Goal: Task Accomplishment & Management: Manage account settings

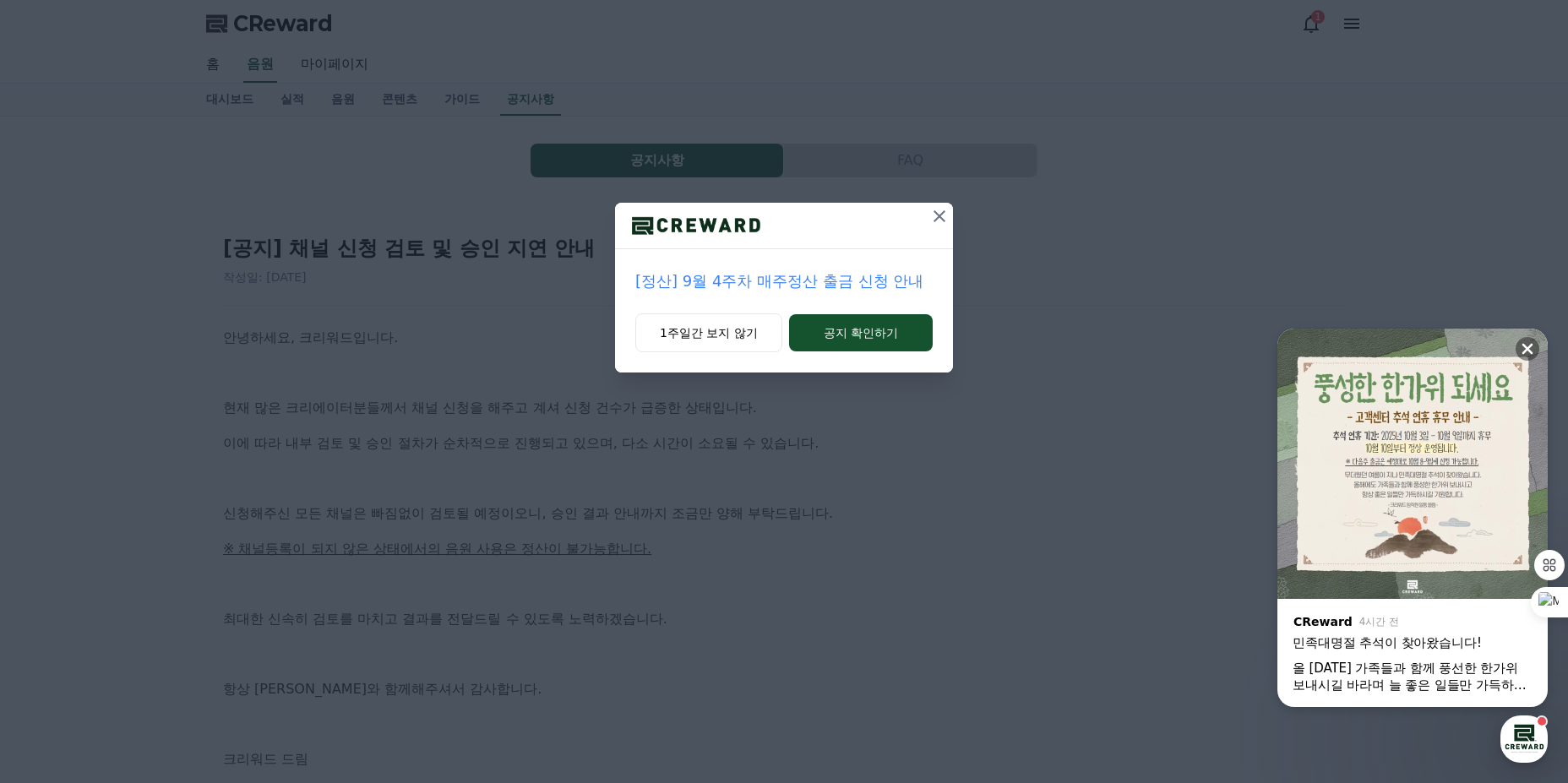
click at [940, 218] on icon at bounding box center [940, 216] width 20 height 20
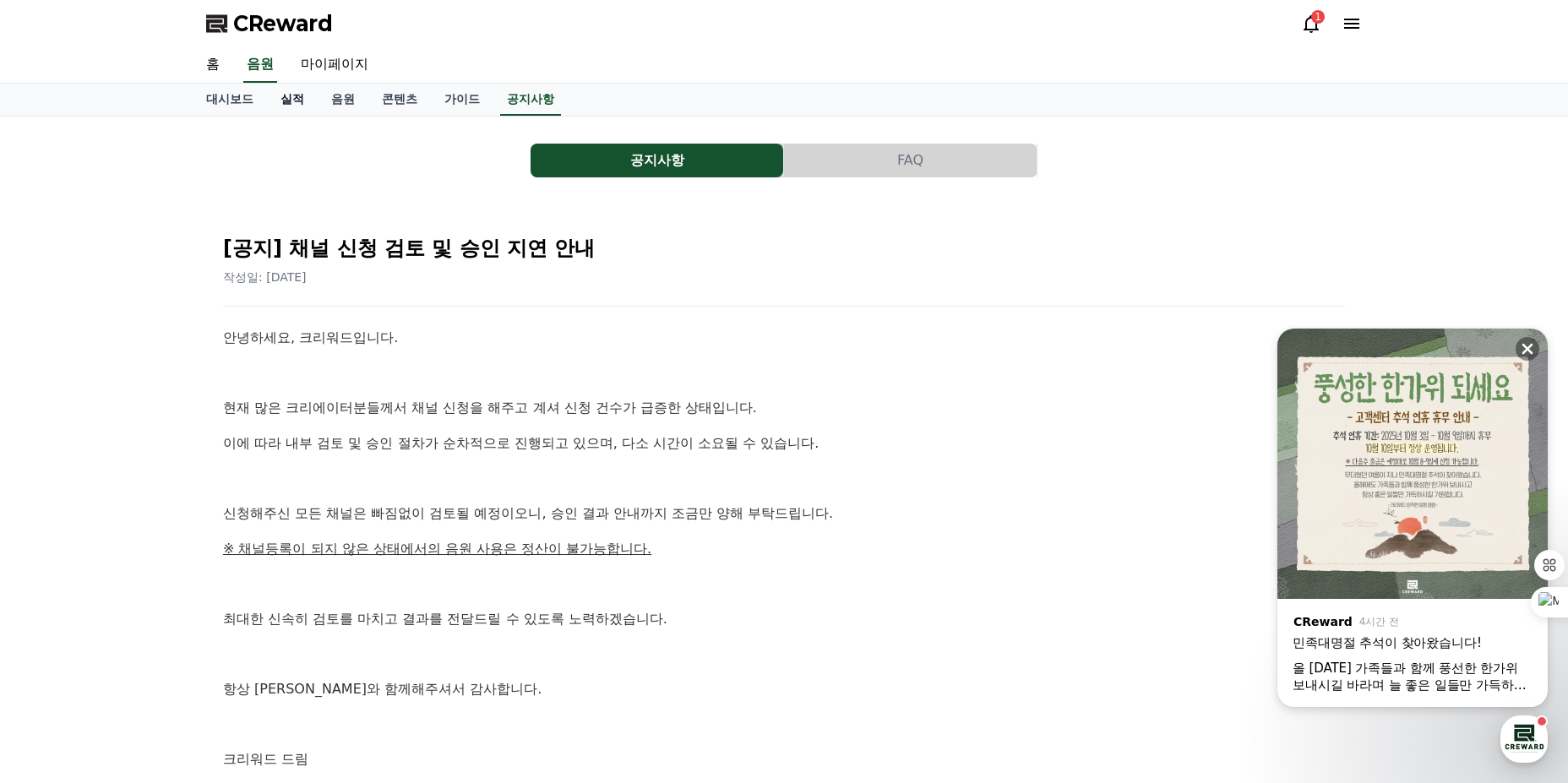
click at [306, 103] on link "실적" at bounding box center [292, 100] width 51 height 32
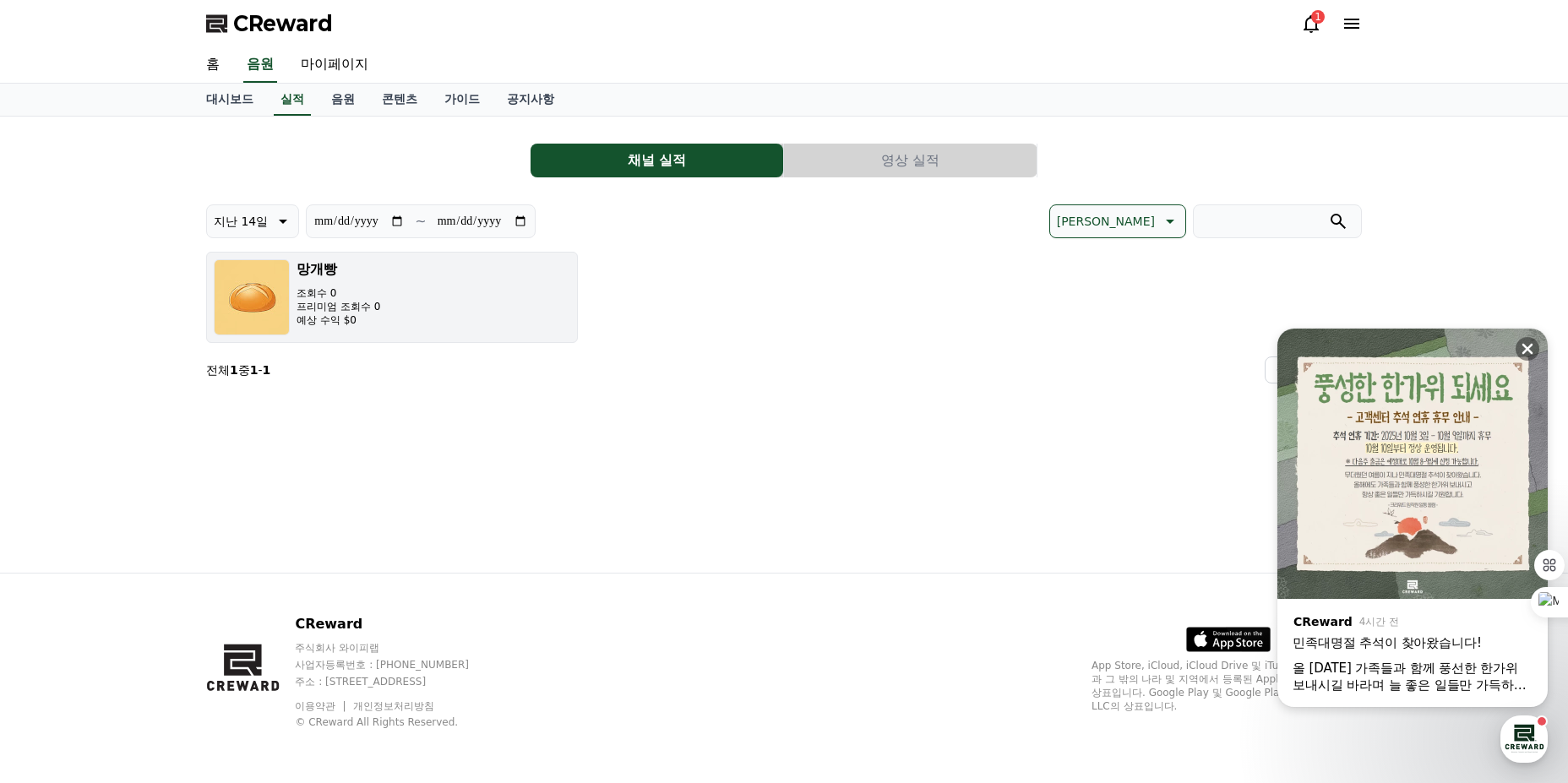
click at [344, 291] on p "조회수 0" at bounding box center [338, 293] width 84 height 14
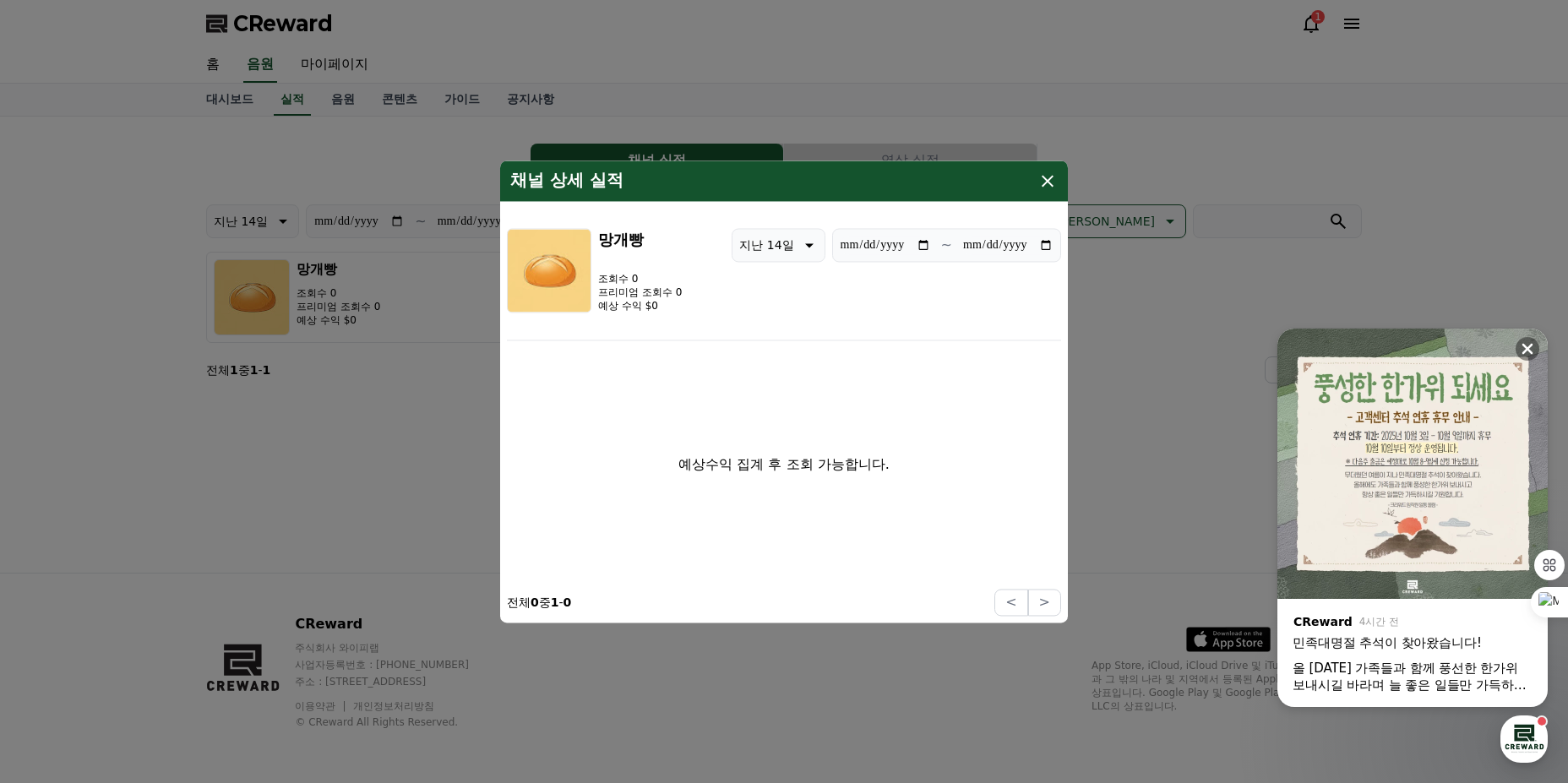
drag, startPoint x: 548, startPoint y: 401, endPoint x: 936, endPoint y: 447, distance: 390.7
click at [578, 343] on div "**********" at bounding box center [391, 297] width 372 height 91
click at [936, 447] on div "예상수익 집계 후 조회 가능합니다." at bounding box center [784, 464] width 555 height 234
click at [779, 236] on button "지난 14일" at bounding box center [778, 245] width 93 height 34
click at [750, 459] on button "지난 90일" at bounding box center [766, 464] width 68 height 37
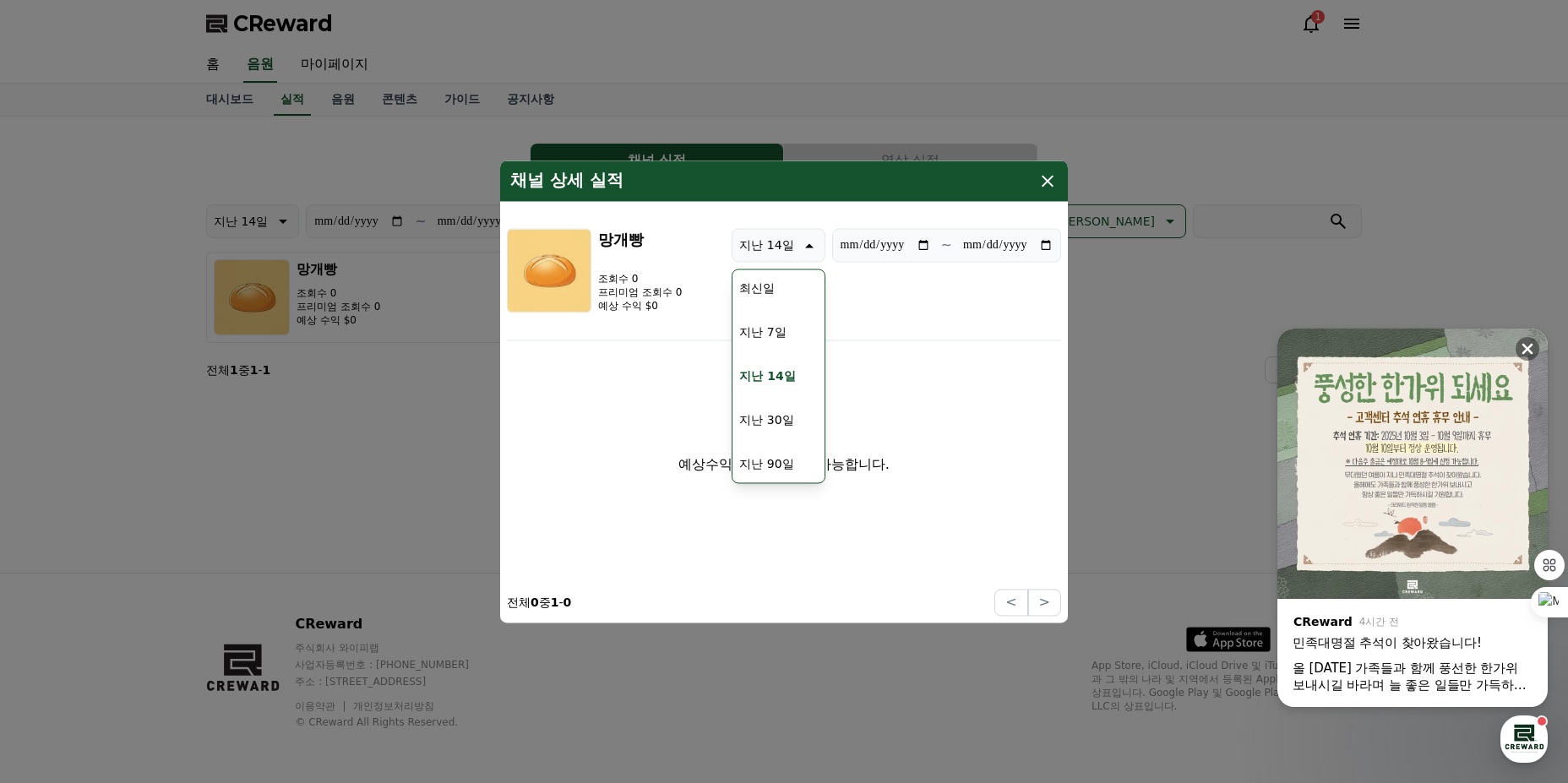
type input "**********"
click at [1047, 186] on icon "modal" at bounding box center [1047, 181] width 20 height 20
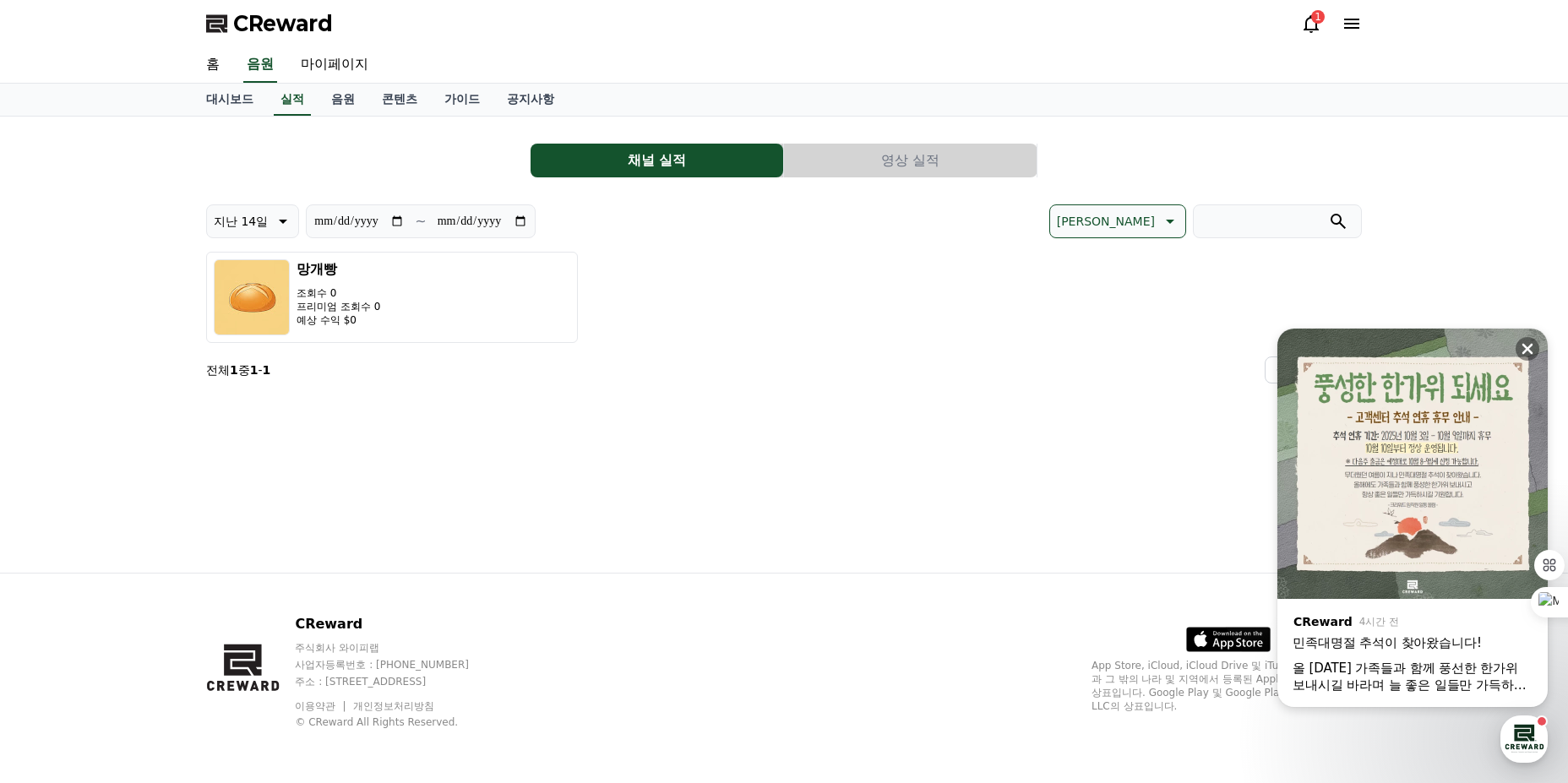
click at [911, 171] on button "영상 실적" at bounding box center [910, 161] width 252 height 34
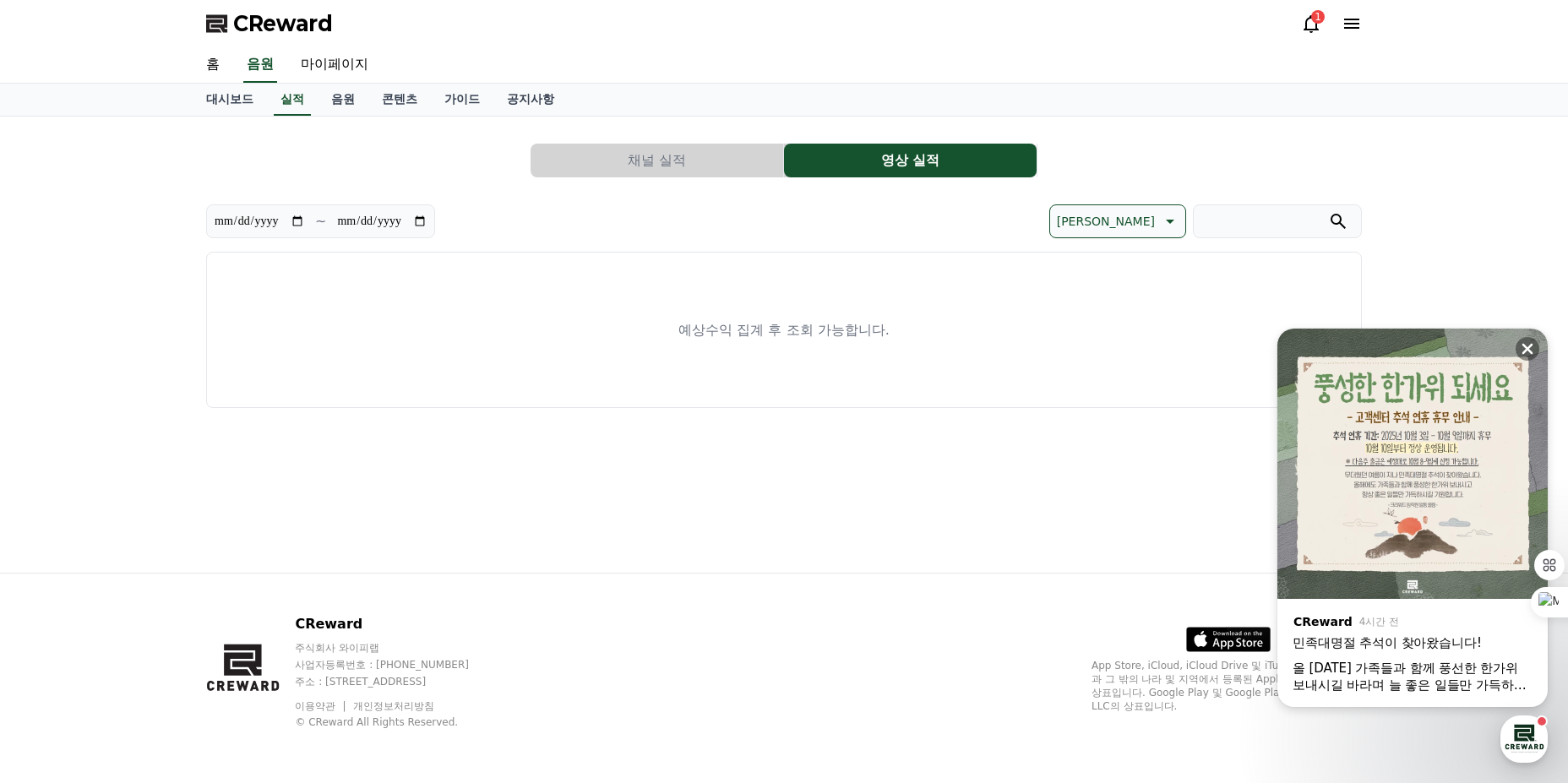
click at [684, 155] on button "채널 실적" at bounding box center [657, 161] width 252 height 34
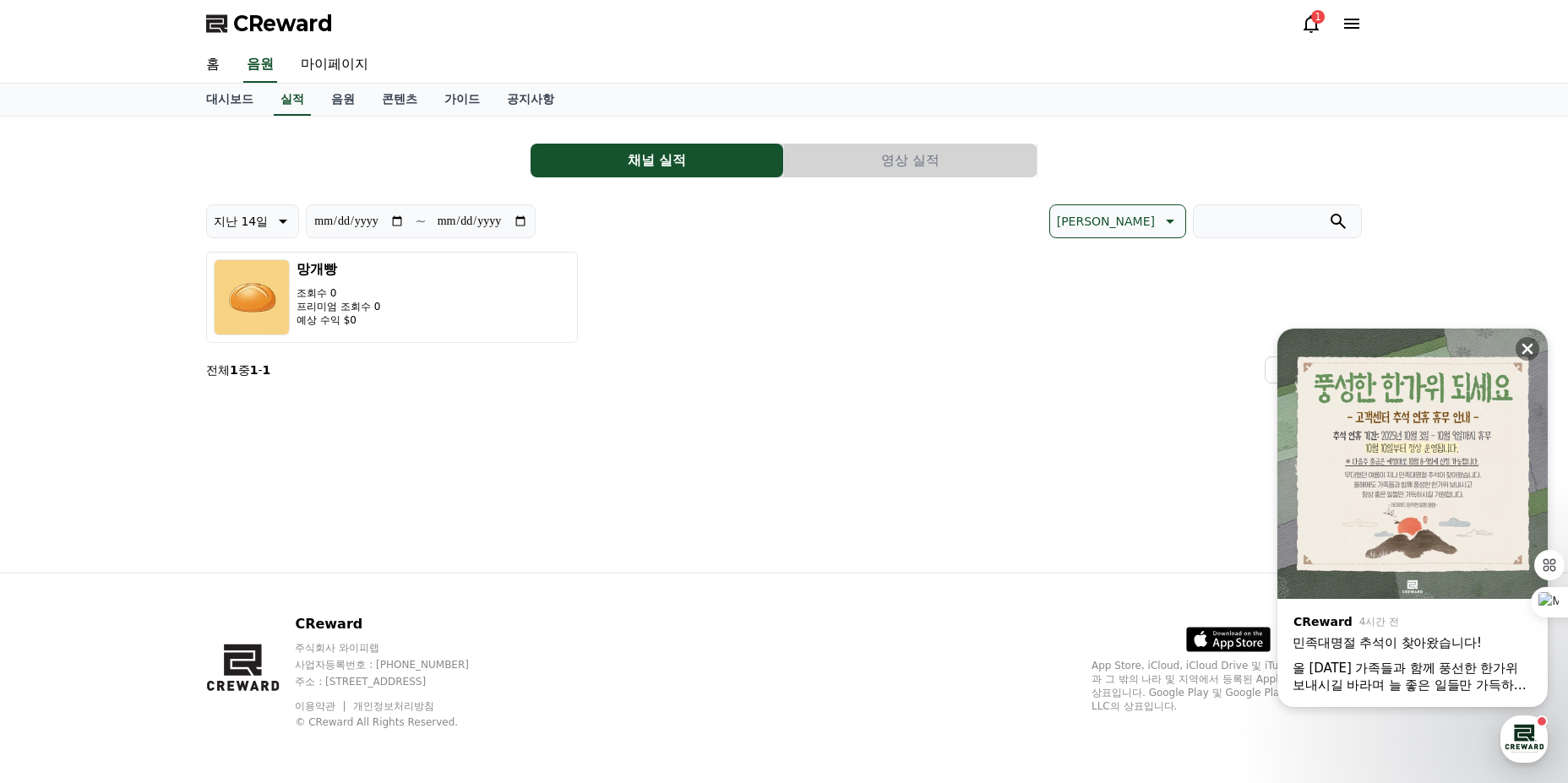
click at [918, 163] on button "영상 실적" at bounding box center [910, 161] width 252 height 34
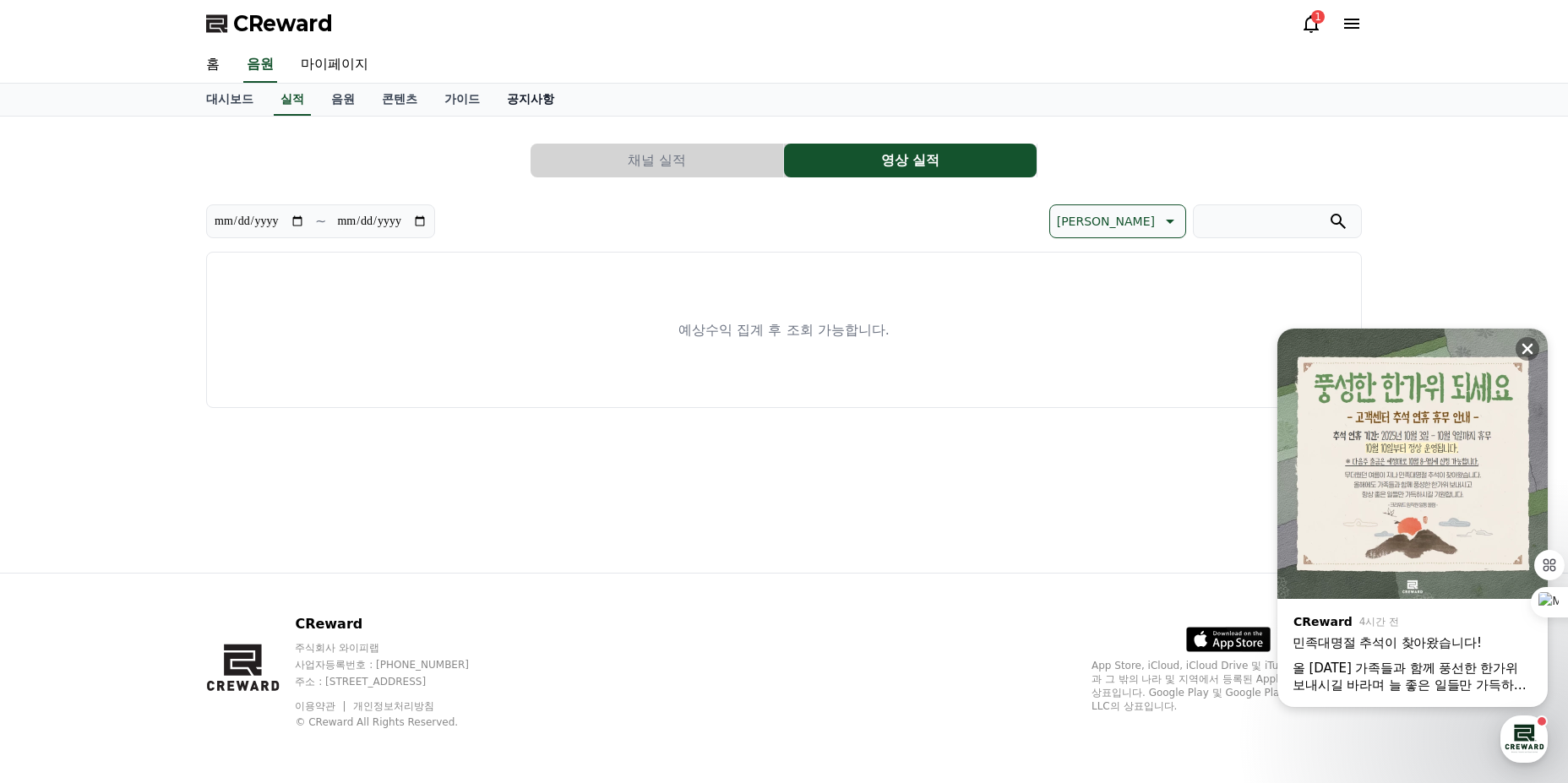
click at [546, 110] on link "공지사항" at bounding box center [531, 100] width 75 height 32
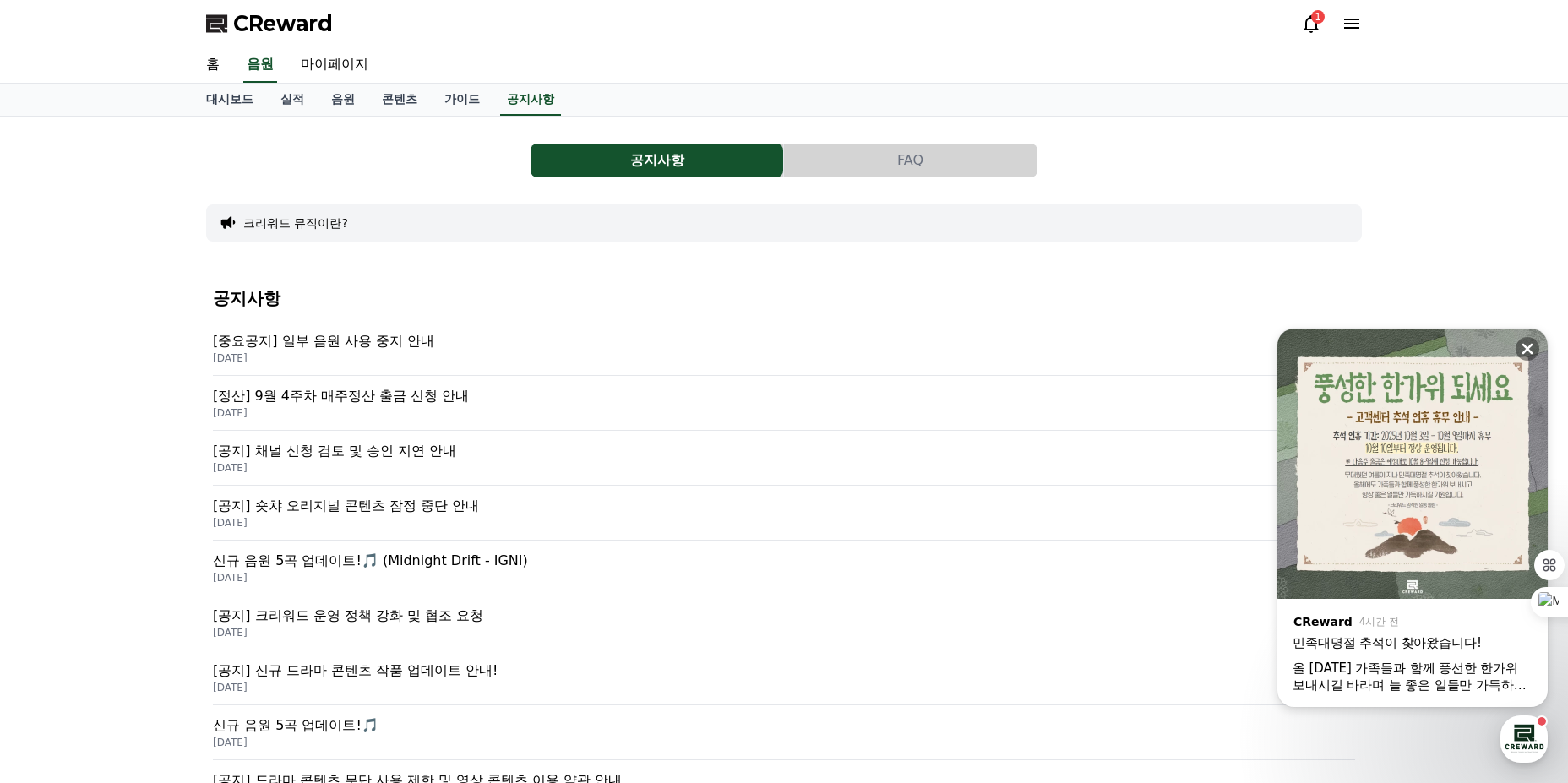
drag, startPoint x: 148, startPoint y: 343, endPoint x: 1002, endPoint y: 353, distance: 854.1
click at [1002, 353] on div "공지사항 FAQ 크리워드 뮤직이란? 공지사항 [중요공지] 일부 음원 사용 중지 안내 [DATE] [정산] 9월 4주차 매주정산 출금 신청 안내…" at bounding box center [784, 675] width 1568 height 1117
click at [1002, 353] on p "[DATE]" at bounding box center [783, 358] width 1142 height 14
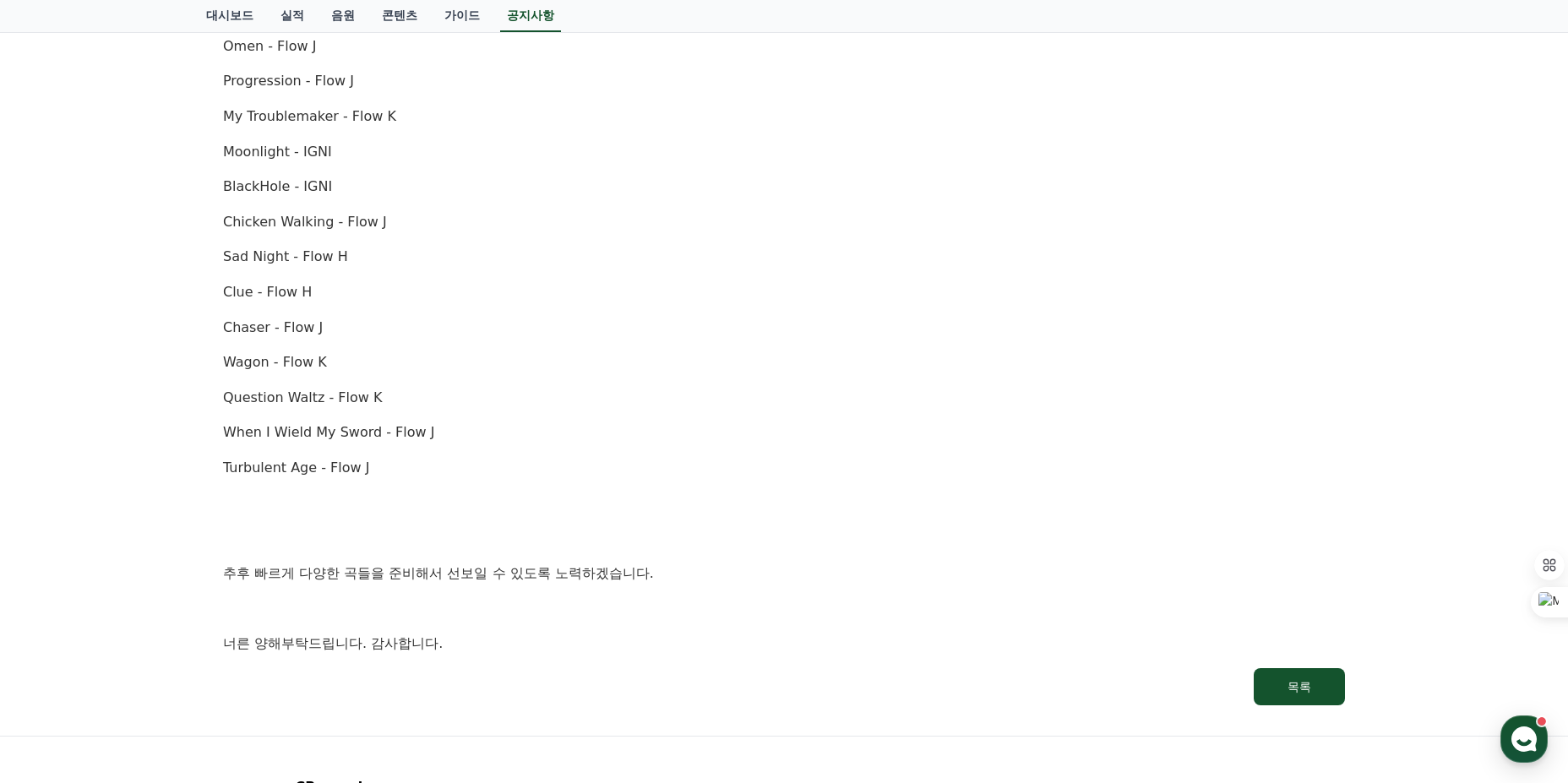
scroll to position [989, 0]
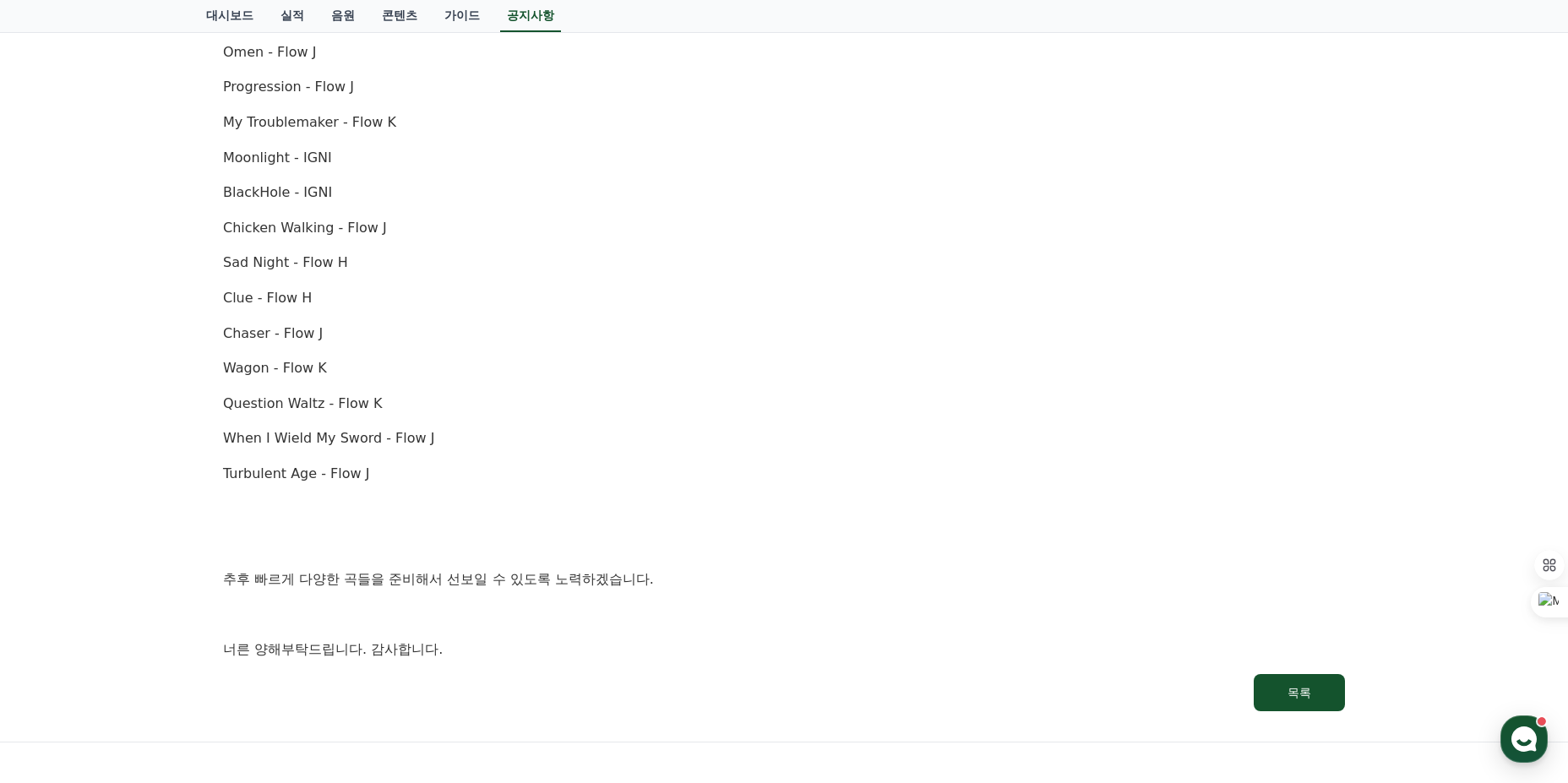
drag, startPoint x: 246, startPoint y: 592, endPoint x: 601, endPoint y: 653, distance: 360.2
click at [601, 653] on div "안녕하세요, 크리워드입니다. [DATE] 오후 4시(한국 표준시간 기준)를 기점으로 아래 항목에 해당하는 음원에 [DATE] 사용이 중지됩니다…" at bounding box center [783, 0] width 1122 height 1322
click at [601, 653] on p "너른 양해부탁드립니다. 감사합니다." at bounding box center [783, 649] width 1122 height 22
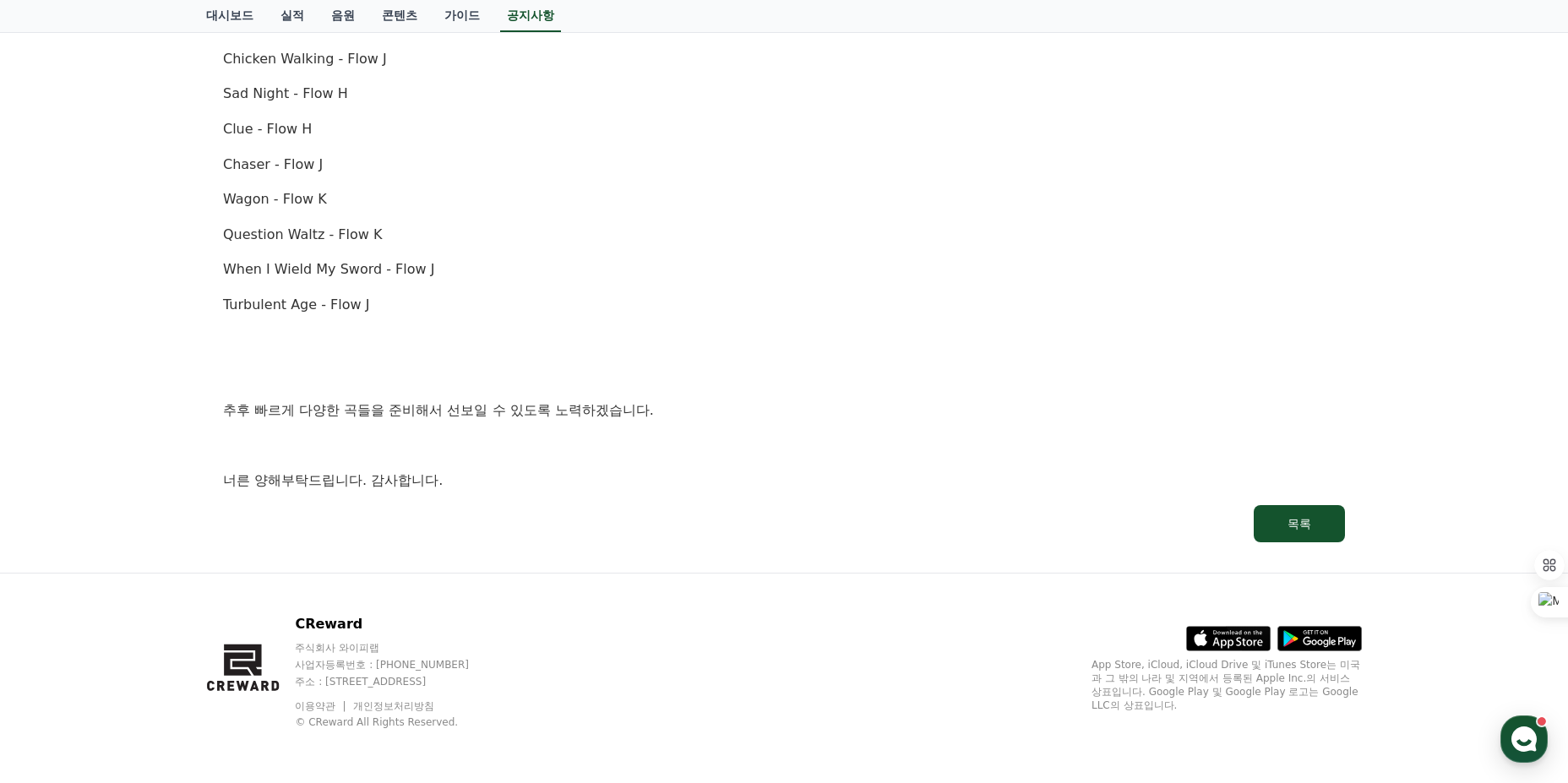
scroll to position [0, 0]
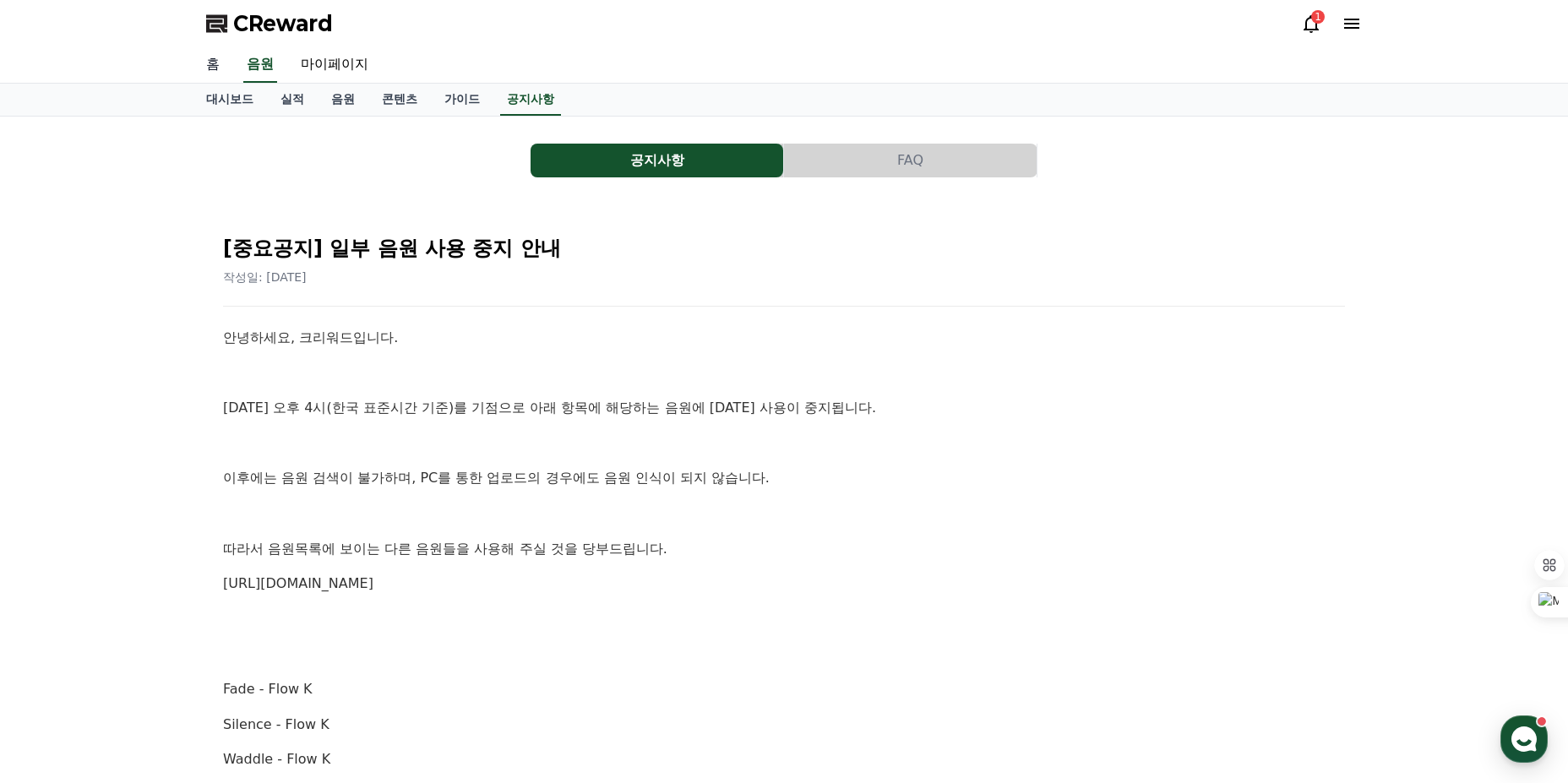
click at [210, 60] on link "홈" at bounding box center [213, 65] width 41 height 36
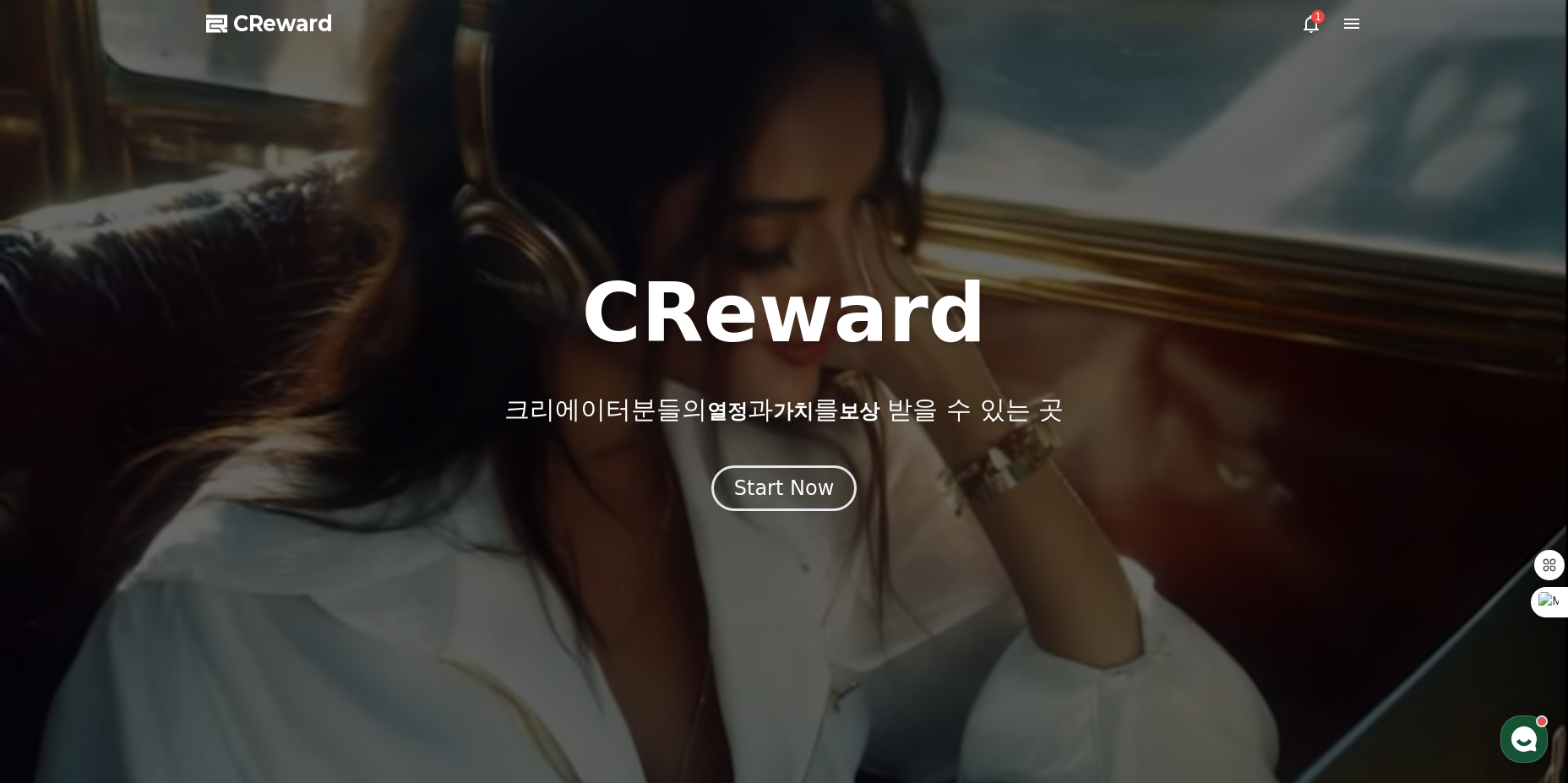
click at [1315, 16] on div "1" at bounding box center [1318, 17] width 14 height 14
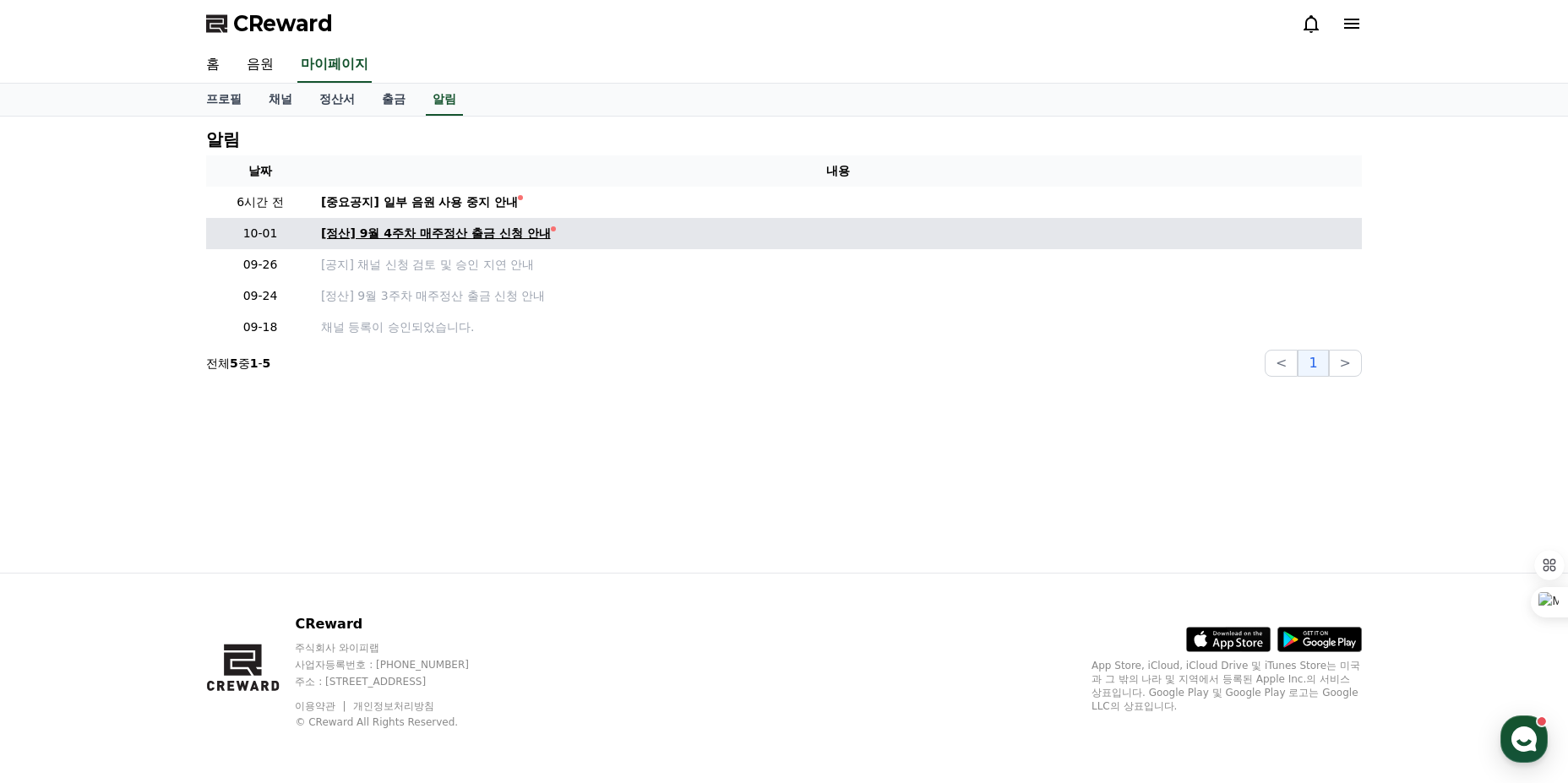
click at [486, 235] on div "[정산] 9월 4주차 매주정산 출금 신청 안내" at bounding box center [435, 233] width 229 height 18
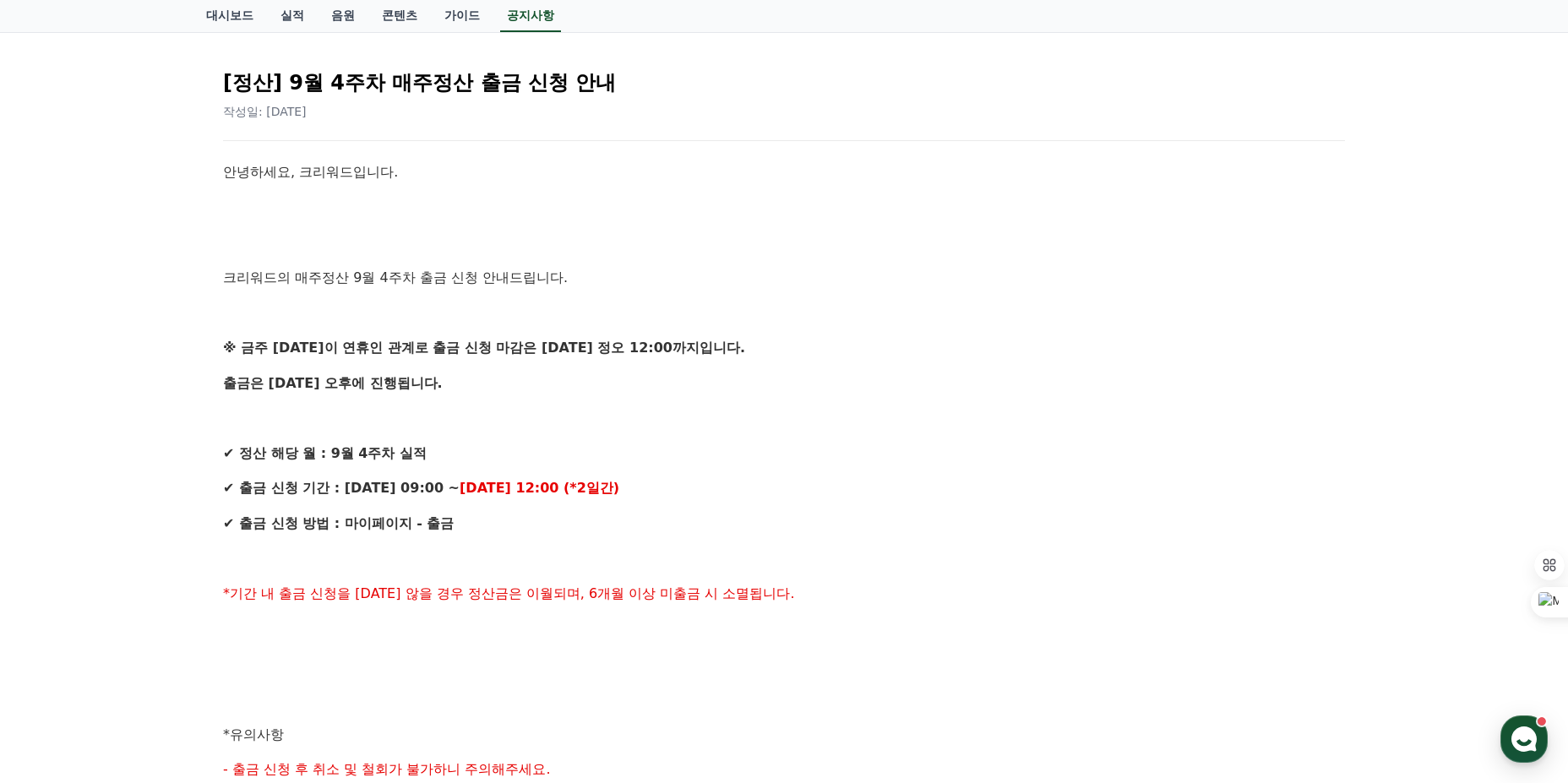
scroll to position [169, 0]
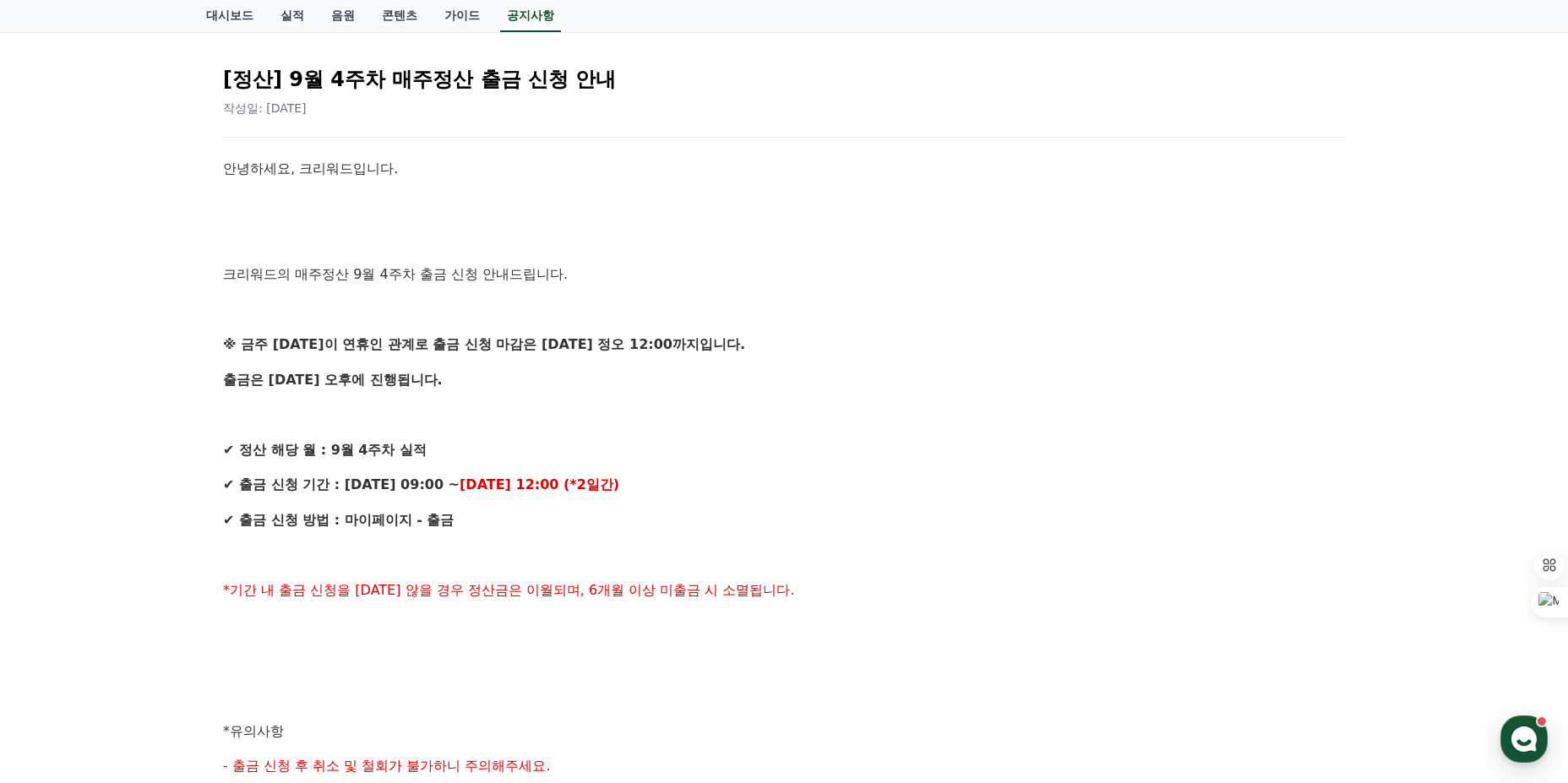
drag, startPoint x: 237, startPoint y: 456, endPoint x: 658, endPoint y: 488, distance: 422.2
click at [652, 488] on div "안녕하세요, 크리워드입니다. 크리워드의 매주정산 9월 4주차 출금 신청 안내드립니다. ※ 금주 [DATE]이 연휴인 관계로 출금 신청 마감은 …" at bounding box center [783, 696] width 1122 height 1075
click at [658, 488] on p "✔ 출금 신청 기간 : [DATE] 09:00 ~ [DATE] 12:00 (*2일간)" at bounding box center [783, 485] width 1122 height 22
drag, startPoint x: 559, startPoint y: 510, endPoint x: 214, endPoint y: 329, distance: 389.6
click at [214, 329] on div "[정산] 9월 4주차 매주정산 출금 신청 안내 작성일: [DATE] 안녕하세요, 크리워드입니다. 크리워드의 매주정산 9월 4주차 출금 신청 안…" at bounding box center [783, 668] width 1142 height 1252
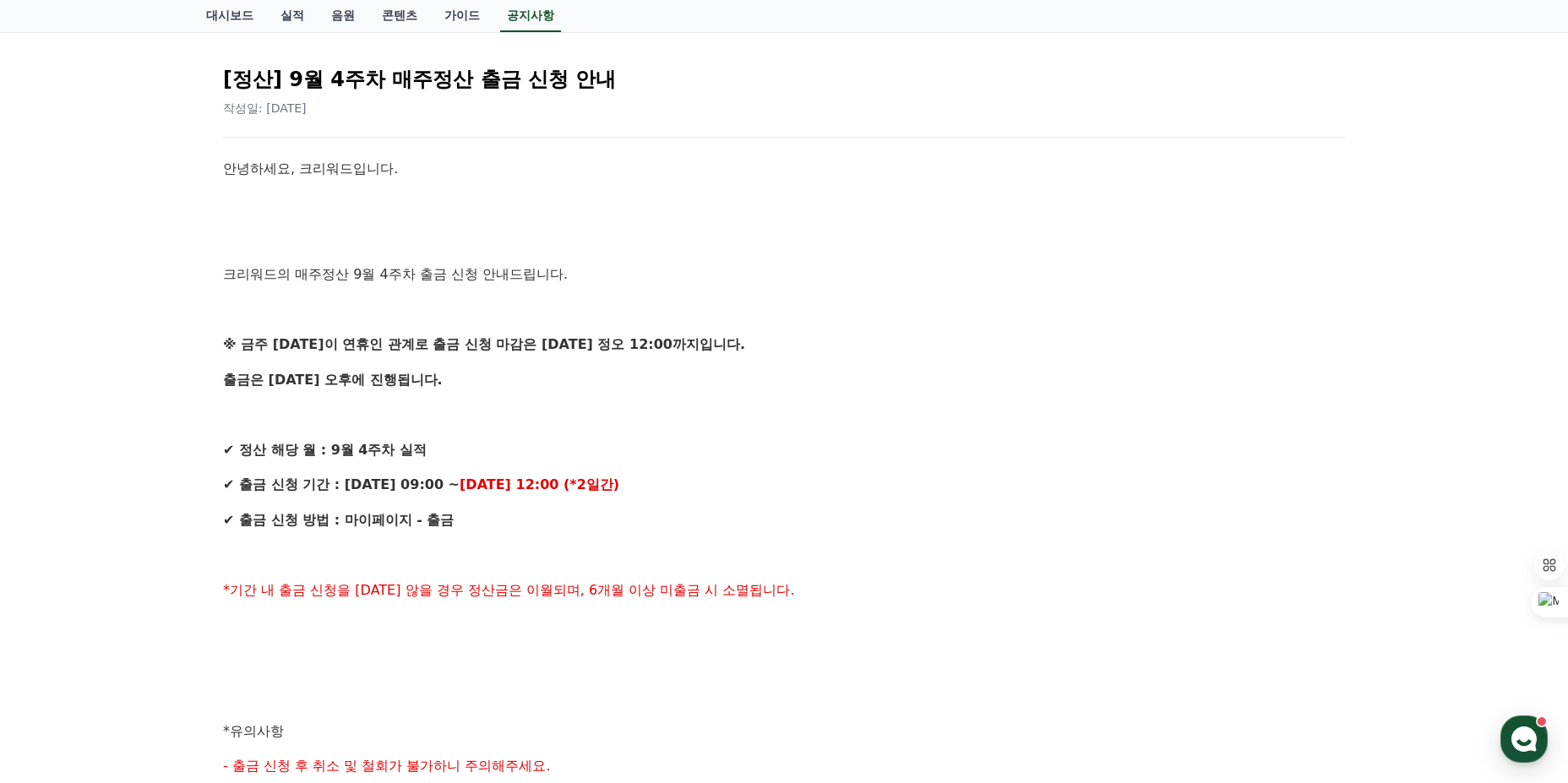
click at [213, 329] on div "[정산] 9월 4주차 매주정산 출금 신청 안내 작성일: [DATE] 안녕하세요, 크리워드입니다. 크리워드의 매주정산 9월 4주차 출금 신청 안…" at bounding box center [783, 668] width 1142 height 1252
drag, startPoint x: 265, startPoint y: 362, endPoint x: 625, endPoint y: 498, distance: 384.8
click at [617, 497] on div "[정산] 9월 4주차 매주정산 출금 신청 안내 작성일: [DATE] 안녕하세요, 크리워드입니다. 크리워드의 매주정산 9월 4주차 출금 신청 안…" at bounding box center [783, 668] width 1142 height 1252
click at [631, 499] on div "안녕하세요, 크리워드입니다. 크리워드의 매주정산 9월 4주차 출금 신청 안내드립니다. ※ 금주 [DATE]이 연휴인 관계로 출금 신청 마감은 …" at bounding box center [783, 696] width 1122 height 1075
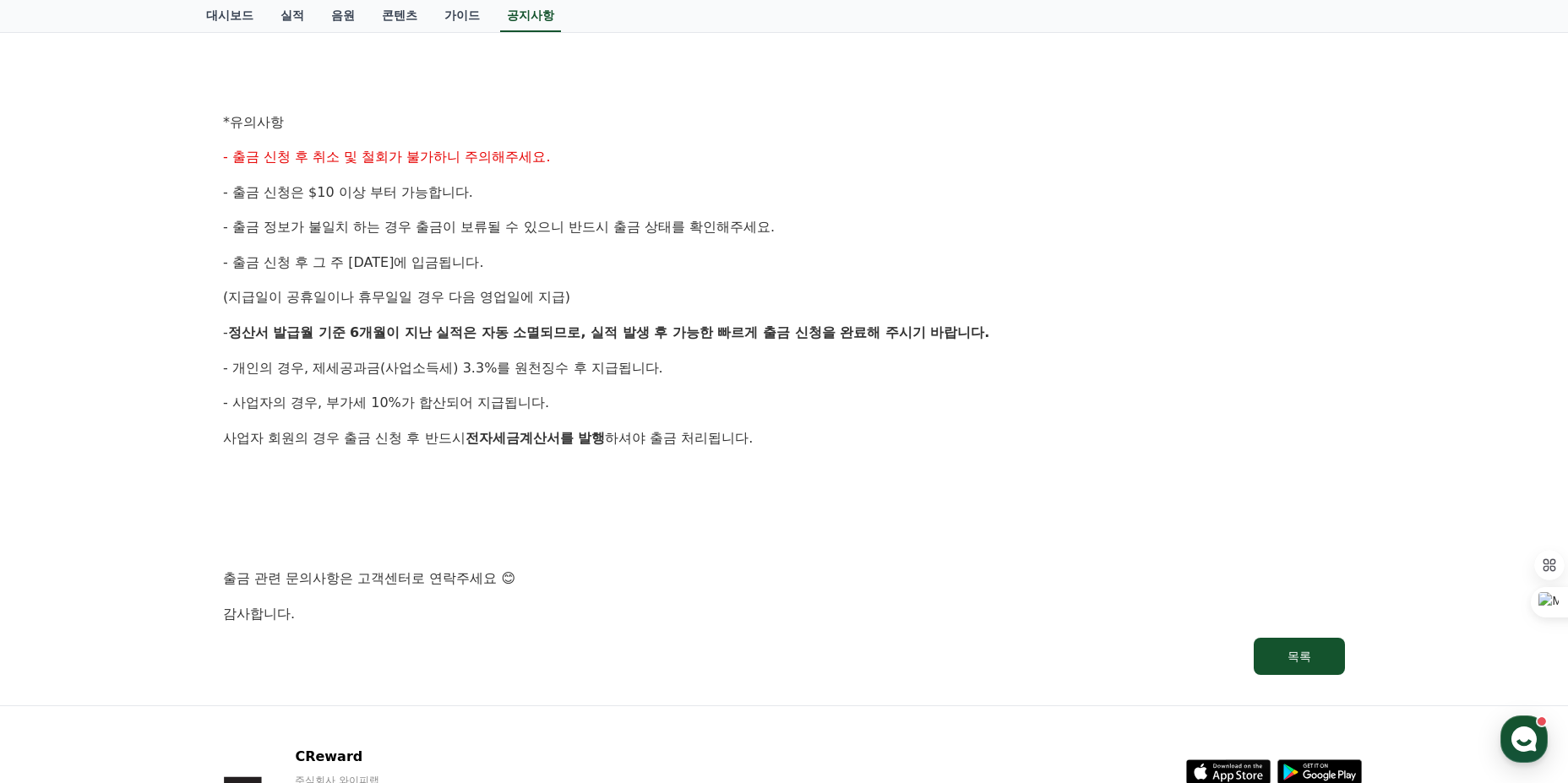
scroll to position [675, 0]
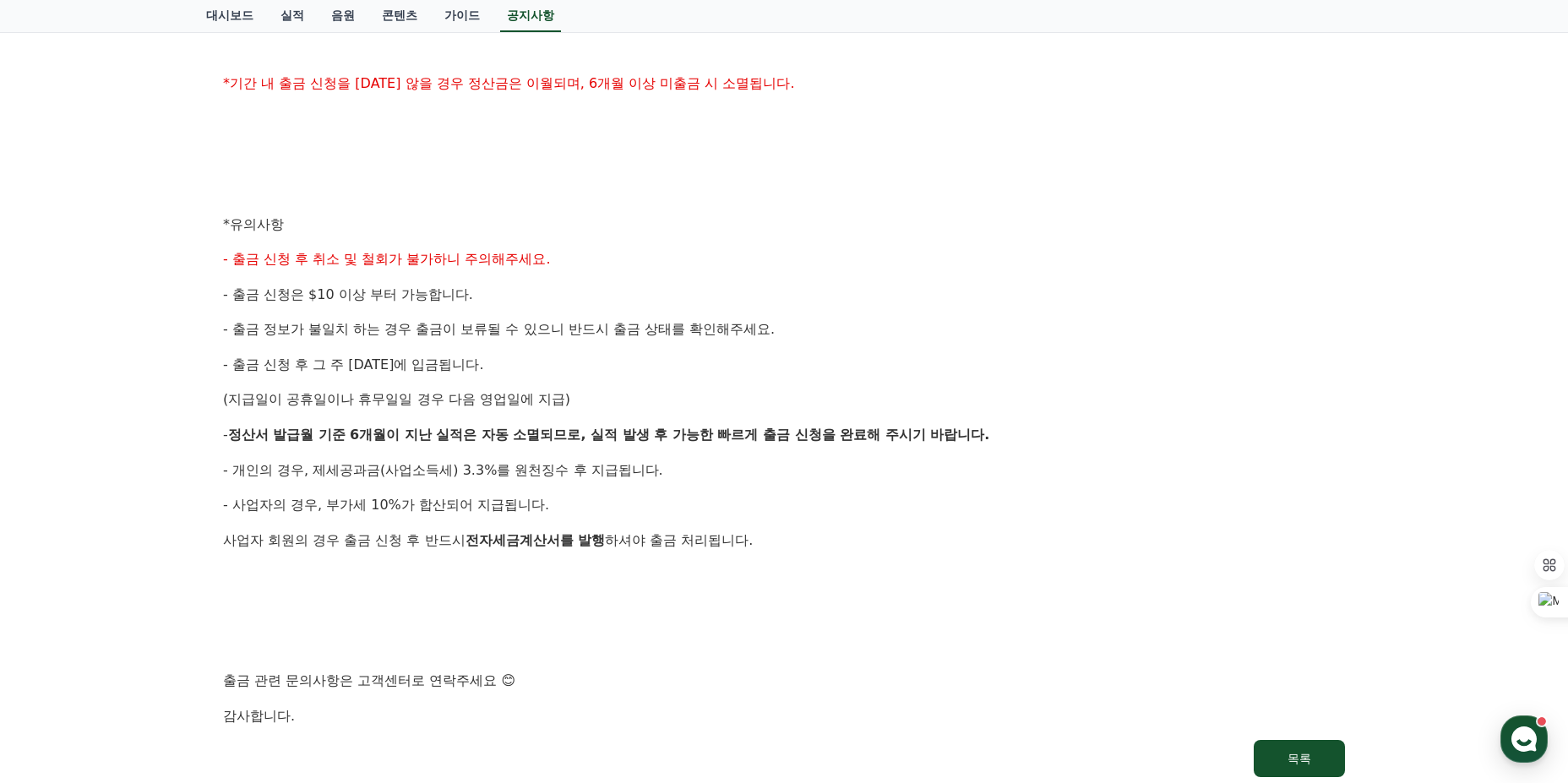
drag, startPoint x: 509, startPoint y: 448, endPoint x: 213, endPoint y: 253, distance: 354.5
click at [213, 254] on div "[정산] 9월 4주차 매주정산 출금 신청 안내 작성일: [DATE] 안녕하세요, 크리워드입니다. 크리워드의 매주정산 9월 4주차 출금 신청 안…" at bounding box center [783, 161] width 1142 height 1252
click at [213, 253] on div "[정산] 9월 4주차 매주정산 출금 신청 안내 작성일: [DATE] 안녕하세요, 크리워드입니다. 크리워드의 매주정산 9월 4주차 출금 신청 안…" at bounding box center [783, 161] width 1142 height 1252
drag, startPoint x: 213, startPoint y: 253, endPoint x: 847, endPoint y: 539, distance: 695.5
click at [846, 539] on div "[정산] 9월 4주차 매주정산 출금 신청 안내 작성일: [DATE] 안녕하세요, 크리워드입니다. 크리워드의 매주정산 9월 4주차 출금 신청 안…" at bounding box center [783, 161] width 1142 height 1252
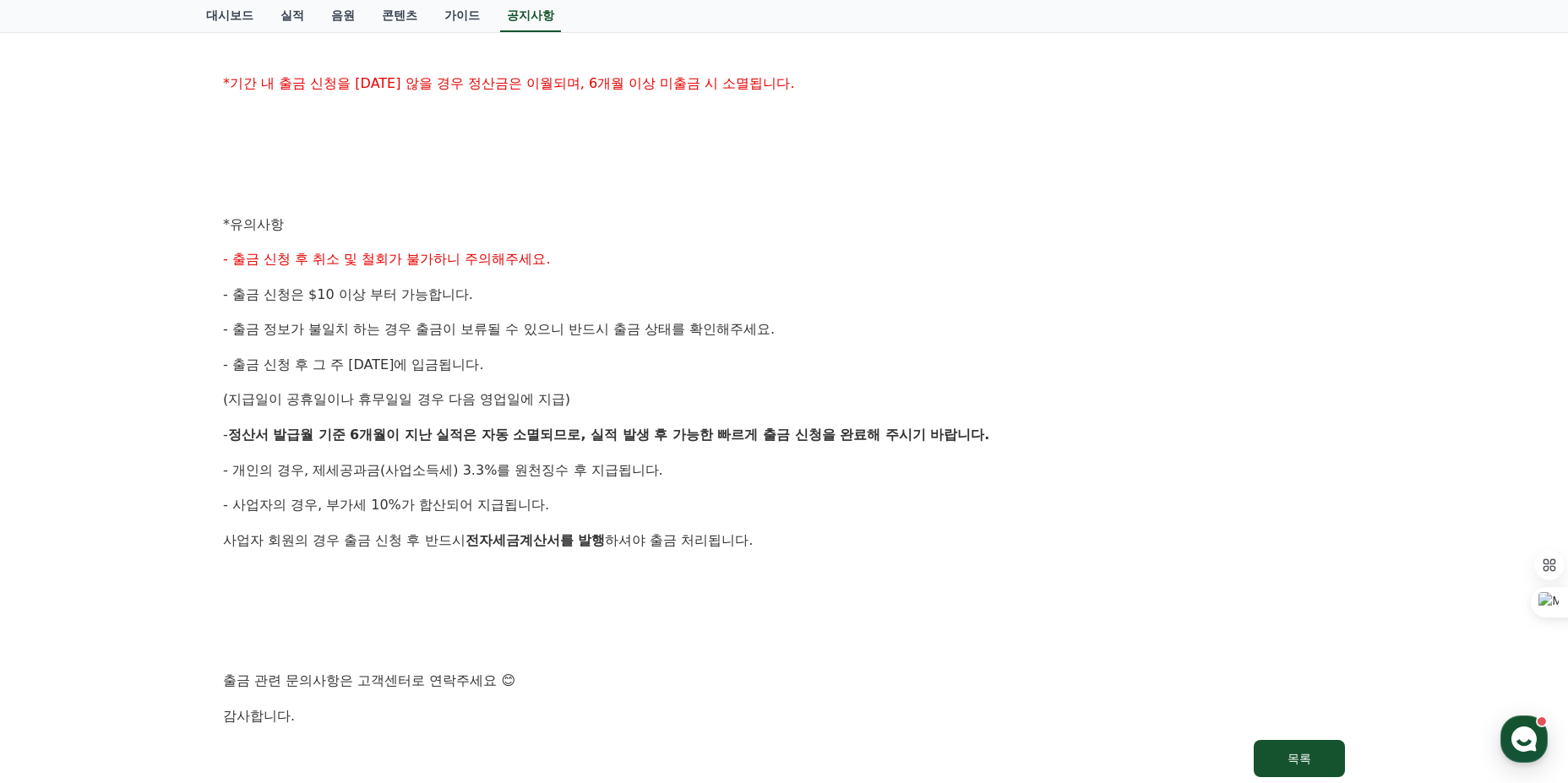
click at [847, 539] on p "사업자 회원의 경우 출금 신청 후 반드시 전자세금계산서를 발행 하셔야 출금 처리됩니다." at bounding box center [783, 541] width 1122 height 22
drag, startPoint x: 847, startPoint y: 539, endPoint x: 192, endPoint y: 252, distance: 715.1
click at [197, 255] on div "공지사항 FAQ [정산] 9월 4주차 매주정산 출금 신청 안내 작성일: [DATE] 안녕하세요, 크리워드입니다. 크리워드의 매주정산 9월 4주…" at bounding box center [784, 124] width 1183 height 1367
click at [192, 252] on div "공지사항 FAQ [정산] 9월 4주차 매주정산 출금 신청 안내 작성일: [DATE] 안녕하세요, 크리워드입니다. 크리워드의 매주정산 9월 4주…" at bounding box center [784, 124] width 1568 height 1367
drag, startPoint x: 192, startPoint y: 252, endPoint x: 839, endPoint y: 553, distance: 713.6
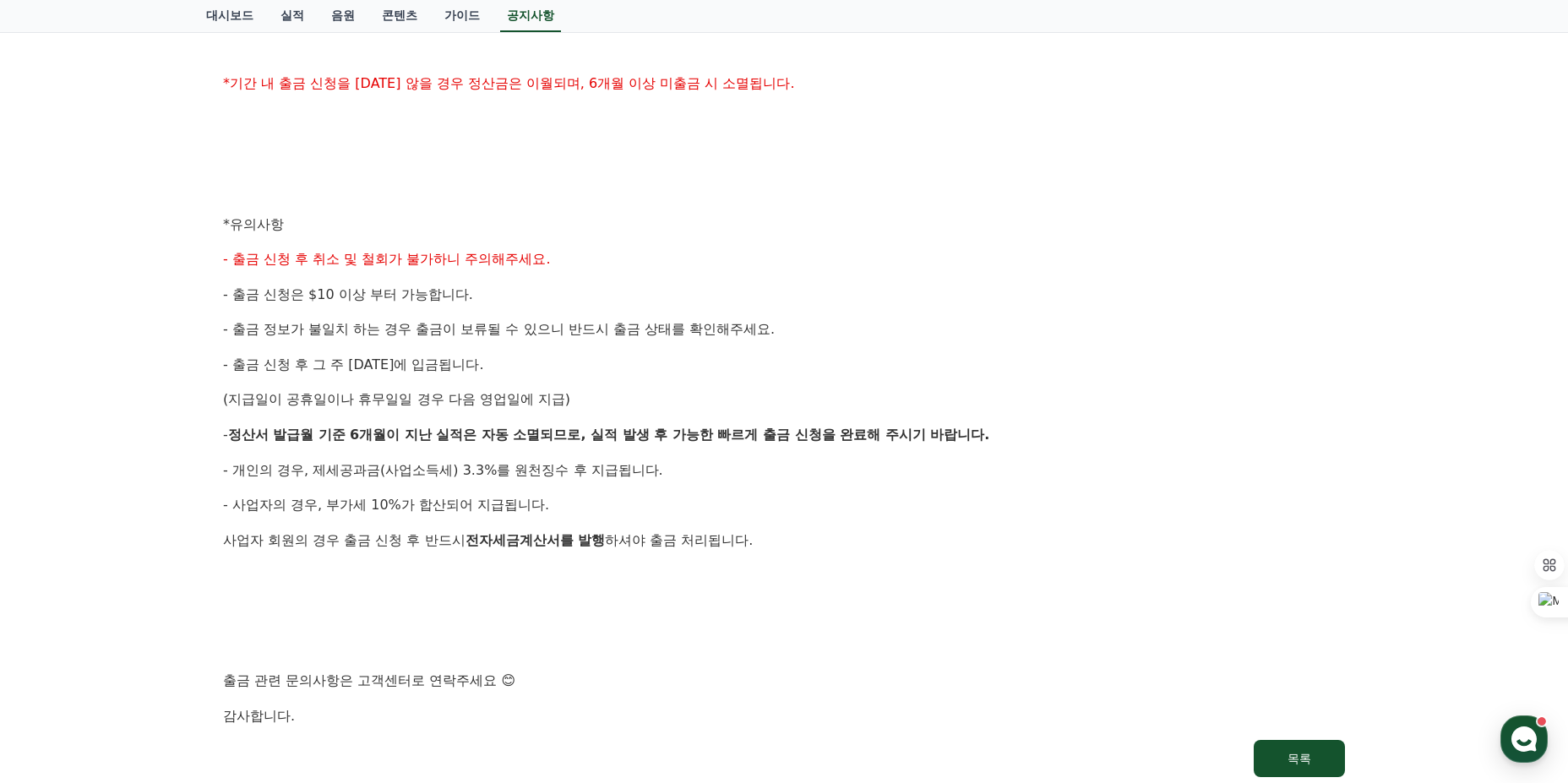
click at [839, 553] on div "공지사항 FAQ [정산] 9월 4주차 매주정산 출금 신청 안내 작성일: [DATE] 안녕하세요, 크리워드입니다. 크리워드의 매주정산 9월 4주…" at bounding box center [784, 124] width 1568 height 1367
click at [839, 553] on div "안녕하세요, 크리워드입니다. 크리워드의 매주정산 9월 4주차 출금 신청 안내드립니다. ※ 금주 [DATE]이 연휴인 관계로 출금 신청 마감은 …" at bounding box center [783, 189] width 1122 height 1075
drag, startPoint x: 839, startPoint y: 553, endPoint x: 143, endPoint y: 248, distance: 759.9
click at [148, 251] on div "공지사항 FAQ [정산] 9월 4주차 매주정산 출금 신청 안내 작성일: [DATE] 안녕하세요, 크리워드입니다. 크리워드의 매주정산 9월 4주…" at bounding box center [784, 124] width 1568 height 1367
click at [142, 248] on div "공지사항 FAQ [정산] 9월 4주차 매주정산 출금 신청 안내 작성일: [DATE] 안녕하세요, 크리워드입니다. 크리워드의 매주정산 9월 4주…" at bounding box center [784, 124] width 1568 height 1367
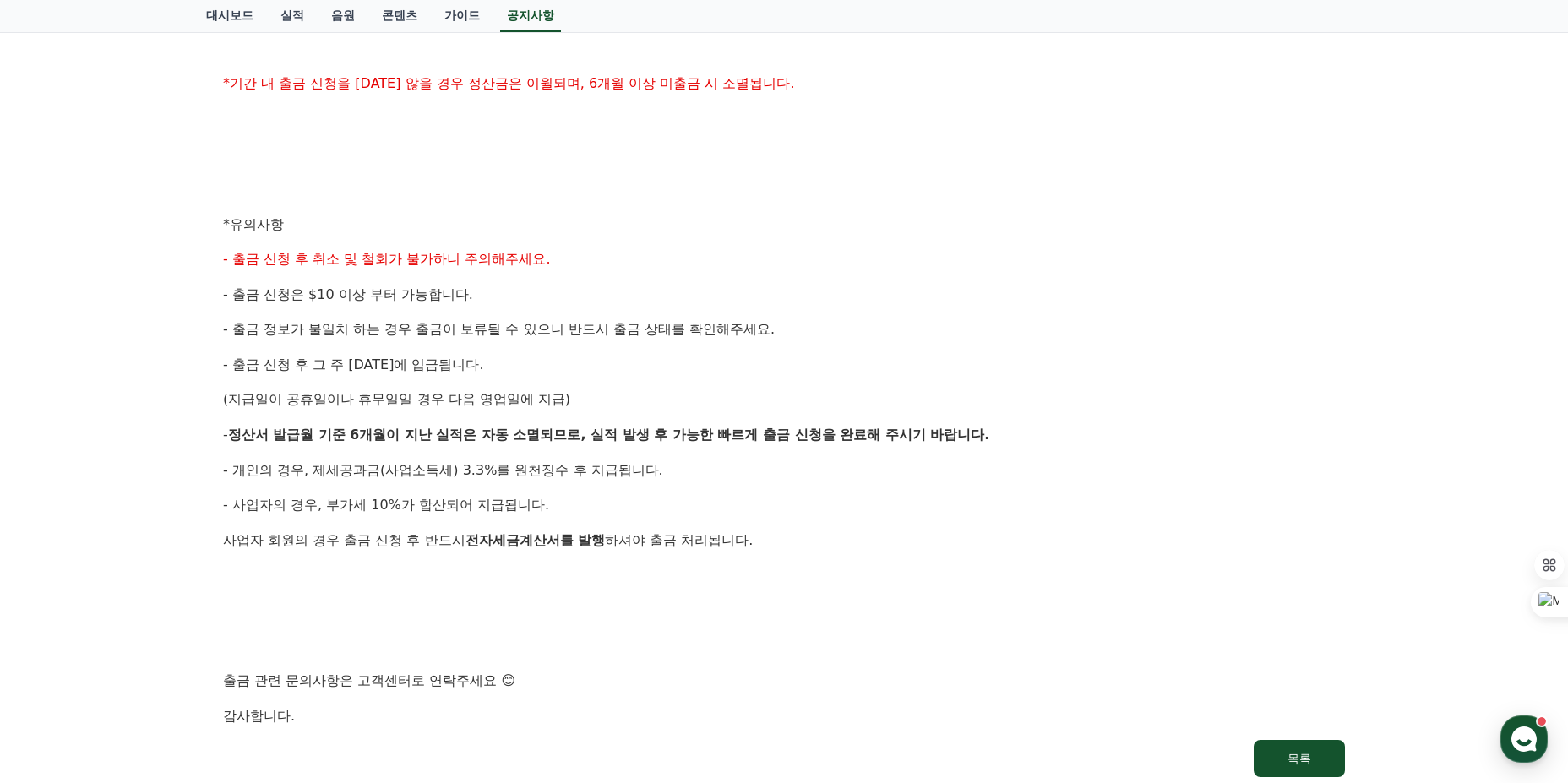
drag, startPoint x: 373, startPoint y: 329, endPoint x: 878, endPoint y: 542, distance: 548.1
click at [876, 541] on div "공지사항 FAQ [정산] 9월 4주차 매주정산 출금 신청 안내 작성일: [DATE] 안녕하세요, 크리워드입니다. 크리워드의 매주정산 9월 4주…" at bounding box center [784, 124] width 1568 height 1367
click at [887, 543] on p "사업자 회원의 경우 출금 신청 후 반드시 전자세금계산서를 발행 하셔야 출금 처리됩니다." at bounding box center [783, 541] width 1122 height 22
click at [886, 538] on p "사업자 회원의 경우 출금 신청 후 반드시 전자세금계산서를 발행 하셔야 출금 처리됩니다." at bounding box center [783, 541] width 1122 height 22
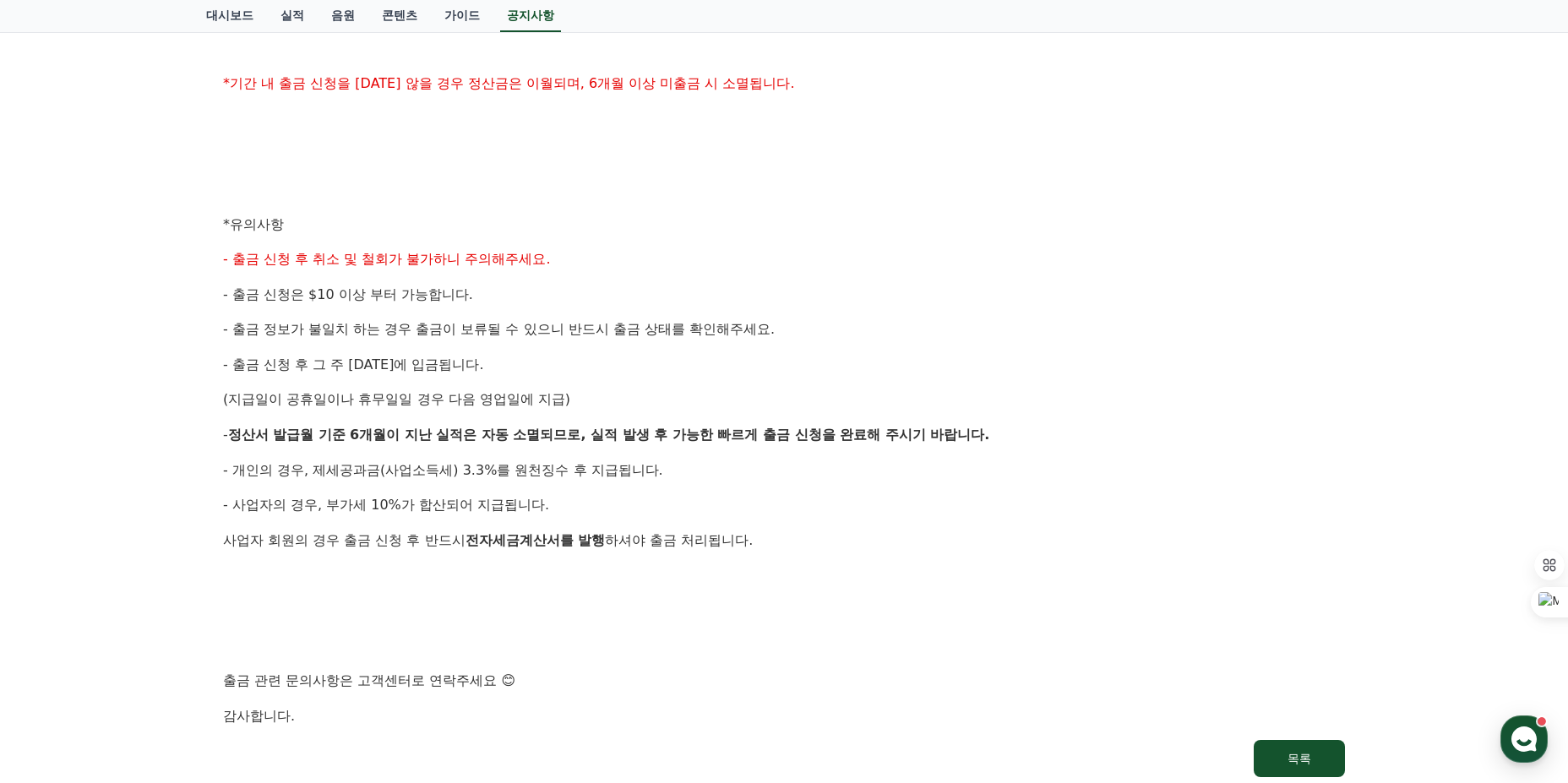
drag, startPoint x: 711, startPoint y: 505, endPoint x: 198, endPoint y: 260, distance: 568.5
click at [198, 260] on div "공지사항 FAQ [정산] 9월 4주차 매주정산 출금 신청 안내 작성일: [DATE] 안녕하세요, 크리워드입니다. 크리워드의 매주정산 9월 4주…" at bounding box center [784, 124] width 1183 height 1367
drag, startPoint x: 198, startPoint y: 260, endPoint x: 899, endPoint y: 538, distance: 754.1
click at [896, 537] on div "공지사항 FAQ [정산] 9월 4주차 매주정산 출금 신청 안내 작성일: [DATE] 안녕하세요, 크리워드입니다. 크리워드의 매주정산 9월 4주…" at bounding box center [784, 124] width 1183 height 1367
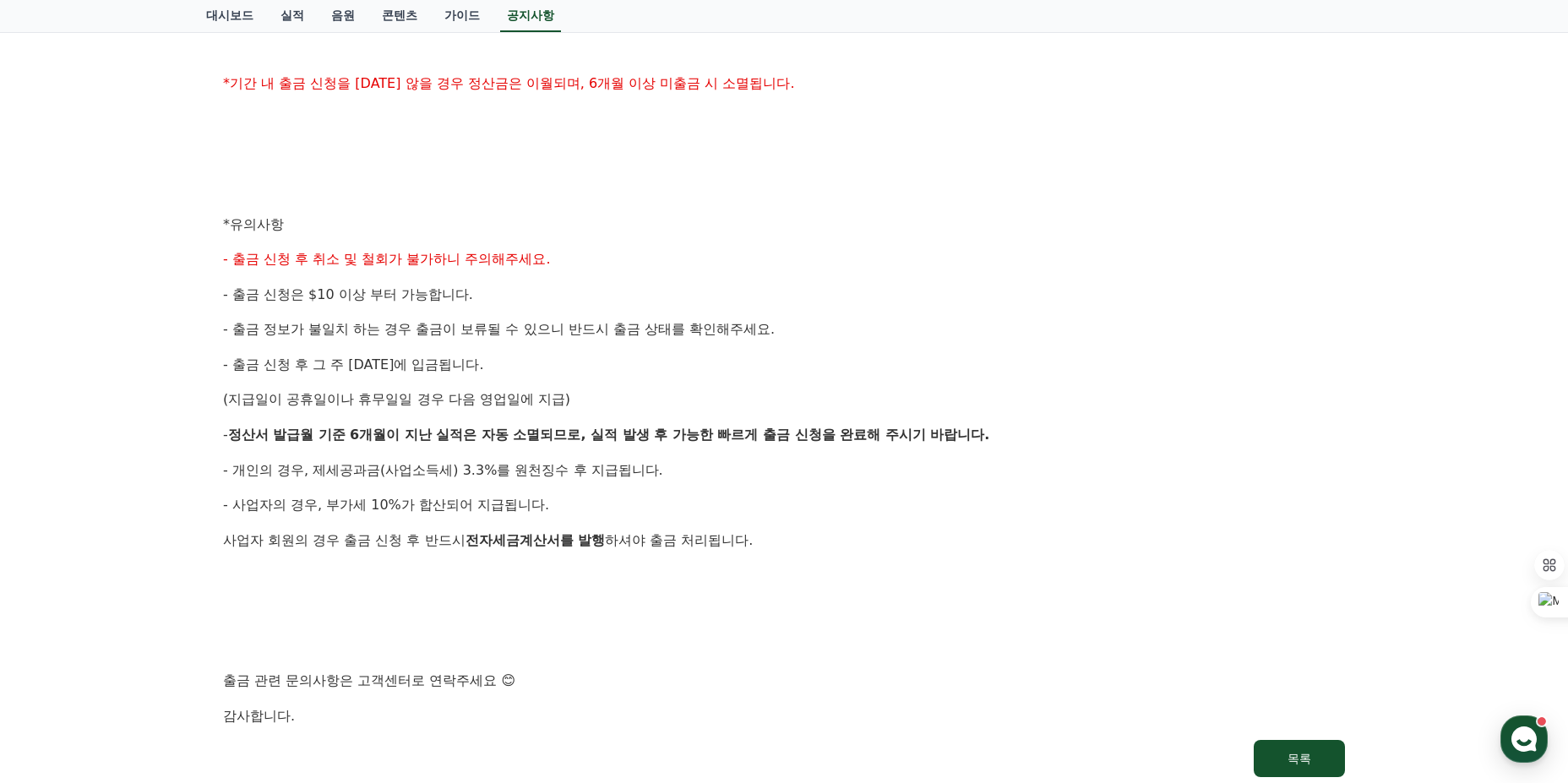
click at [899, 538] on p "사업자 회원의 경우 출금 신청 후 반드시 전자세금계산서를 발행 하셔야 출금 처리됩니다." at bounding box center [783, 541] width 1122 height 22
drag, startPoint x: 894, startPoint y: 537, endPoint x: 196, endPoint y: 228, distance: 763.3
click at [196, 228] on div "공지사항 FAQ [정산] 9월 4주차 매주정산 출금 신청 안내 작성일: [DATE] 안녕하세요, 크리워드입니다. 크리워드의 매주정산 9월 4주…" at bounding box center [784, 124] width 1183 height 1367
click at [196, 227] on div "공지사항 FAQ [정산] 9월 4주차 매주정산 출금 신청 안내 작성일: [DATE] 안녕하세요, 크리워드입니다. 크리워드의 매주정산 9월 4주…" at bounding box center [784, 124] width 1183 height 1367
drag, startPoint x: 196, startPoint y: 227, endPoint x: 791, endPoint y: 535, distance: 670.0
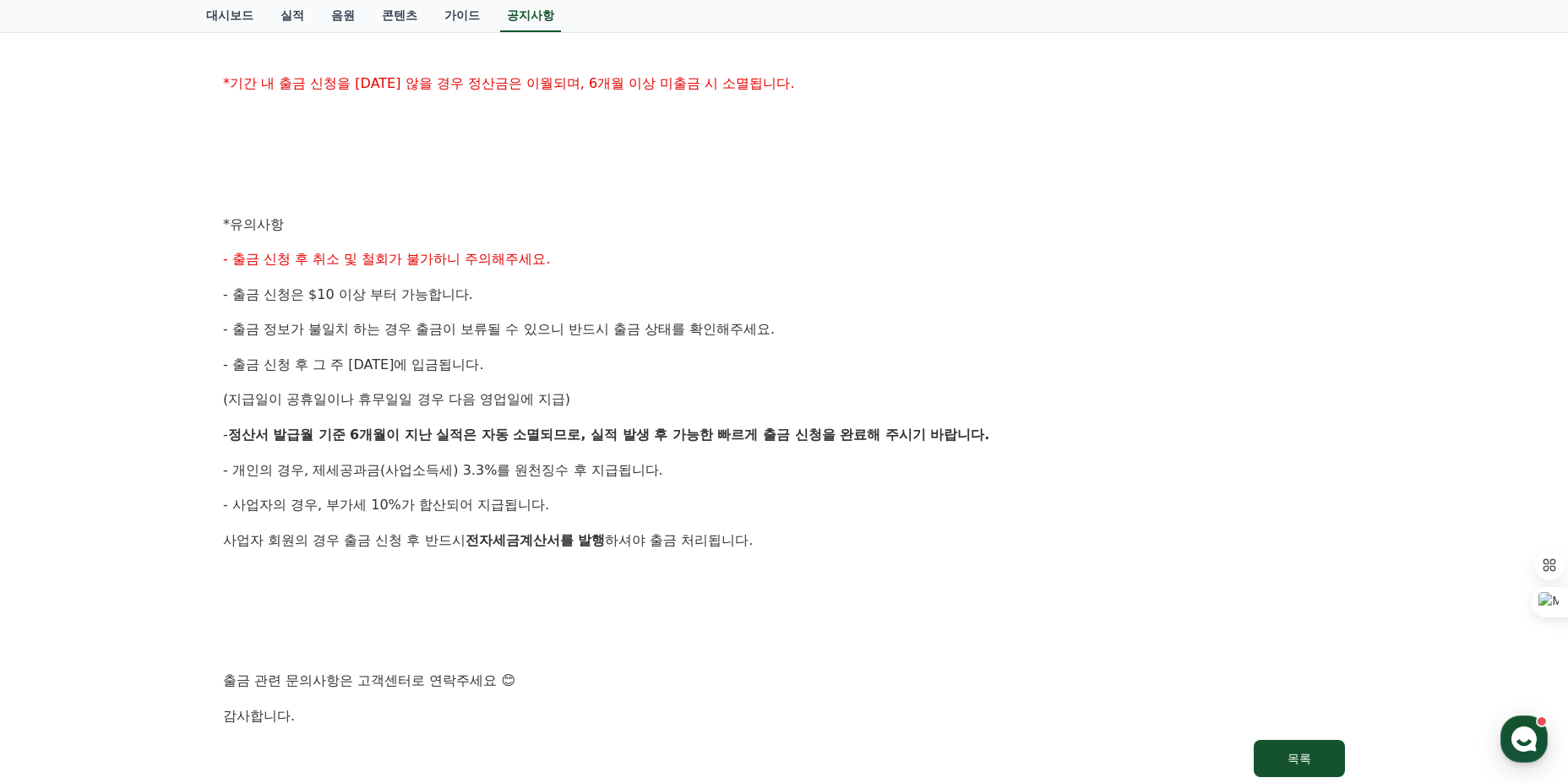
click at [791, 535] on div "공지사항 FAQ [정산] 9월 4주차 매주정산 출금 신청 안내 작성일: [DATE] 안녕하세요, 크리워드입니다. 크리워드의 매주정산 9월 4주…" at bounding box center [784, 124] width 1183 height 1367
click at [791, 535] on p "사업자 회원의 경우 출금 신청 후 반드시 전자세금계산서를 발행 하셔야 출금 처리됩니다." at bounding box center [783, 541] width 1122 height 22
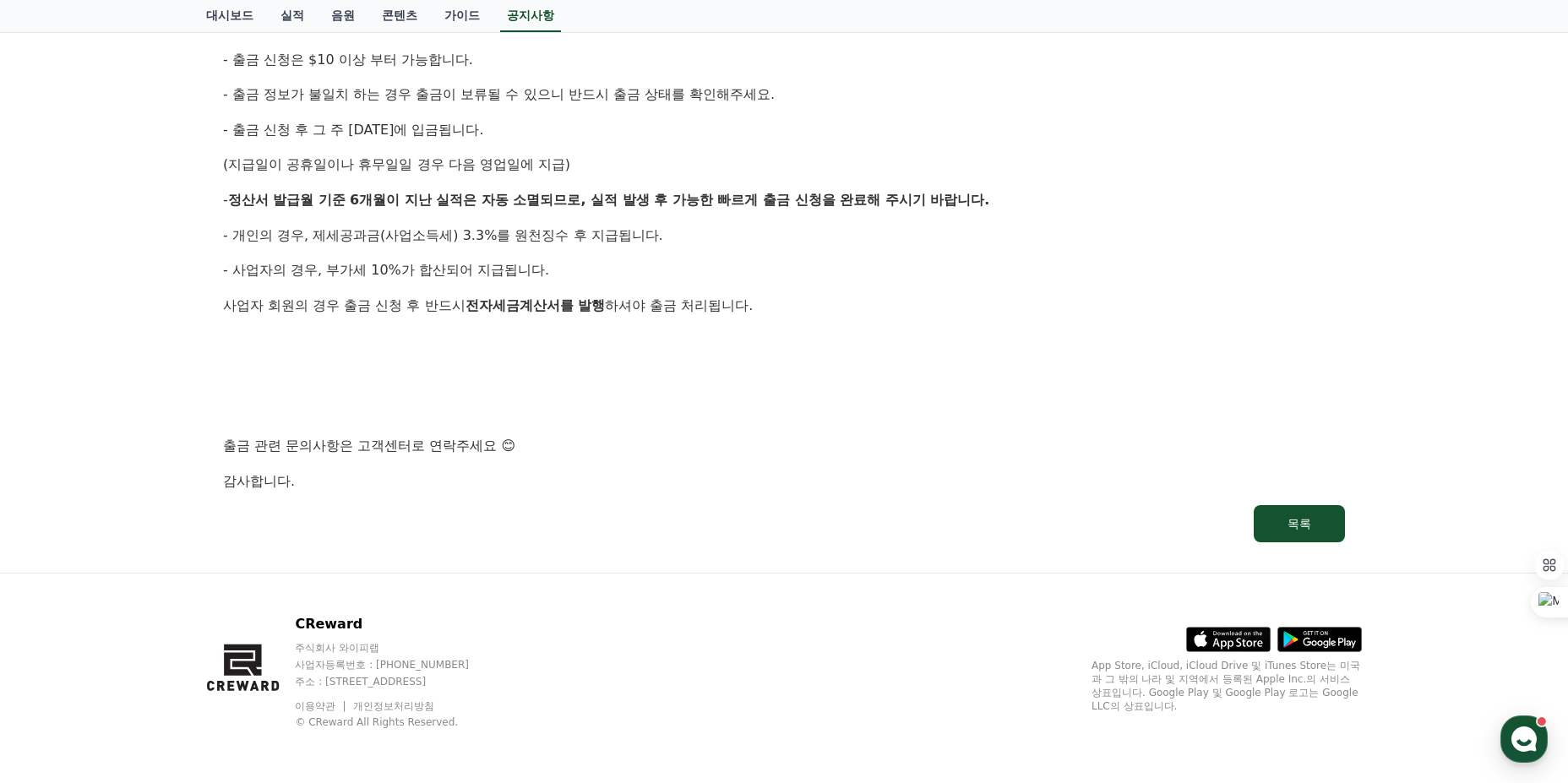
scroll to position [0, 0]
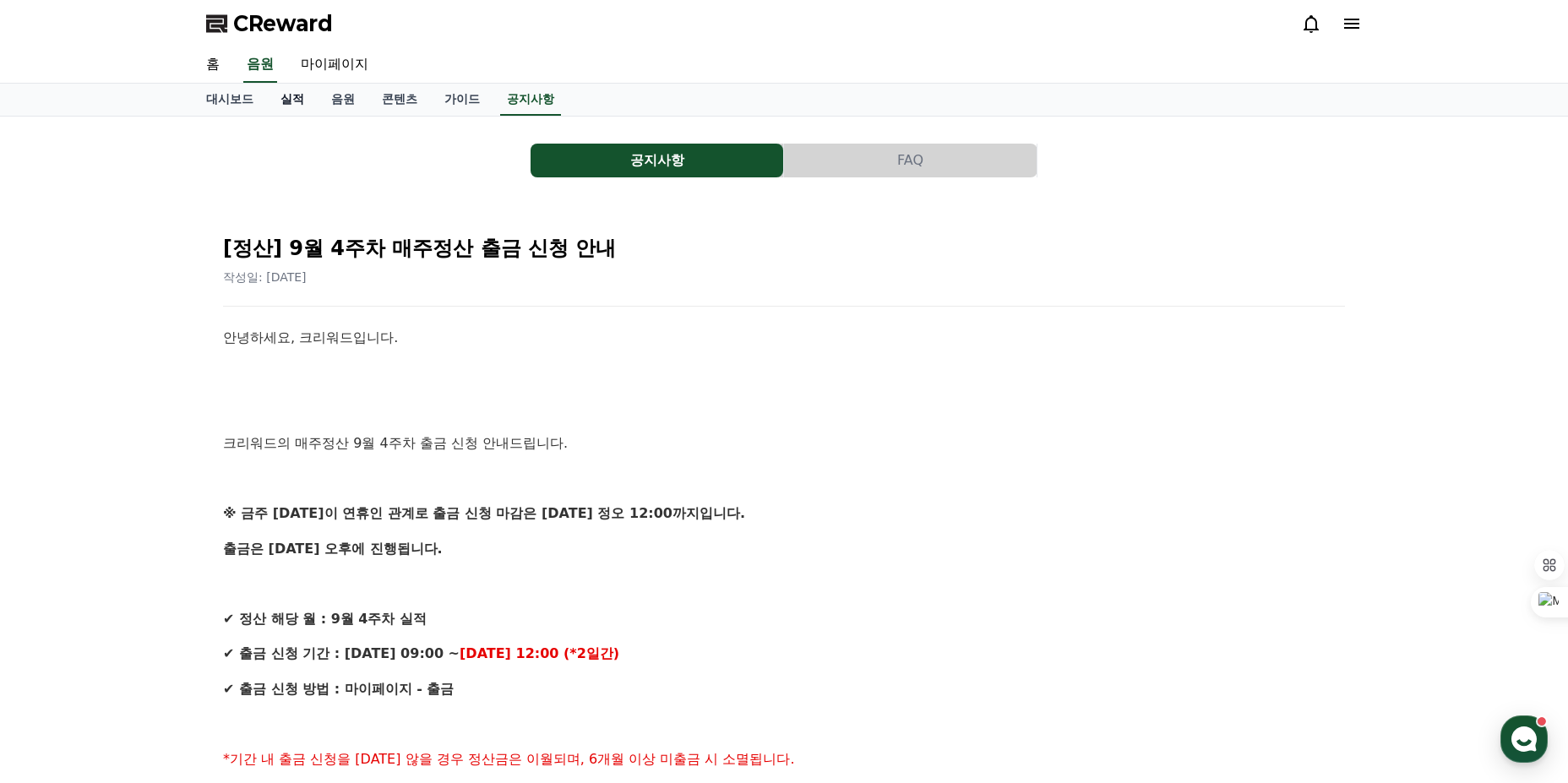
click at [300, 96] on link "실적" at bounding box center [292, 100] width 51 height 32
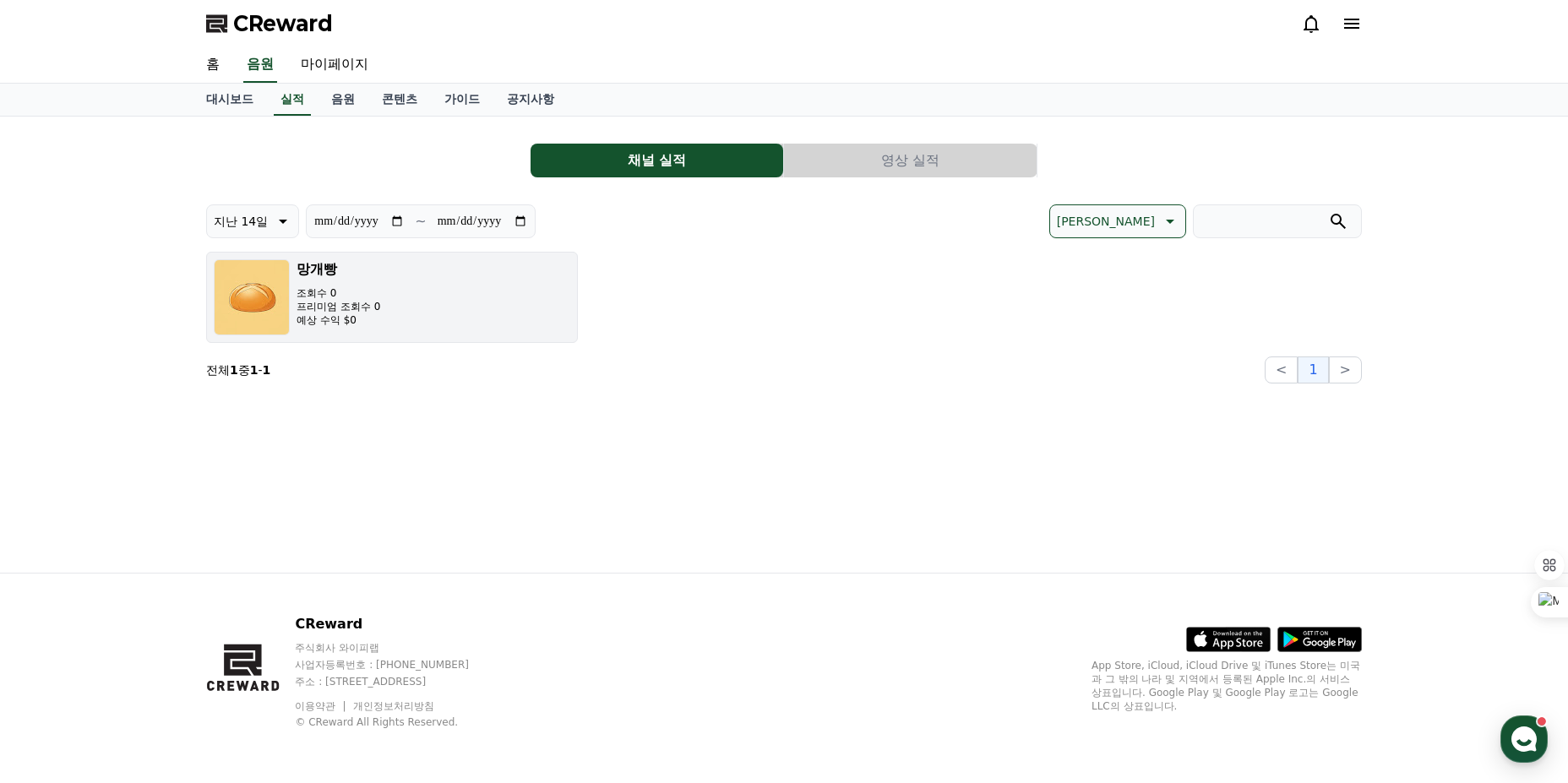
click at [388, 290] on button "망개빵 조회수 0 프리미엄 조회수 0 예상 수익 $0" at bounding box center [391, 297] width 372 height 91
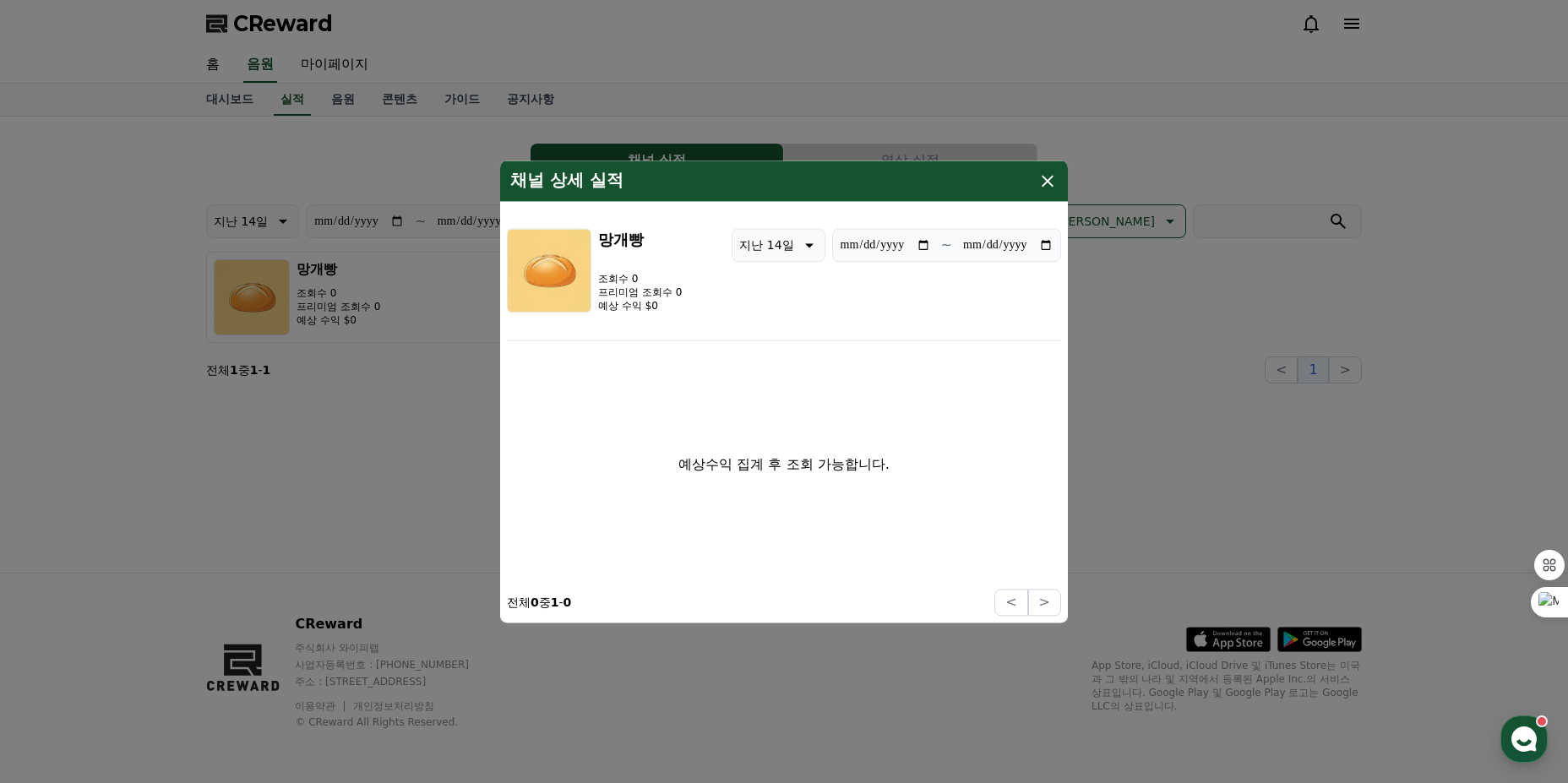
drag, startPoint x: 670, startPoint y: 481, endPoint x: 856, endPoint y: 502, distance: 187.2
click at [856, 502] on div "예상수익 집계 후 조회 가능합니다." at bounding box center [784, 464] width 555 height 234
click at [858, 502] on div "예상수익 집계 후 조회 가능합니다." at bounding box center [784, 464] width 555 height 234
click at [405, 439] on button "close modal" at bounding box center [784, 391] width 1568 height 783
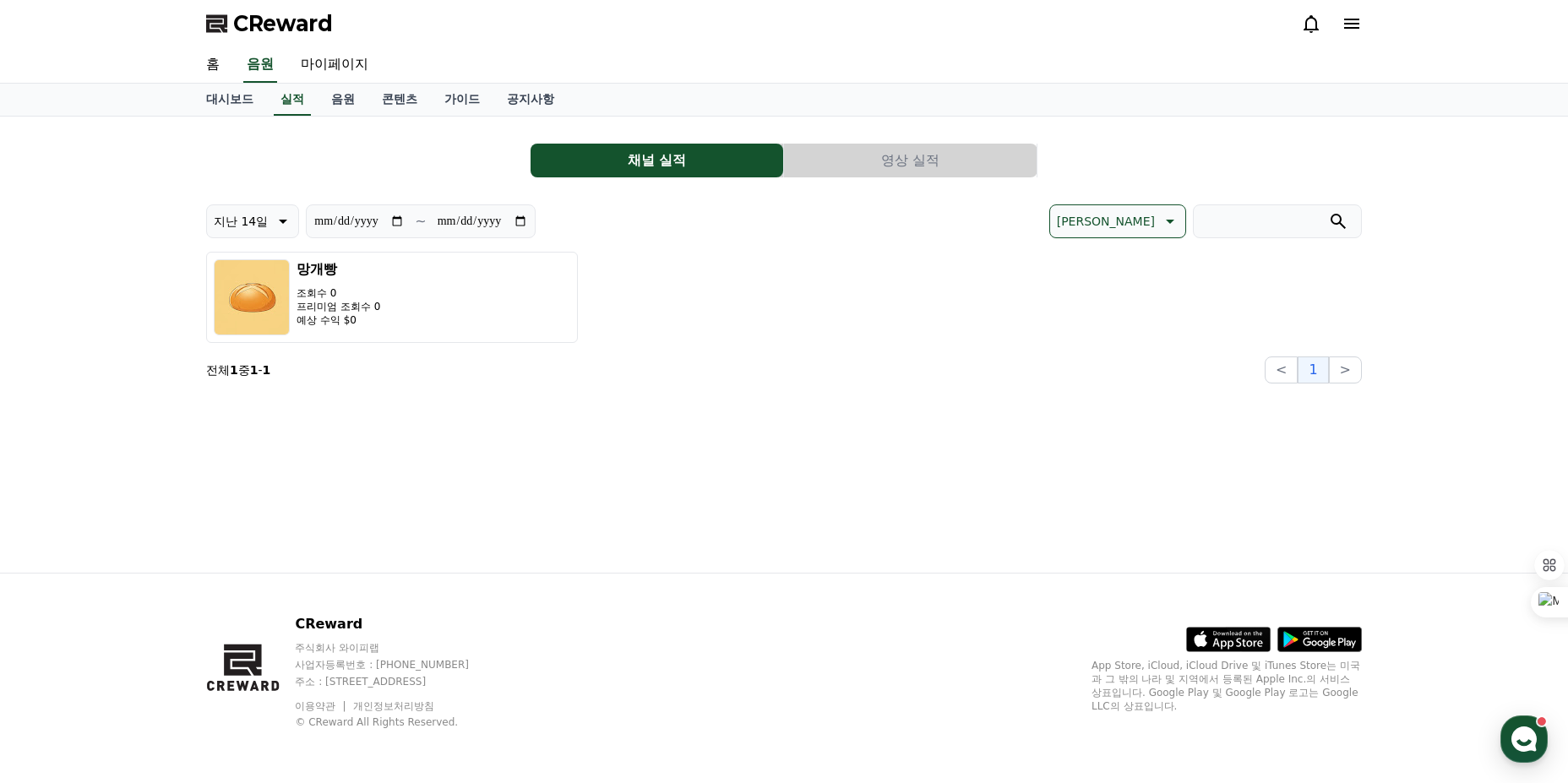
click at [826, 167] on button "영상 실적" at bounding box center [910, 161] width 252 height 34
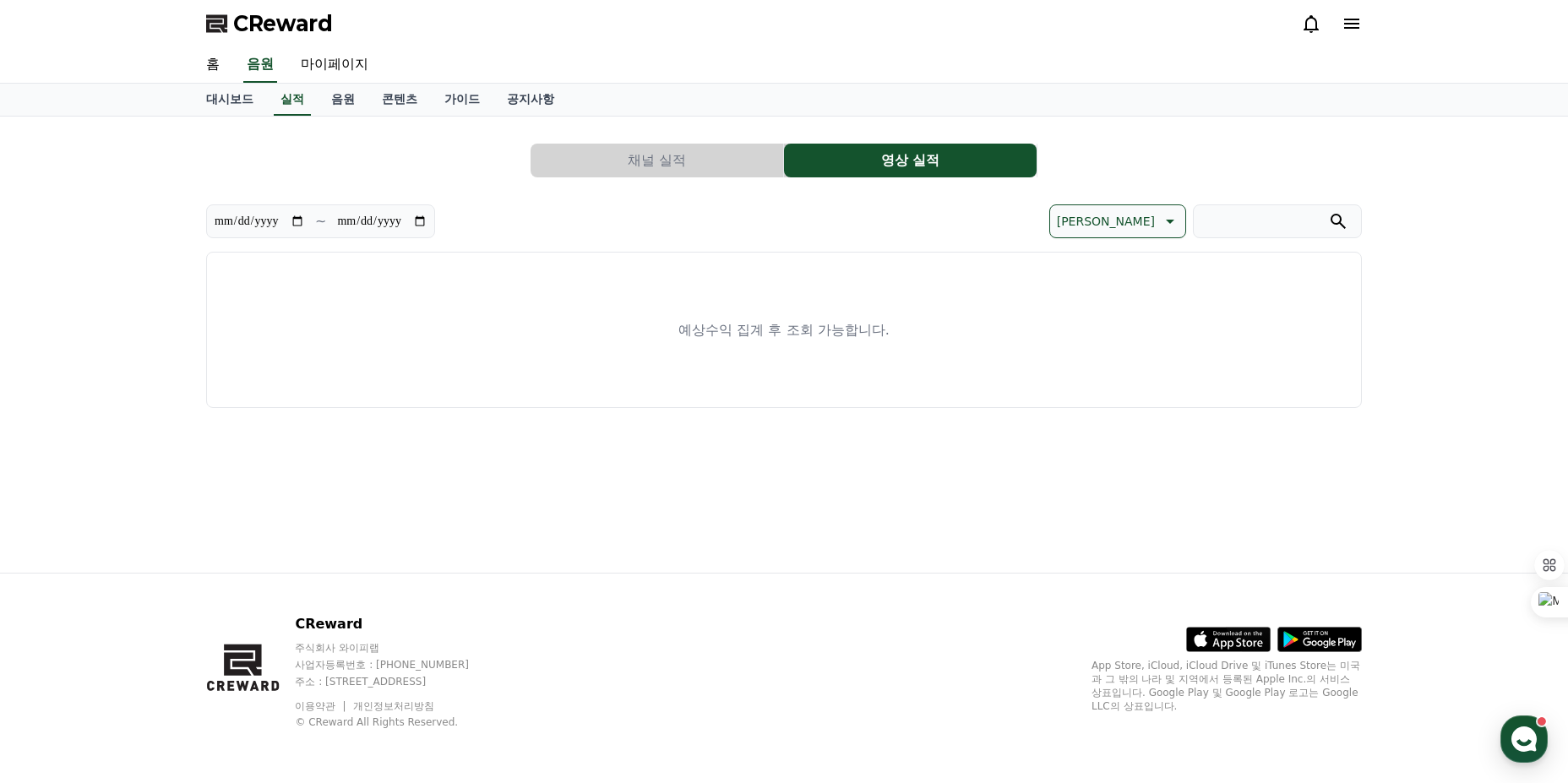
drag, startPoint x: 710, startPoint y: 353, endPoint x: 944, endPoint y: 350, distance: 234.0
click at [944, 350] on div "예상수익 집계 후 조회 가능합니다." at bounding box center [783, 329] width 1156 height 157
click at [946, 350] on div "예상수익 집계 후 조회 가능합니다." at bounding box center [783, 329] width 1156 height 157
click at [599, 280] on div "예상수익 집계 후 조회 가능합니다." at bounding box center [783, 329] width 1156 height 157
click at [518, 97] on link "공지사항" at bounding box center [531, 100] width 75 height 32
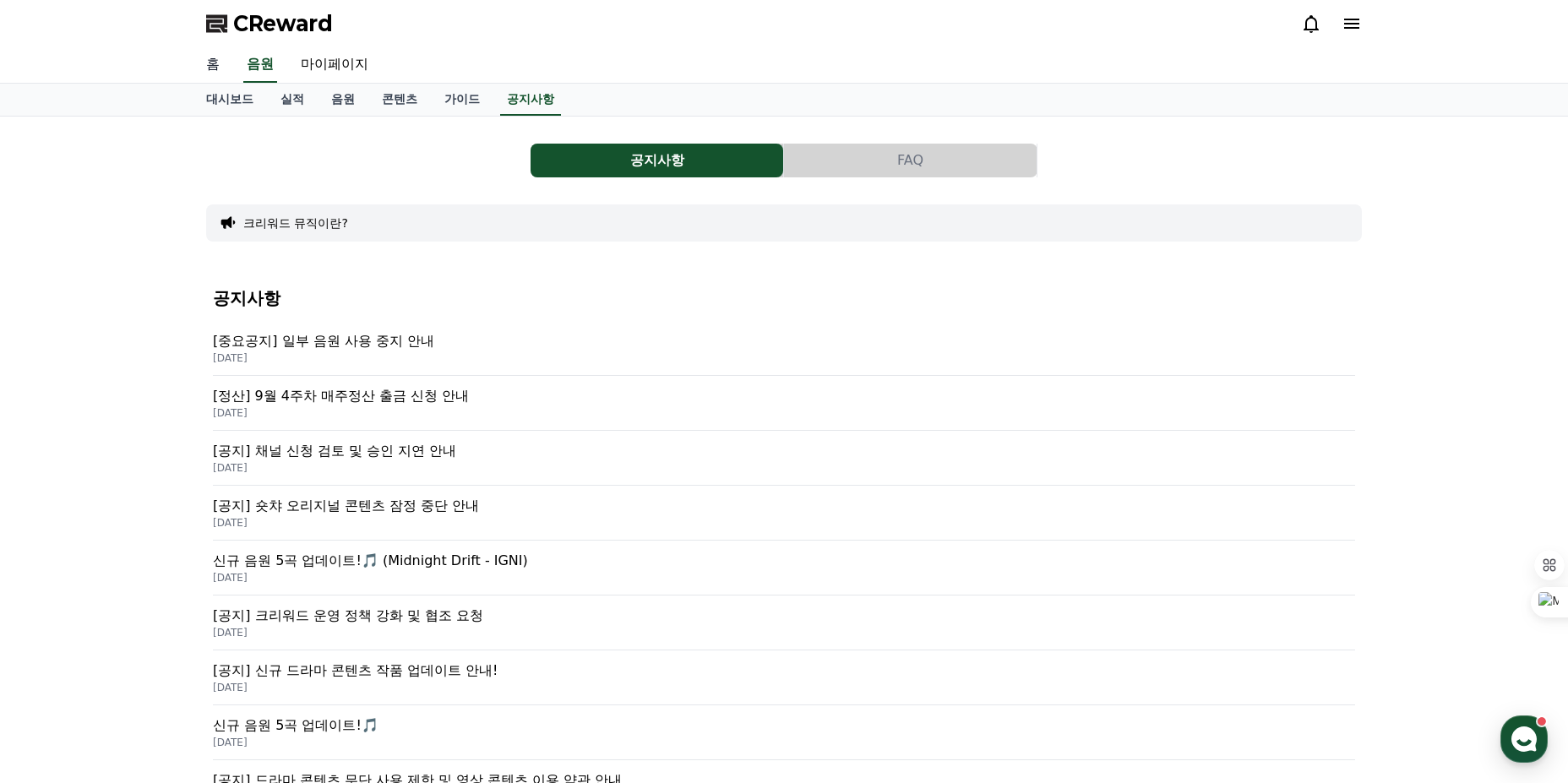
click at [218, 58] on link "홈" at bounding box center [213, 65] width 41 height 36
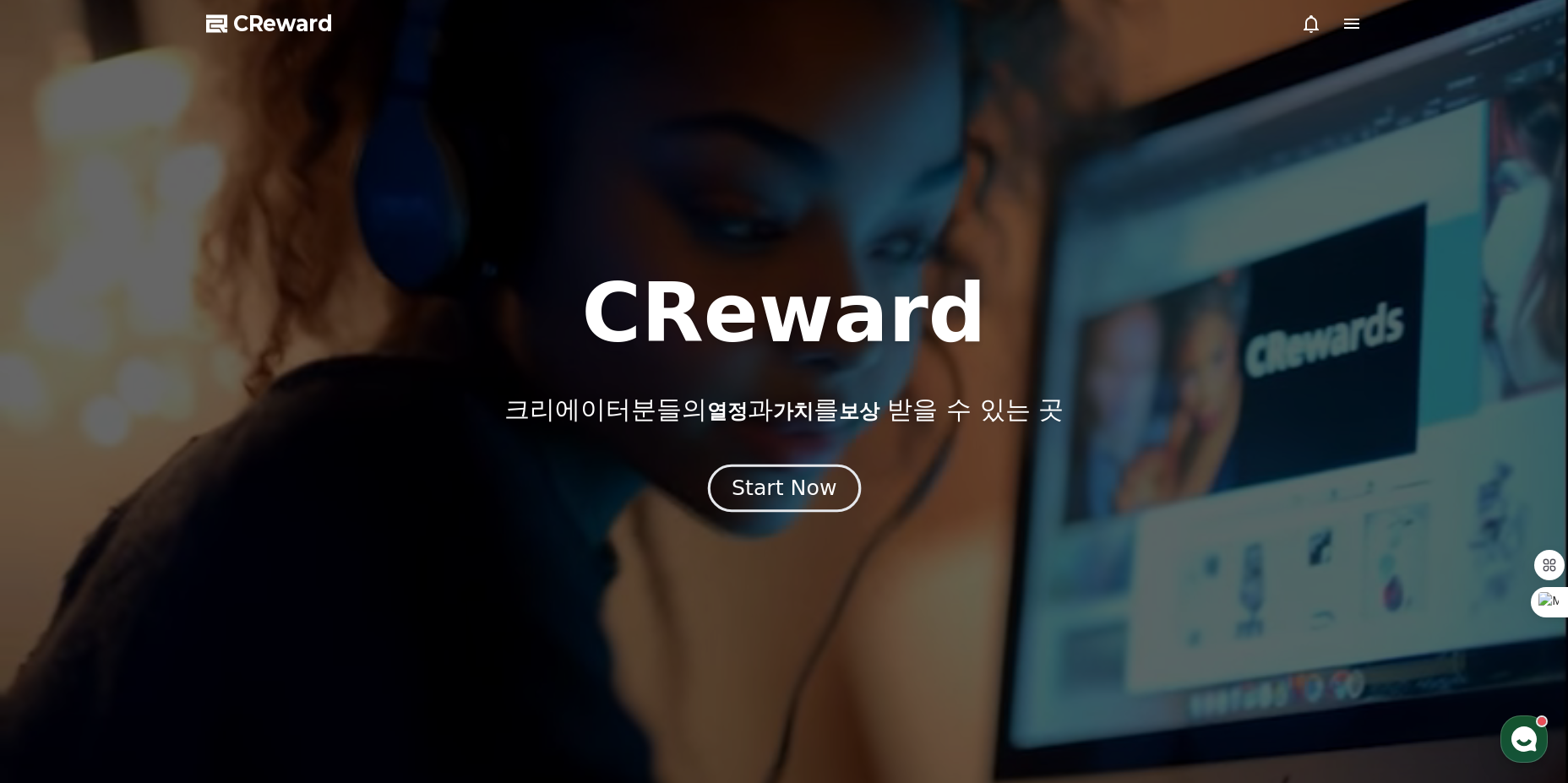
click at [782, 482] on div "Start Now" at bounding box center [784, 488] width 105 height 29
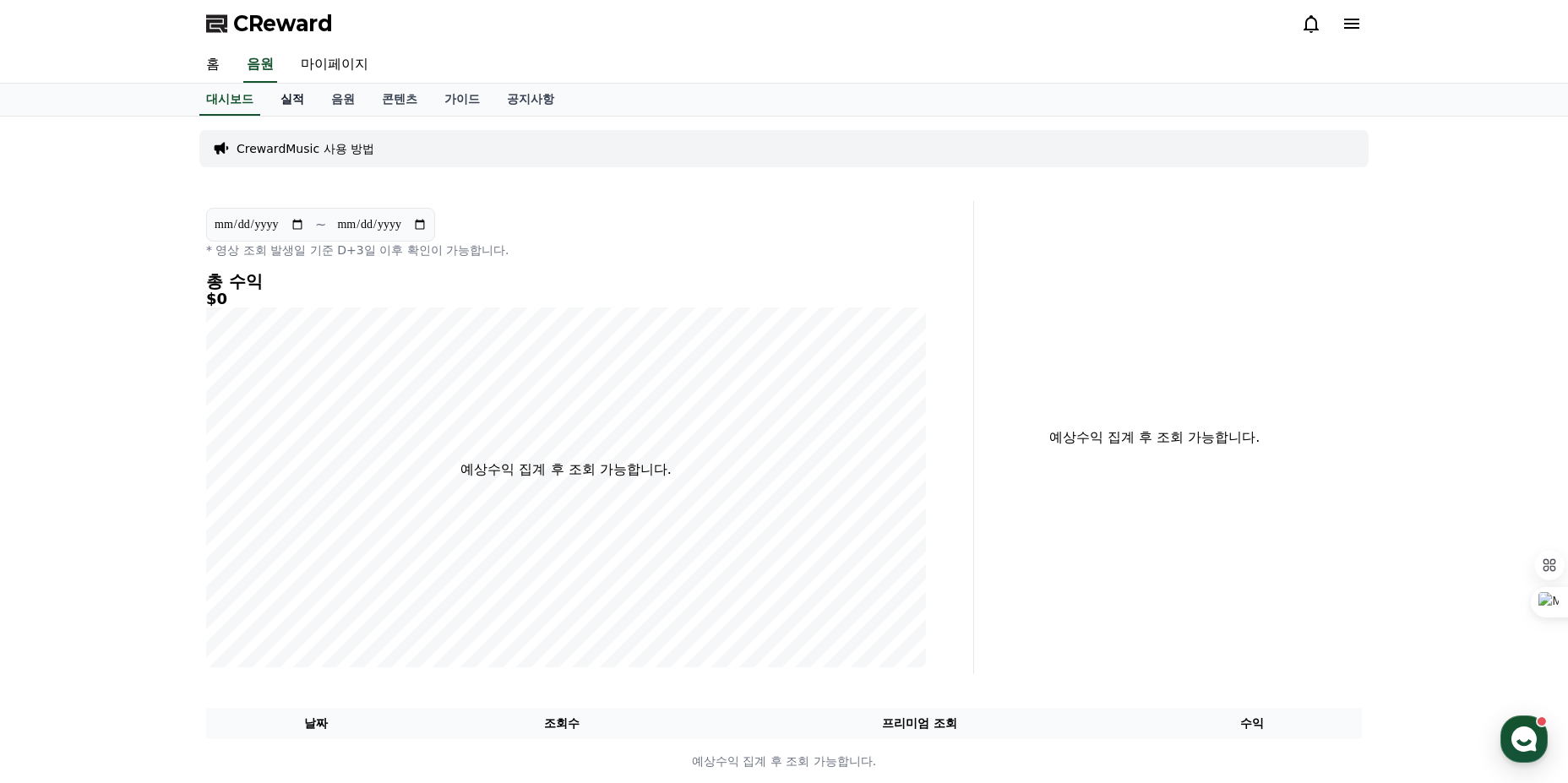
click at [286, 94] on link "실적" at bounding box center [292, 100] width 51 height 32
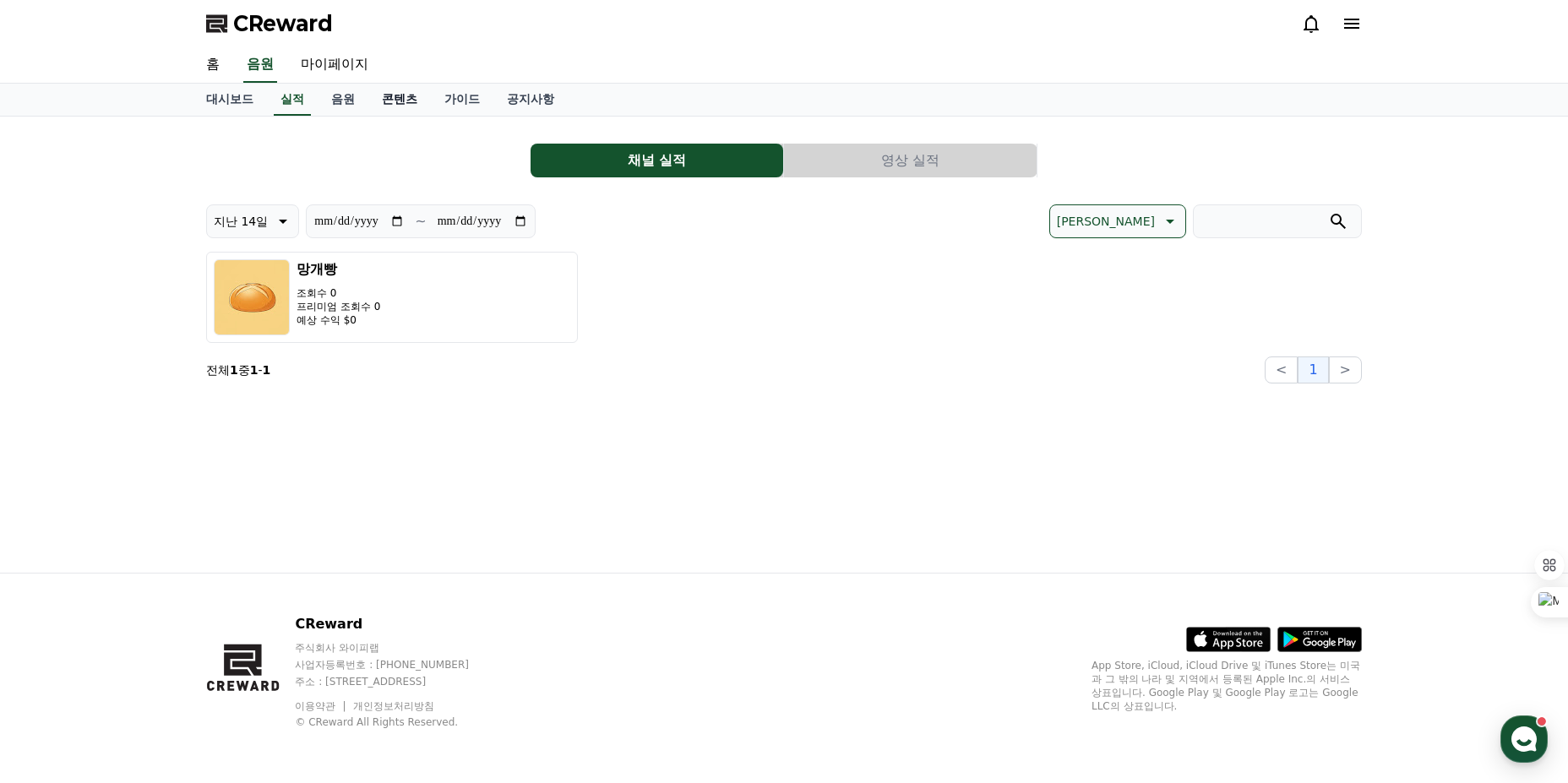
click at [402, 93] on link "콘텐츠" at bounding box center [400, 100] width 63 height 32
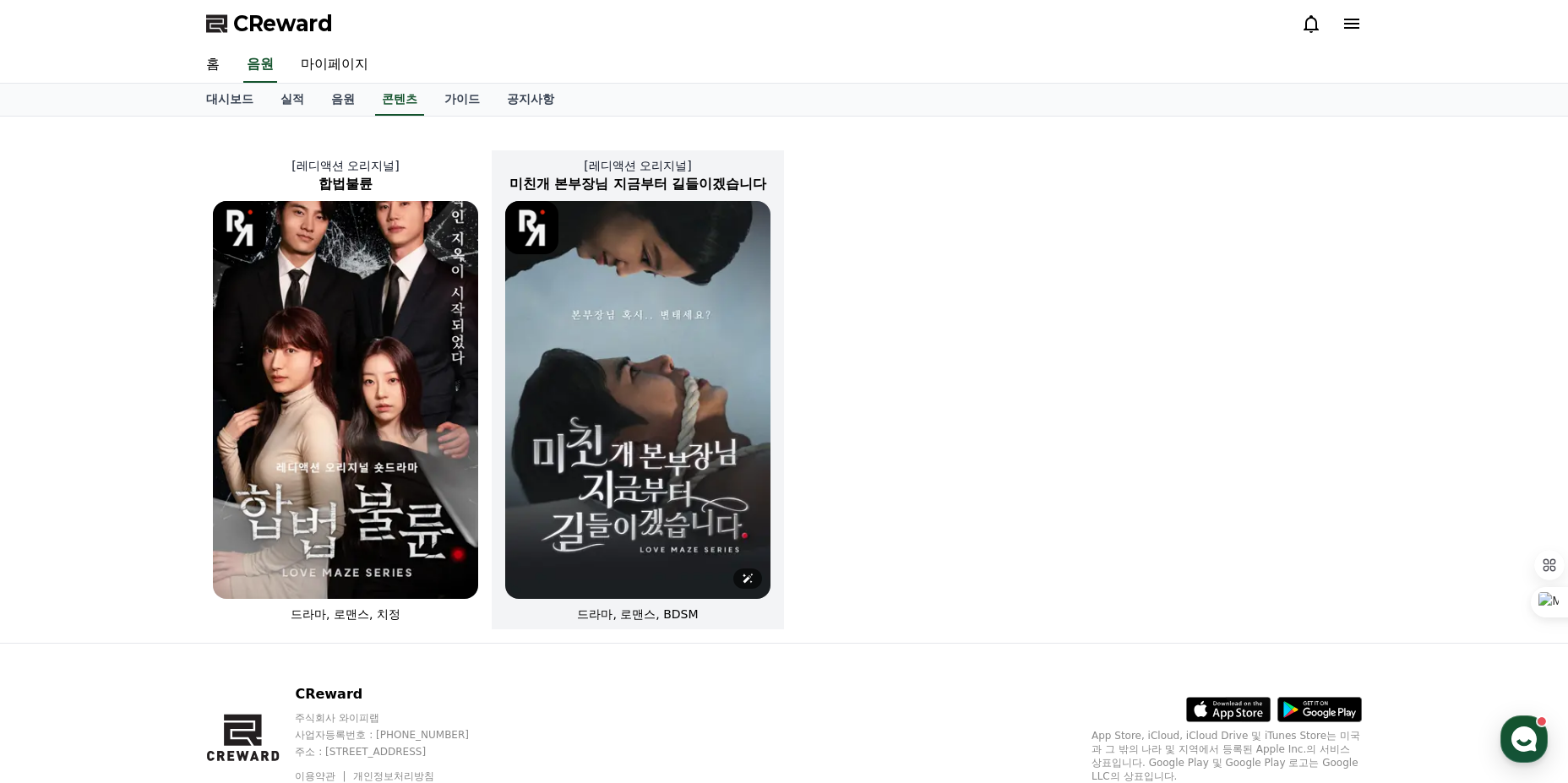
click at [564, 256] on img at bounding box center [638, 400] width 265 height 398
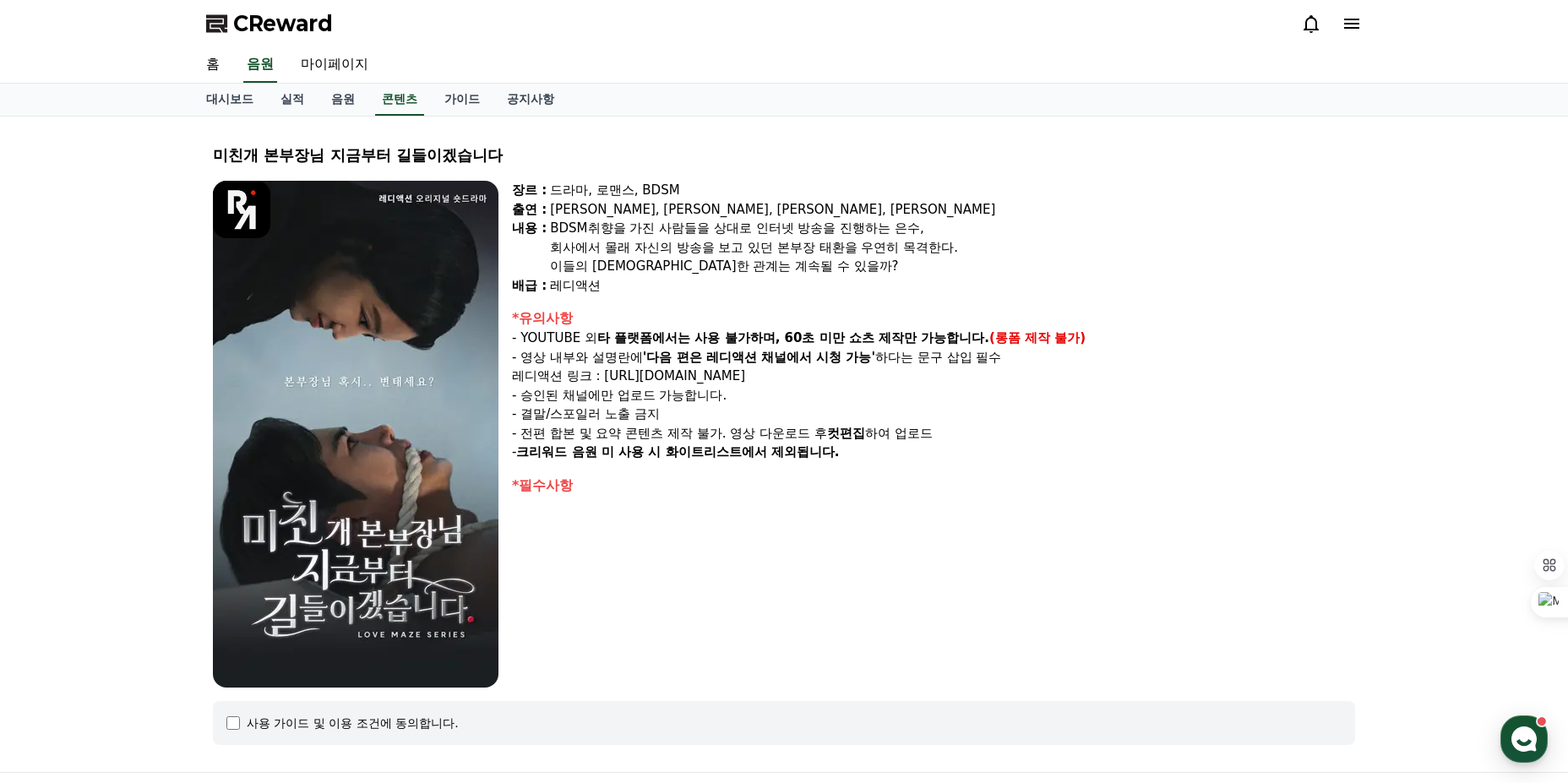
drag, startPoint x: 560, startPoint y: 223, endPoint x: 864, endPoint y: 269, distance: 307.5
click at [863, 269] on div "BDSM취향을 가진 사람들을 상대로 인터넷 방송을 진행하는 은수, 회사에서 몰래 자신의 방송을 보고 있던 본부장 태환을 우연히 목격한다. 이들…" at bounding box center [952, 247] width 805 height 58
click at [864, 269] on div "이들의 [DEMOGRAPHIC_DATA]한 관계는 계속될 수 있을까?" at bounding box center [952, 266] width 805 height 19
drag, startPoint x: 864, startPoint y: 269, endPoint x: 538, endPoint y: 229, distance: 328.4
click at [538, 229] on div "장르 : 드라마, 로맨스, BDSM 출연 : [PERSON_NAME], [PERSON_NAME], [PERSON_NAME], [PERSON_N…" at bounding box center [934, 238] width 843 height 114
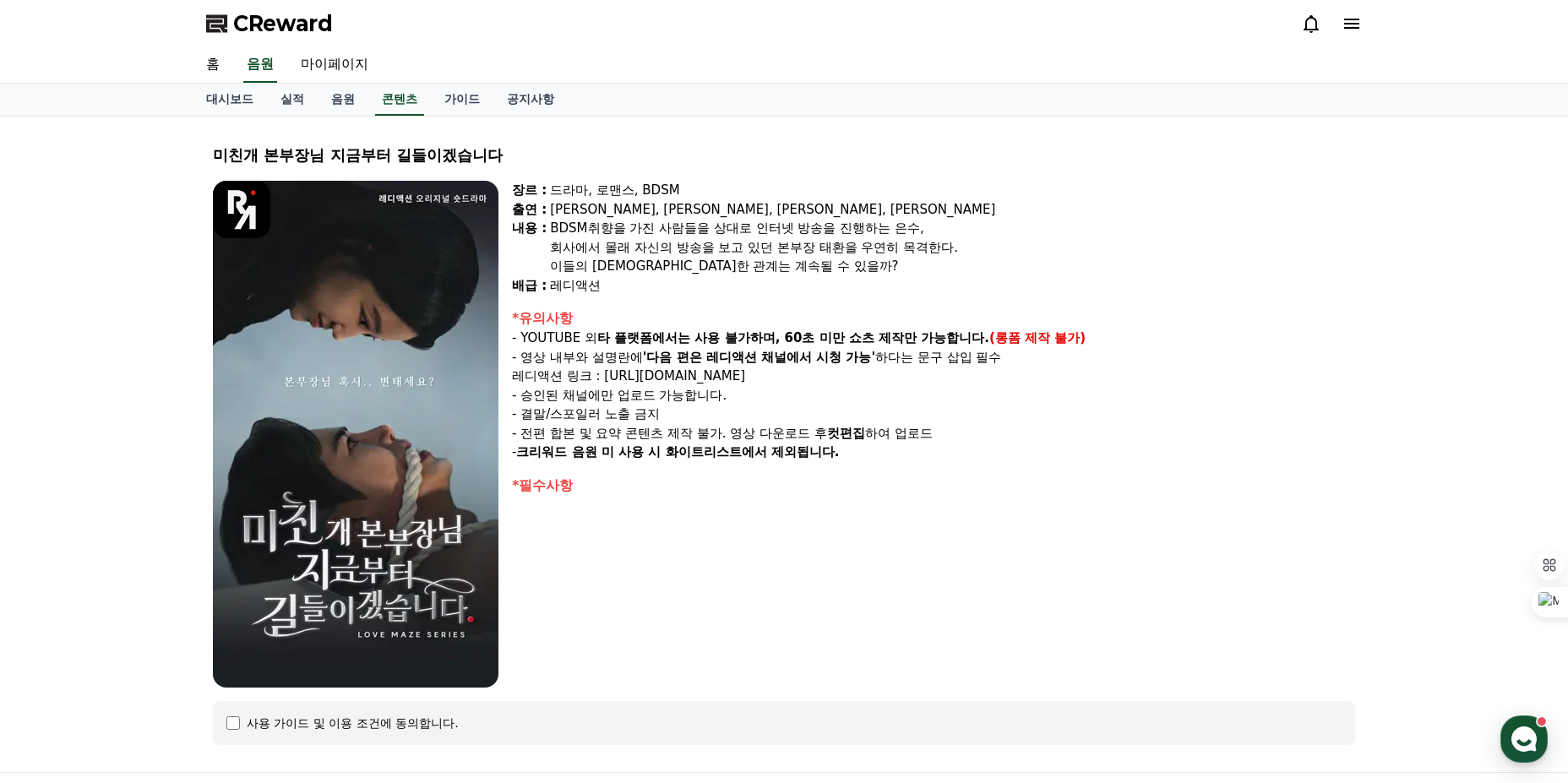
click at [538, 229] on div "내용 :" at bounding box center [529, 247] width 35 height 58
drag, startPoint x: 538, startPoint y: 229, endPoint x: 914, endPoint y: 275, distance: 378.8
click at [913, 275] on div "장르 : 드라마, 로맨스, BDSM 출연 : [PERSON_NAME], [PERSON_NAME], [PERSON_NAME], [PERSON_N…" at bounding box center [934, 238] width 843 height 114
click at [920, 276] on div "레디액션" at bounding box center [952, 285] width 805 height 19
drag, startPoint x: 534, startPoint y: 430, endPoint x: 843, endPoint y: 444, distance: 309.3
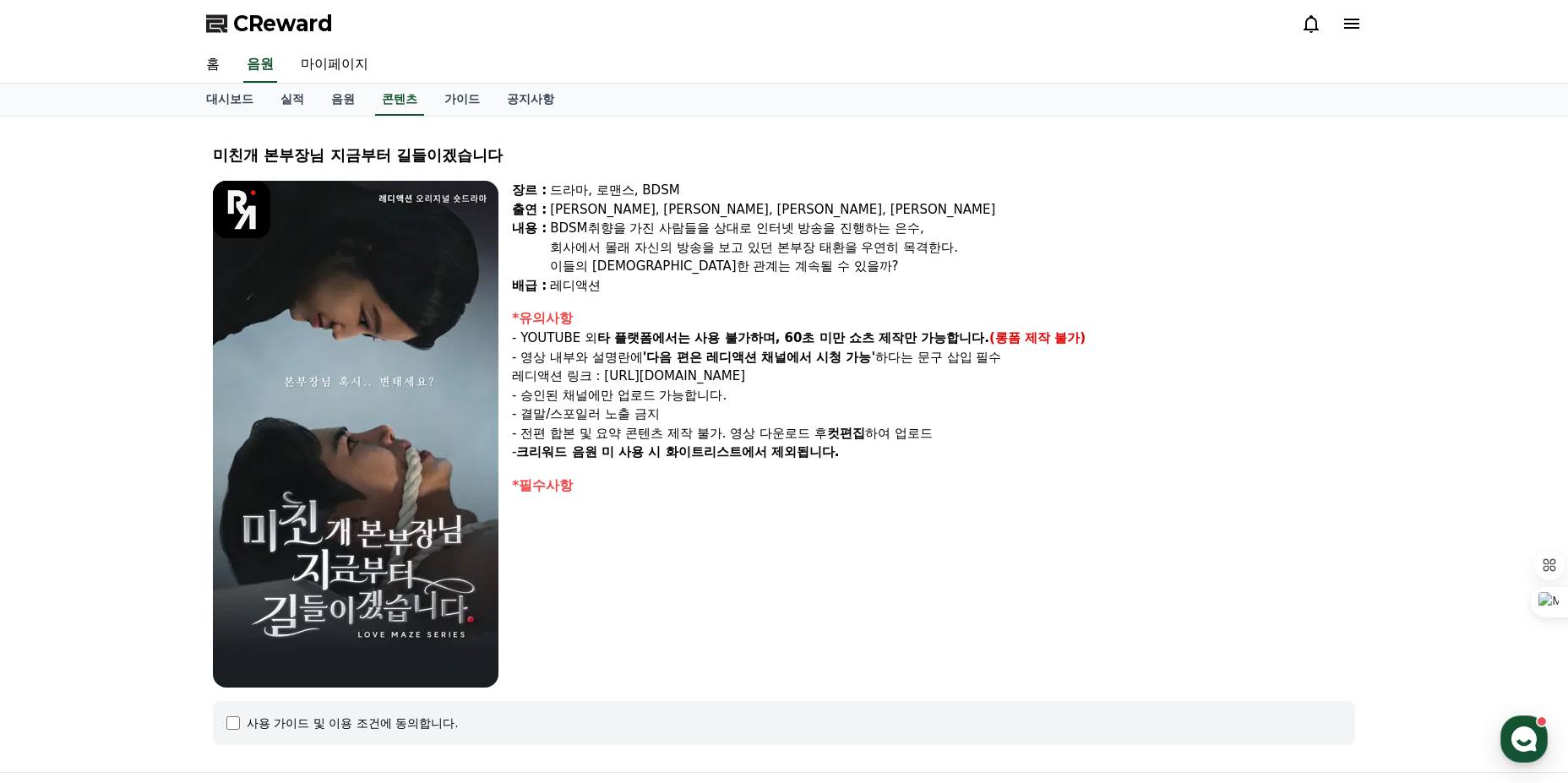
click at [843, 444] on div "*유의사항 - YOUTUBE 외 타 플랫폼에서는 사용 불가하며, 60초 미만 쇼츠 제작만 가능합니다. (롱폼 제작 불가) - 영상 내부와 설명…" at bounding box center [934, 385] width 843 height 154
click at [839, 444] on strong "크리워드 음원 미 사용 시 화이트리스트에서 제외됩니다." at bounding box center [677, 452] width 323 height 15
drag, startPoint x: 612, startPoint y: 377, endPoint x: 859, endPoint y: 374, distance: 247.0
click at [859, 374] on p "레디액션 링크 : [URL][DOMAIN_NAME]" at bounding box center [934, 376] width 843 height 19
copy p "[URL][DOMAIN_NAME]"
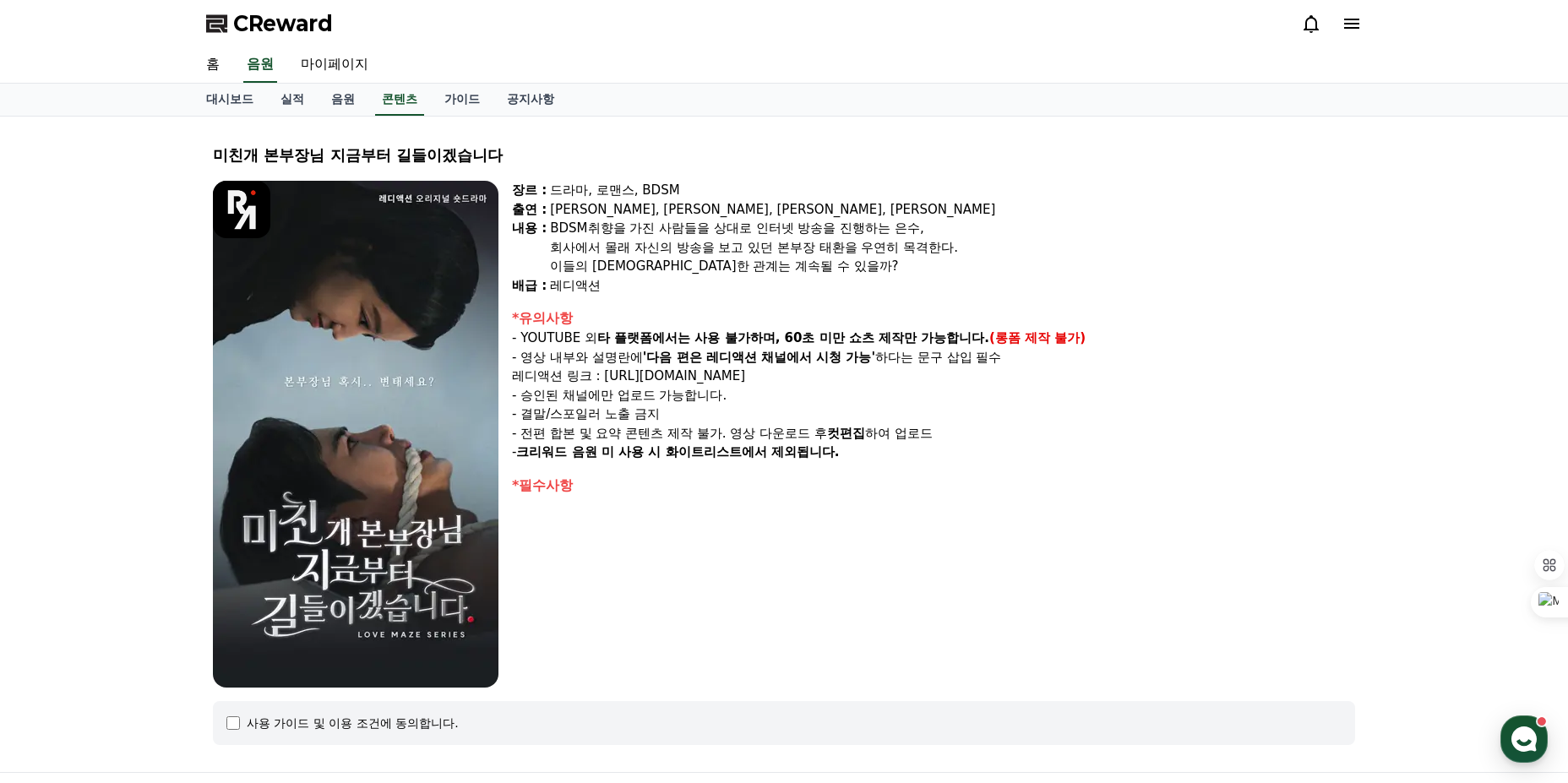
drag, startPoint x: 528, startPoint y: 343, endPoint x: 1156, endPoint y: 344, distance: 628.0
click at [1156, 344] on p "- YOUTUBE 외 타 플랫폼에서는 사용 불가하며, 60초 미만 쇼츠 제작만 가능합니다. (롱폼 제작 불가)" at bounding box center [934, 338] width 843 height 19
drag, startPoint x: 1015, startPoint y: 358, endPoint x: 534, endPoint y: 366, distance: 481.1
click at [534, 366] on p "- 영상 내부와 설명란에 '다음 편은 레디액션 채널에서 시청 가능' 하다는 문구 삽입 필수" at bounding box center [934, 357] width 843 height 19
drag, startPoint x: 522, startPoint y: 385, endPoint x: 773, endPoint y: 394, distance: 251.2
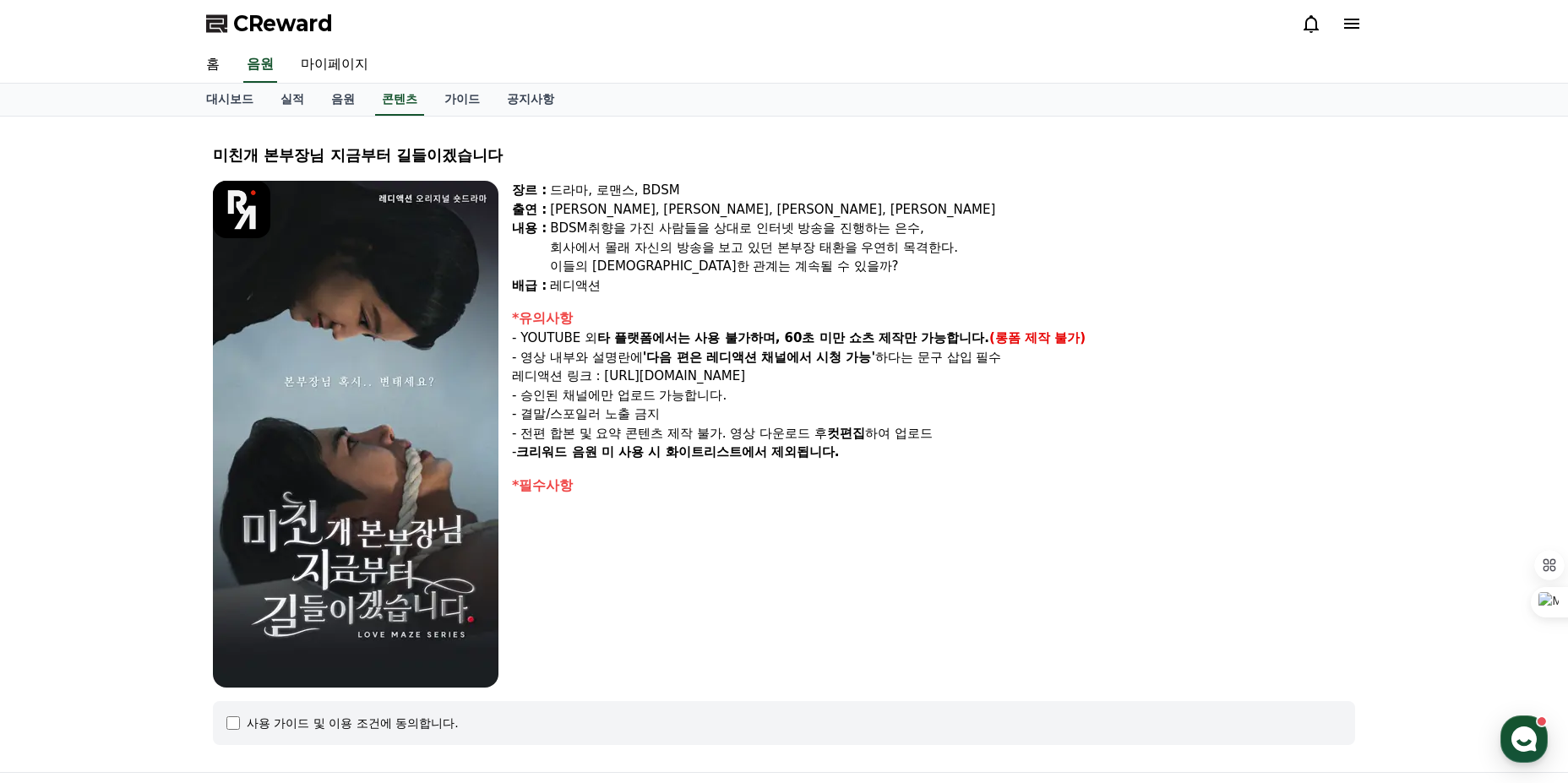
click at [773, 394] on p "- 승인된 채널에만 업로드 가능합니다." at bounding box center [934, 395] width 843 height 19
drag, startPoint x: 595, startPoint y: 421, endPoint x: 531, endPoint y: 420, distance: 64.0
click at [531, 420] on p "- 결말/스포일러 노출 금지" at bounding box center [934, 414] width 843 height 19
click at [530, 420] on p "- 결말/스포일러 노출 금지" at bounding box center [934, 414] width 843 height 19
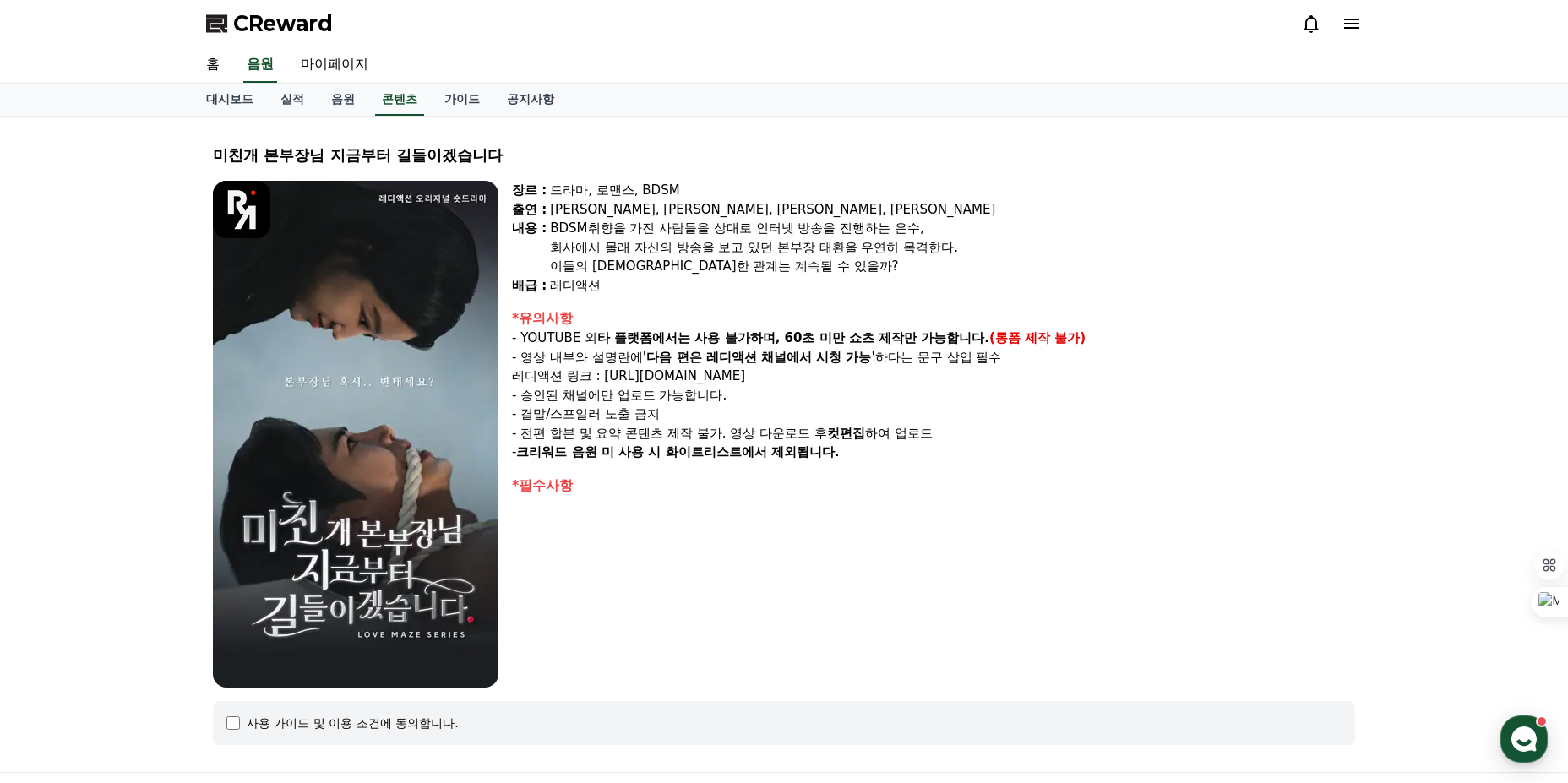
drag, startPoint x: 519, startPoint y: 415, endPoint x: 692, endPoint y: 409, distance: 173.1
click at [692, 409] on p "- 결말/스포일러 노출 금지" at bounding box center [934, 414] width 843 height 19
drag, startPoint x: 522, startPoint y: 435, endPoint x: 723, endPoint y: 435, distance: 201.0
click at [723, 435] on p "- 전편 합본 및 요약 콘텐츠 제작 불가. 영상 다운로드 후 컷편집 하여 업로드" at bounding box center [934, 433] width 843 height 19
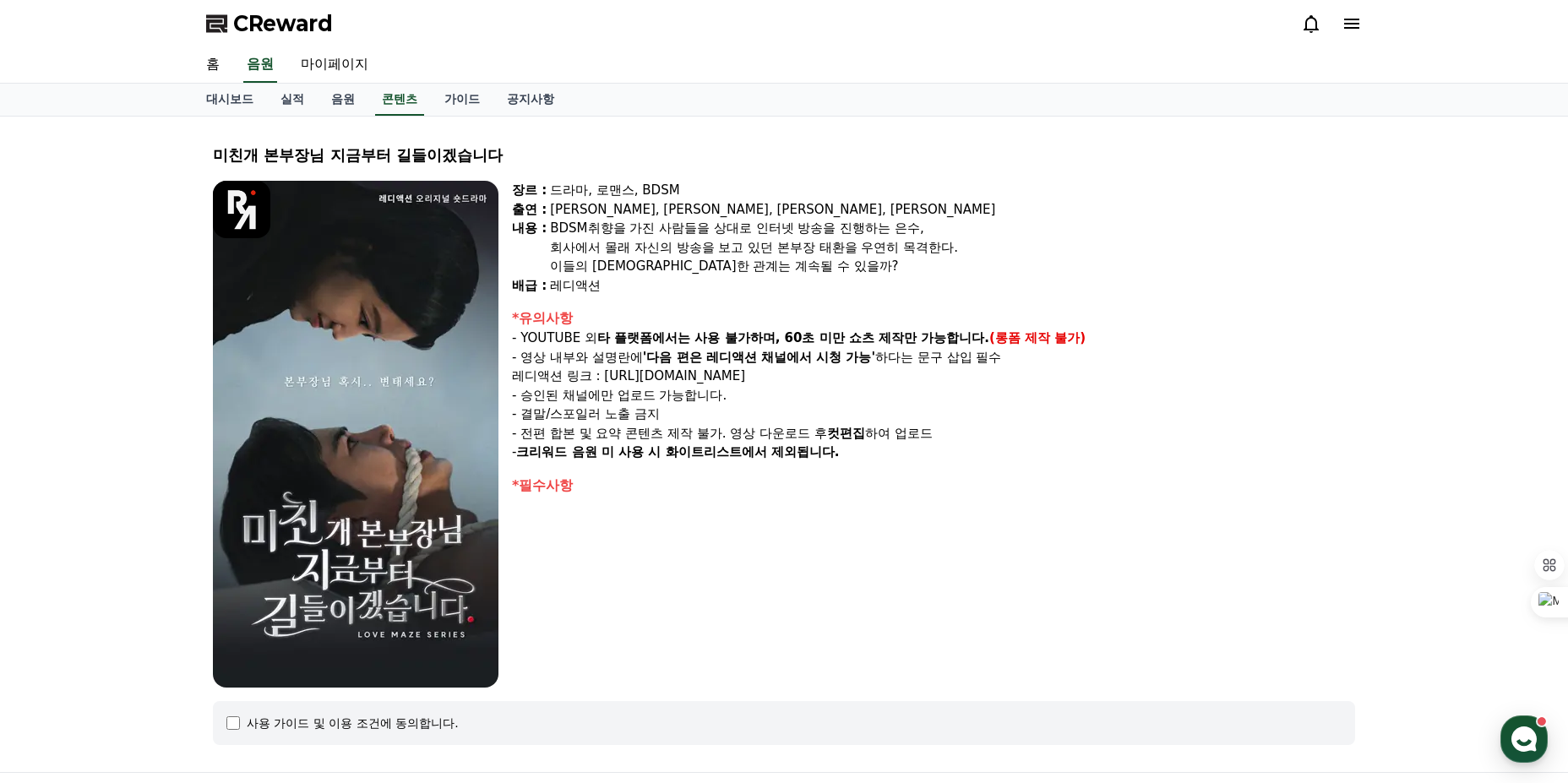
click at [723, 435] on p "- 전편 합본 및 요약 콘텐츠 제작 불가. 영상 다운로드 후 컷편집 하여 업로드" at bounding box center [934, 433] width 843 height 19
drag, startPoint x: 731, startPoint y: 436, endPoint x: 970, endPoint y: 433, distance: 239.0
click at [970, 433] on p "- 전편 합본 및 요약 콘텐츠 제작 불가. 영상 다운로드 후 컷편집 하여 업로드" at bounding box center [934, 433] width 843 height 19
drag, startPoint x: 842, startPoint y: 449, endPoint x: 538, endPoint y: 457, distance: 304.1
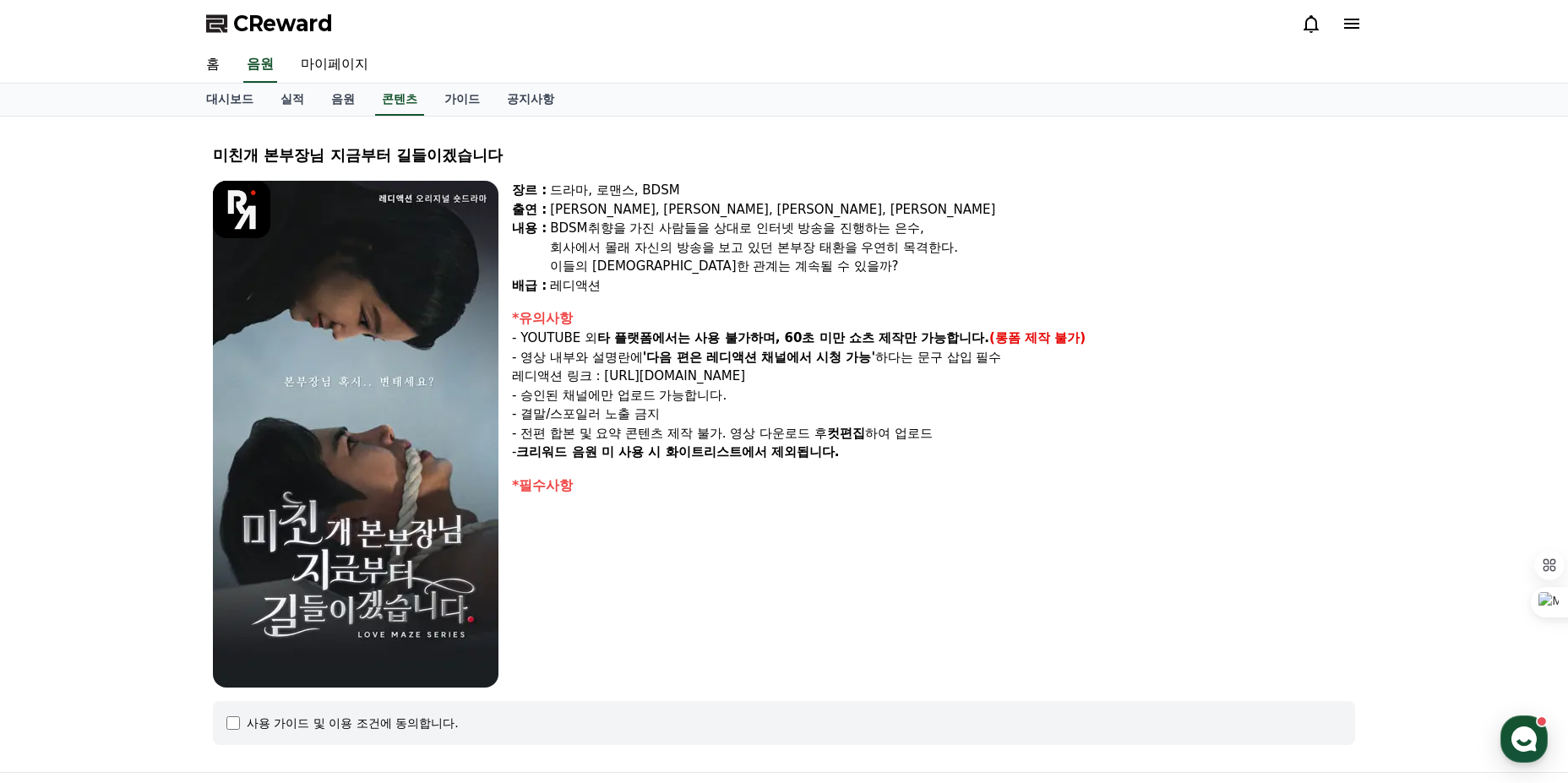
click at [538, 457] on p "- 크리워드 음원 미 사용 시 화이트리스트에서 제외됩니다." at bounding box center [934, 452] width 843 height 19
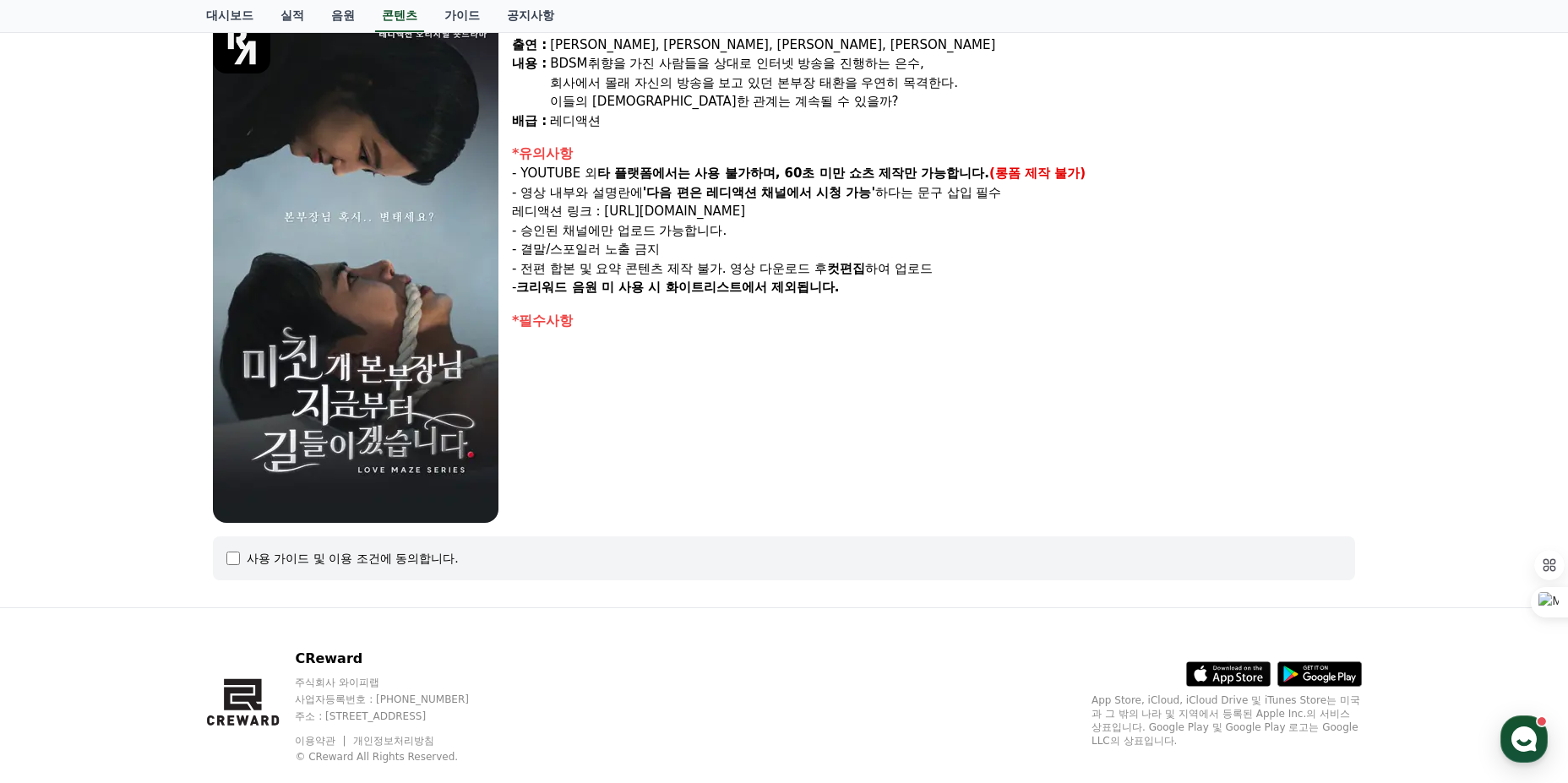
scroll to position [199, 0]
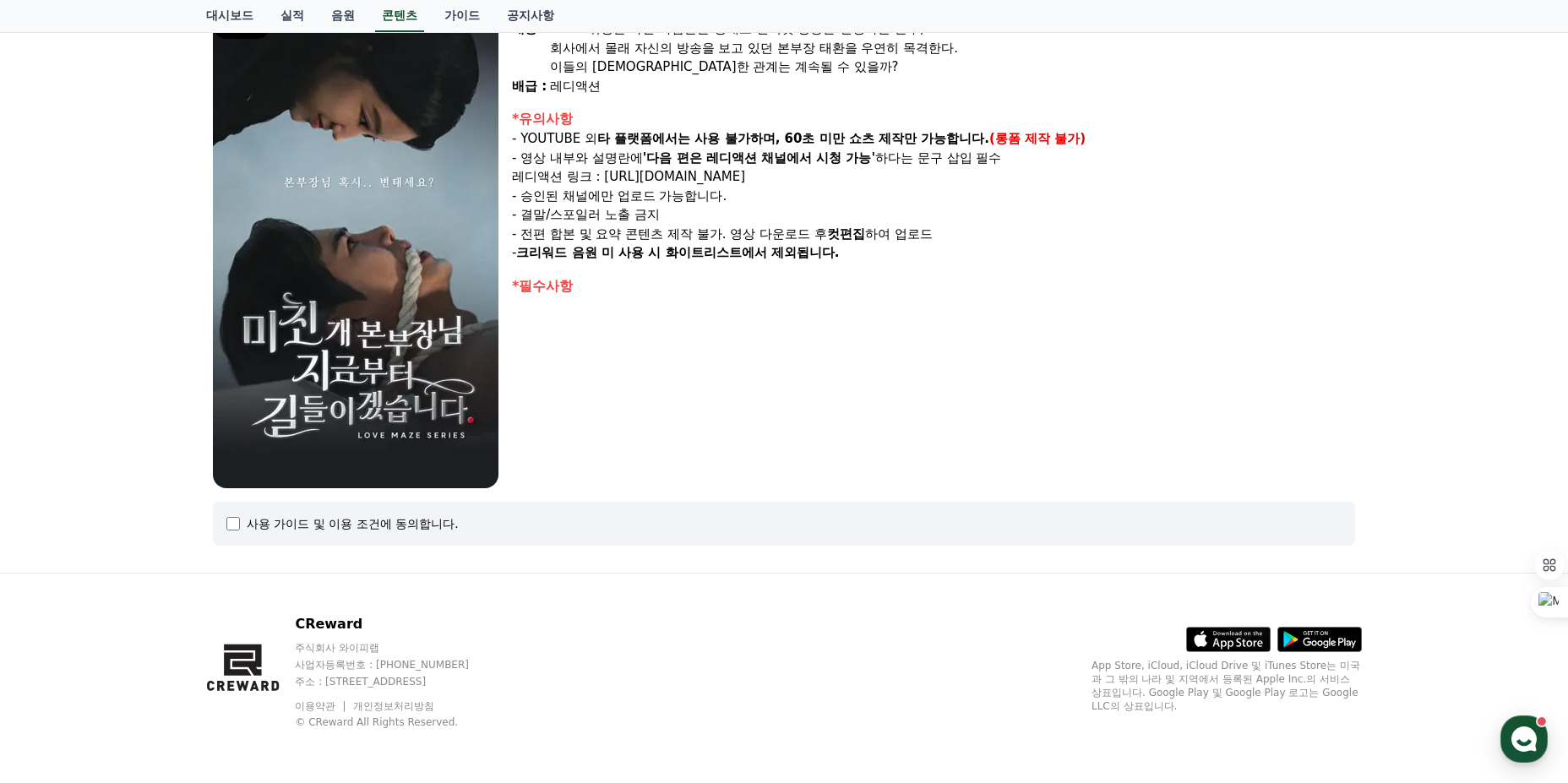
click at [409, 521] on div "사용 가이드 및 이용 조건에 동의합니다." at bounding box center [352, 524] width 212 height 17
click at [231, 533] on div "사용 가이드 및 이용 조건에 동의합니다." at bounding box center [783, 524] width 1142 height 44
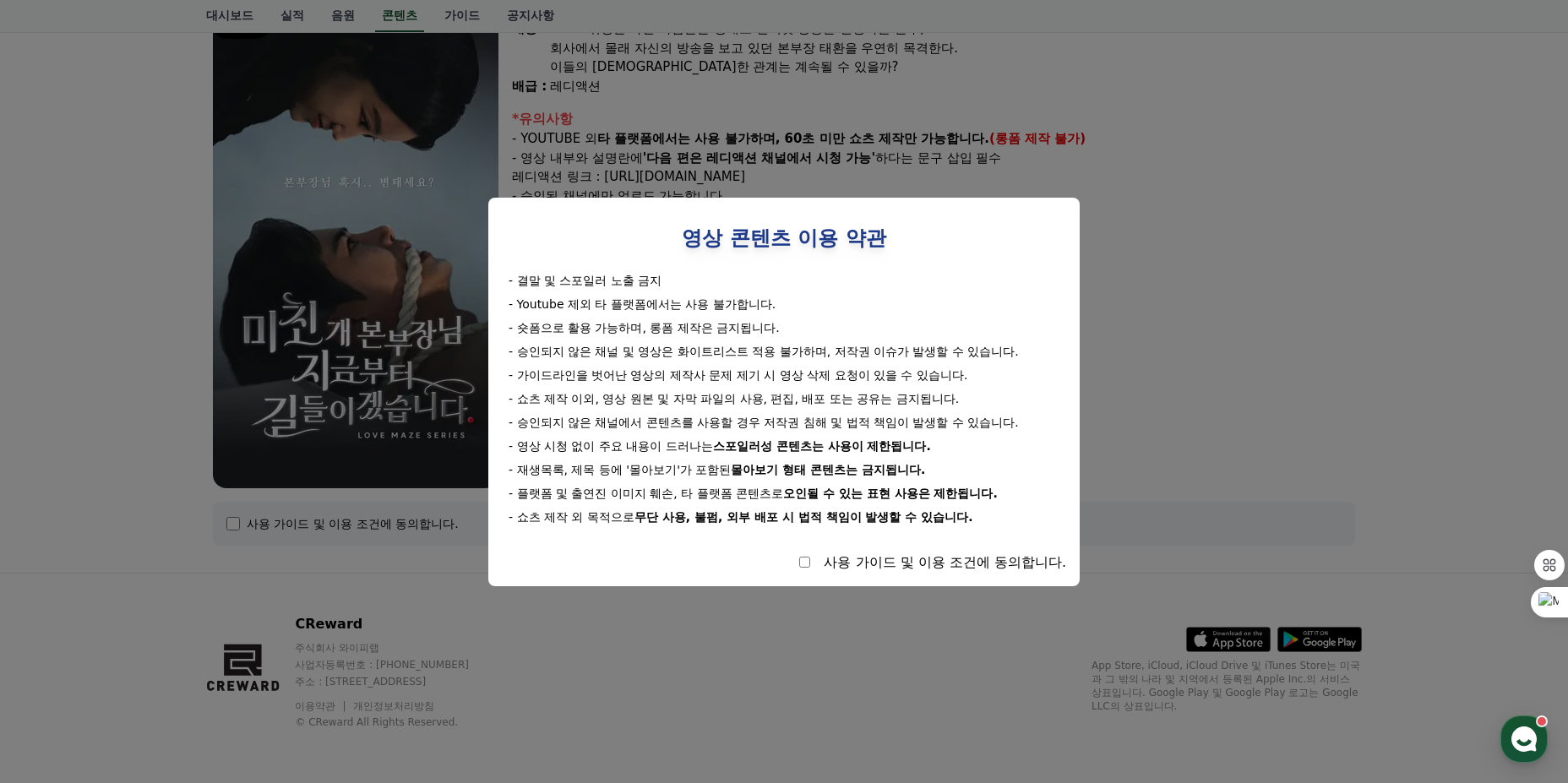
click at [810, 561] on div "사용 가이드 및 이용 조건에 동의합니다." at bounding box center [784, 563] width 565 height 20
select select
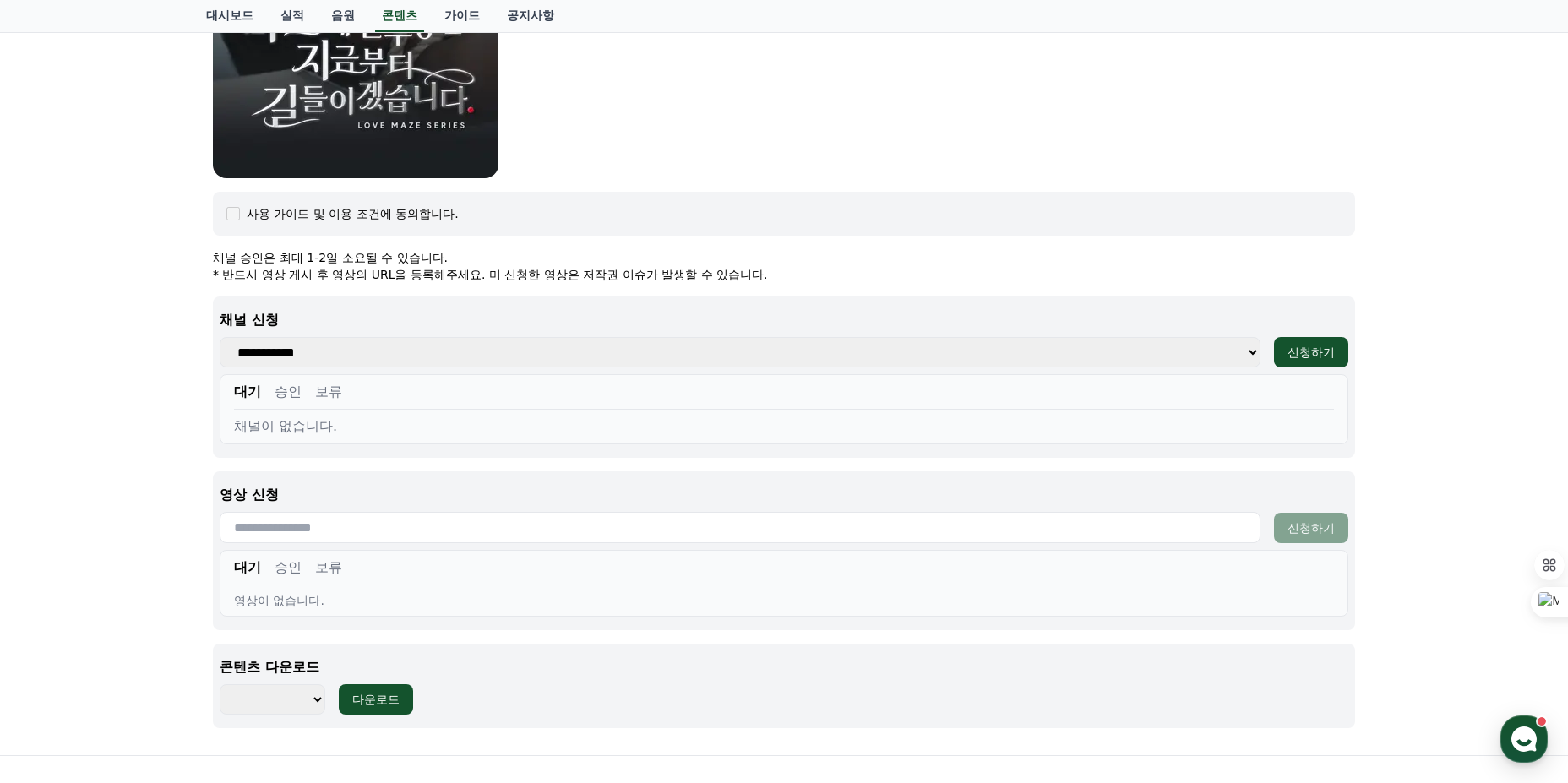
scroll to position [538, 0]
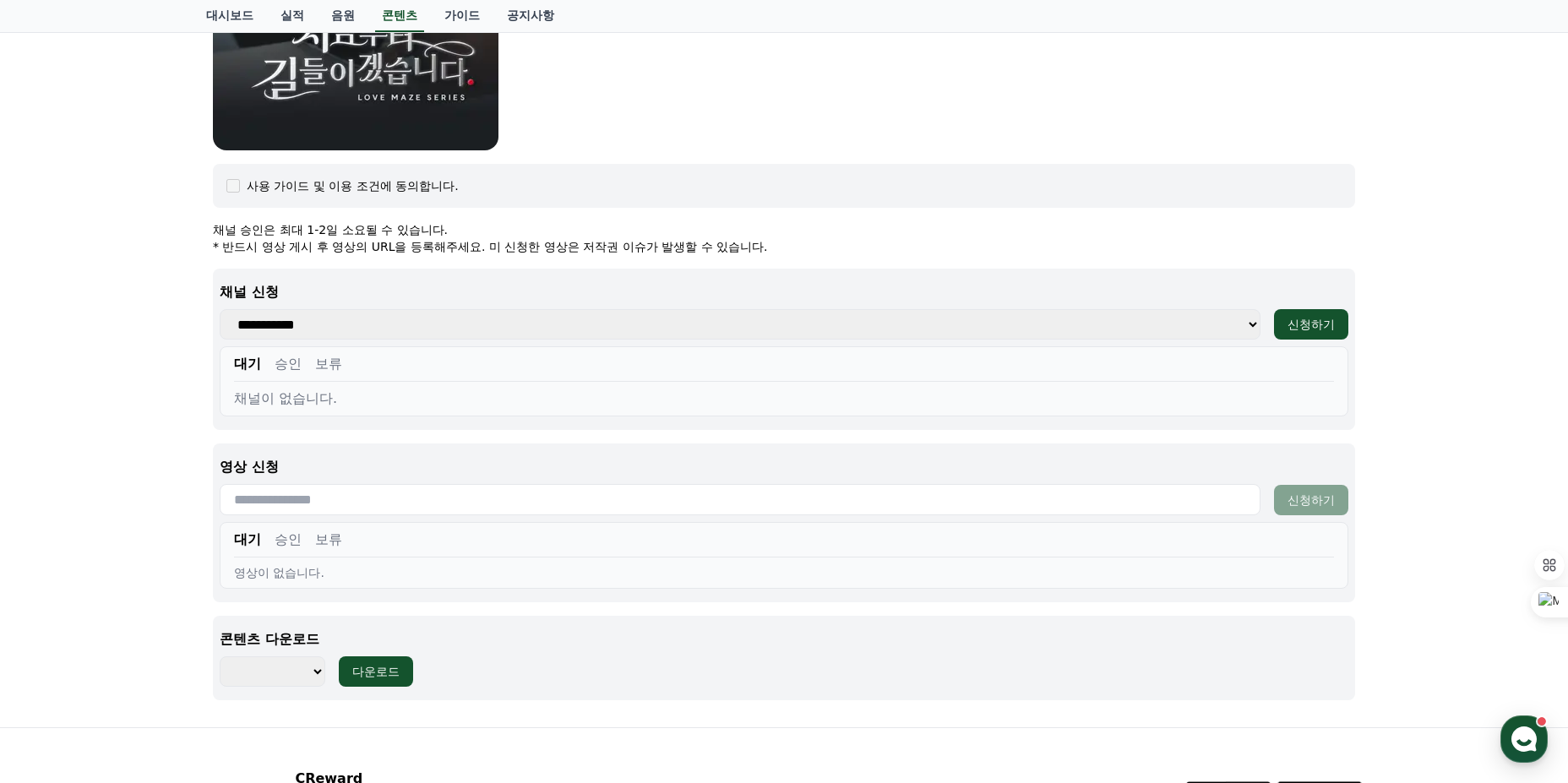
click at [424, 323] on select "**********" at bounding box center [739, 324] width 1041 height 30
click at [396, 511] on input "text" at bounding box center [739, 499] width 1041 height 31
drag, startPoint x: 314, startPoint y: 231, endPoint x: 892, endPoint y: 239, distance: 578.1
click at [879, 240] on div "채널 승인은 최대 1-2일 소요될 수 있습니다. * 반드시 영상 게시 후 영상의 URL을 등록해주세요. 미 신청한 영상은 저작권 이슈가 발생할…" at bounding box center [783, 238] width 1142 height 34
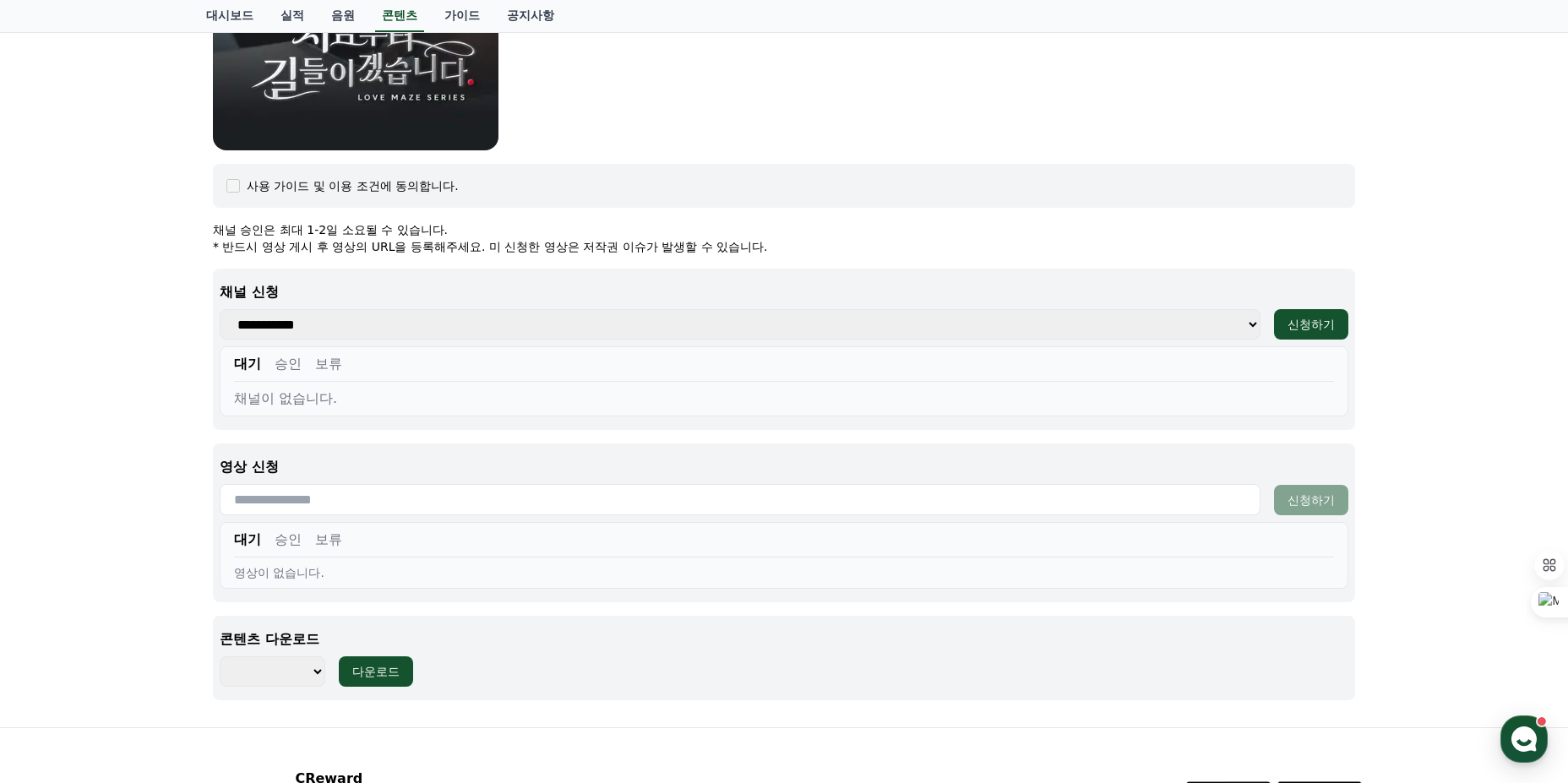
click at [892, 239] on p "* 반드시 영상 게시 후 영상의 URL을 등록해주세요. 미 신청한 영상은 저작권 이슈가 발생할 수 있습니다." at bounding box center [783, 246] width 1142 height 17
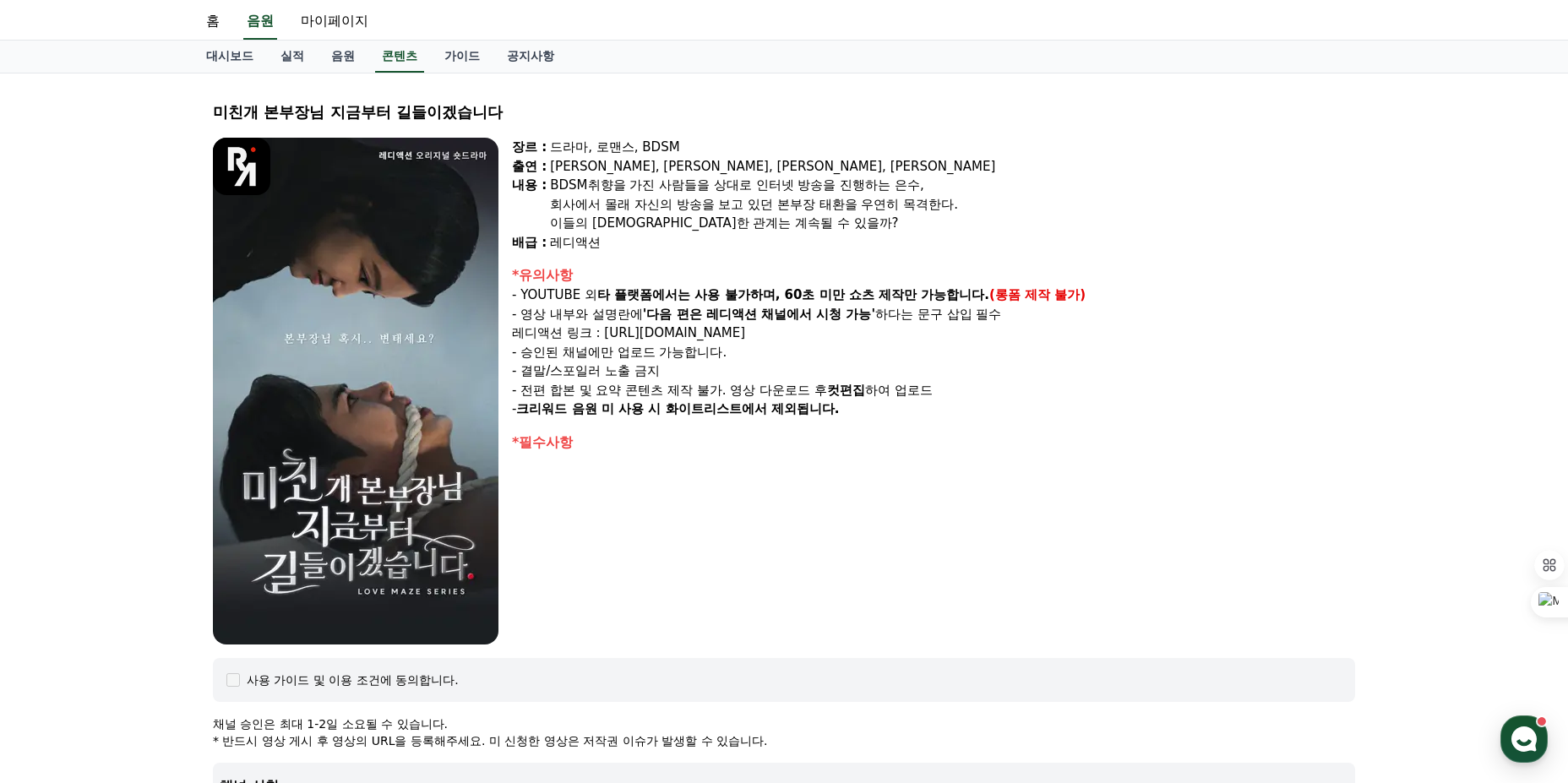
scroll to position [30, 0]
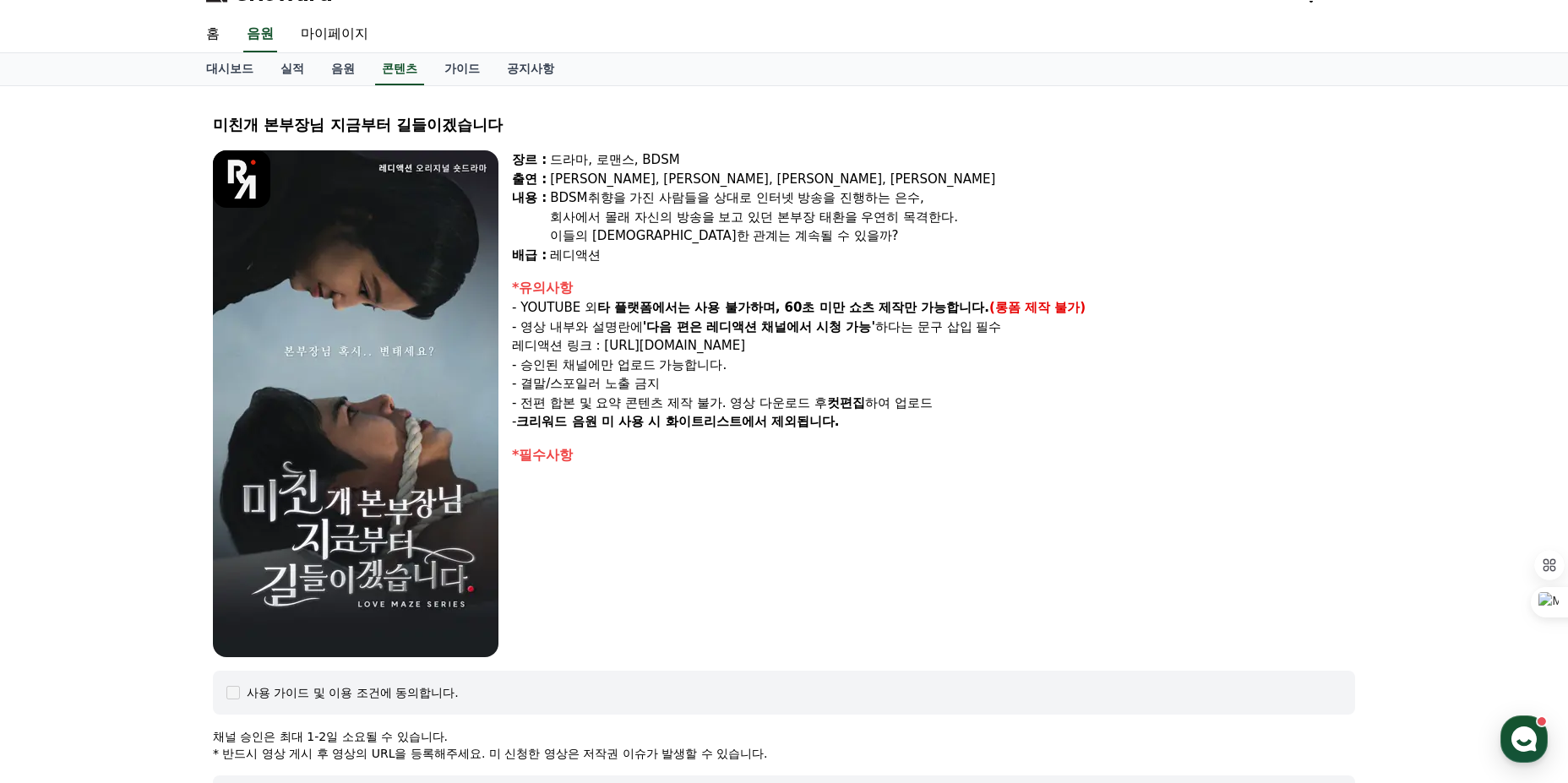
drag, startPoint x: 658, startPoint y: 175, endPoint x: 729, endPoint y: 558, distance: 389.5
click at [729, 558] on div "장르 : 드라마, 로맨스, BDSM 출연 : [PERSON_NAME], [PERSON_NAME], [PERSON_NAME], [PERSON_N…" at bounding box center [934, 404] width 843 height 507
drag, startPoint x: 516, startPoint y: 348, endPoint x: 940, endPoint y: 423, distance: 430.6
click at [940, 423] on div "*유의사항 - YOUTUBE 외 타 플랫폼에서는 사용 불가하며, 60초 미만 쇼츠 제작만 가능합니다. (롱폼 제작 불가) - 영상 내부와 설명…" at bounding box center [934, 355] width 843 height 154
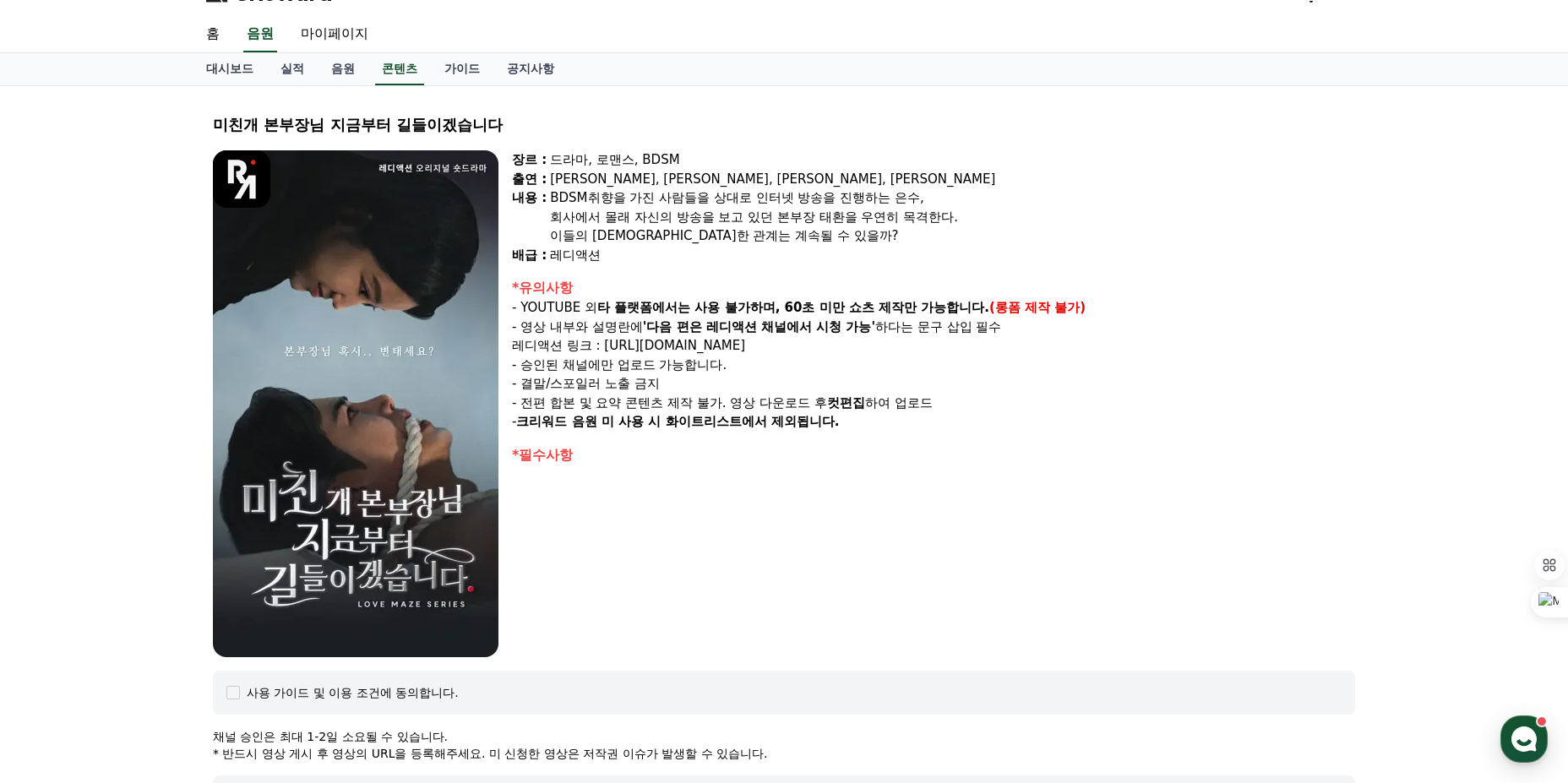
click at [940, 423] on p "- 크리워드 음원 미 사용 시 화이트리스트에서 제외됩니다." at bounding box center [934, 422] width 843 height 19
drag, startPoint x: 940, startPoint y: 423, endPoint x: 514, endPoint y: 369, distance: 429.4
click at [514, 369] on div "*유의사항 - YOUTUBE 외 타 플랫폼에서는 사용 불가하며, 60초 미만 쇼츠 제작만 가능합니다. (롱폼 제작 불가) - 영상 내부와 설명…" at bounding box center [934, 355] width 843 height 154
click at [514, 369] on p "- 승인된 채널에만 업로드 가능합니다." at bounding box center [934, 365] width 843 height 19
drag, startPoint x: 510, startPoint y: 327, endPoint x: 1068, endPoint y: 334, distance: 558.0
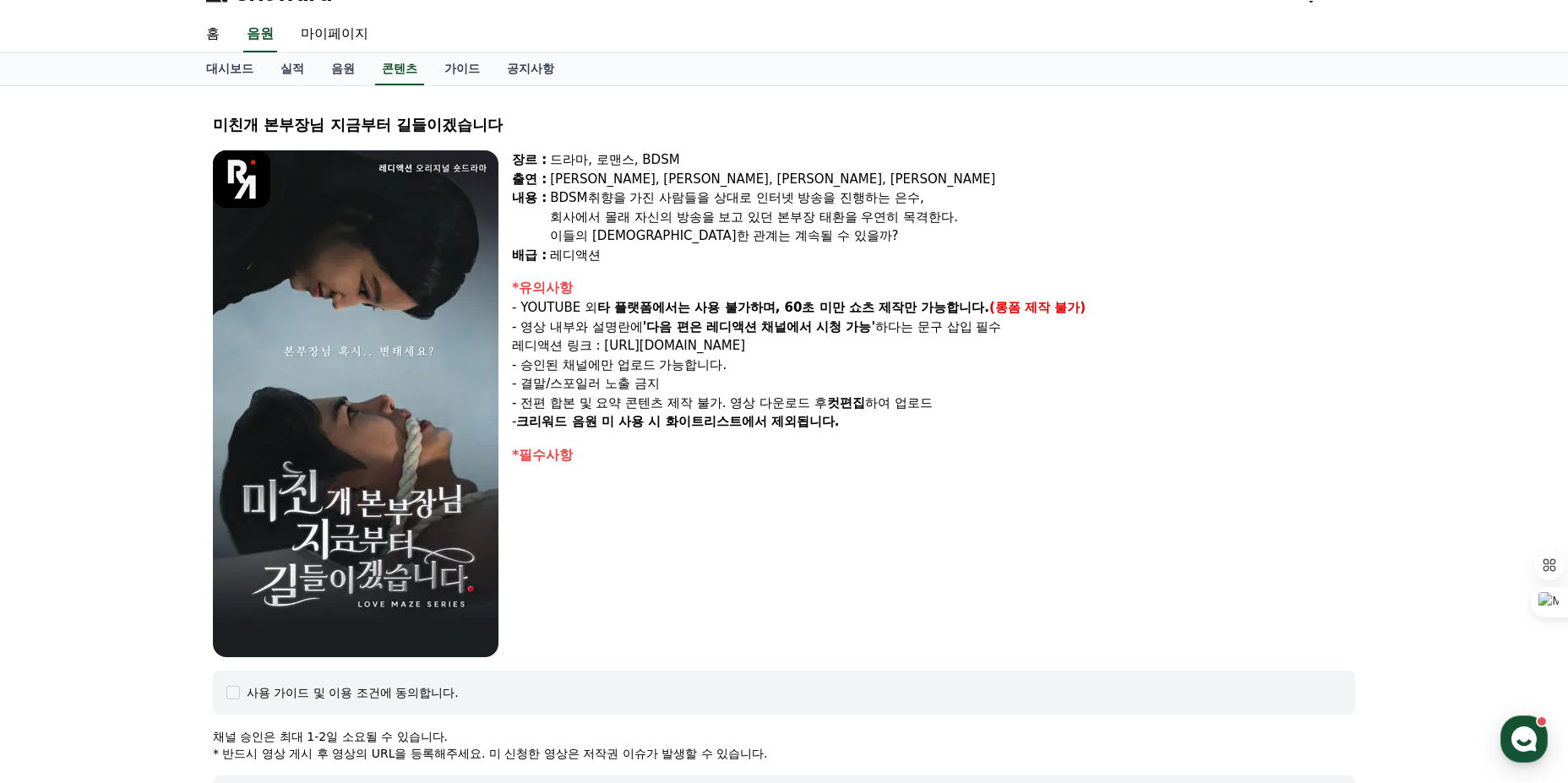
click at [1068, 334] on div "장르 : 드라마, 로맨스, BDSM 출연 : [PERSON_NAME], [PERSON_NAME], [PERSON_NAME], [PERSON_N…" at bounding box center [783, 404] width 1142 height 507
click at [1046, 330] on p "- 영상 내부와 설명란에 '다음 편은 레디액션 채널에서 시청 가능' 하다는 문구 삽입 필수" at bounding box center [934, 327] width 843 height 19
drag, startPoint x: 912, startPoint y: 329, endPoint x: 543, endPoint y: 328, distance: 369.0
click at [543, 328] on p "- 영상 내부와 설명란에 '다음 편은 레디액션 채널에서 시청 가능' 하다는 문구 삽입 필수" at bounding box center [934, 327] width 843 height 19
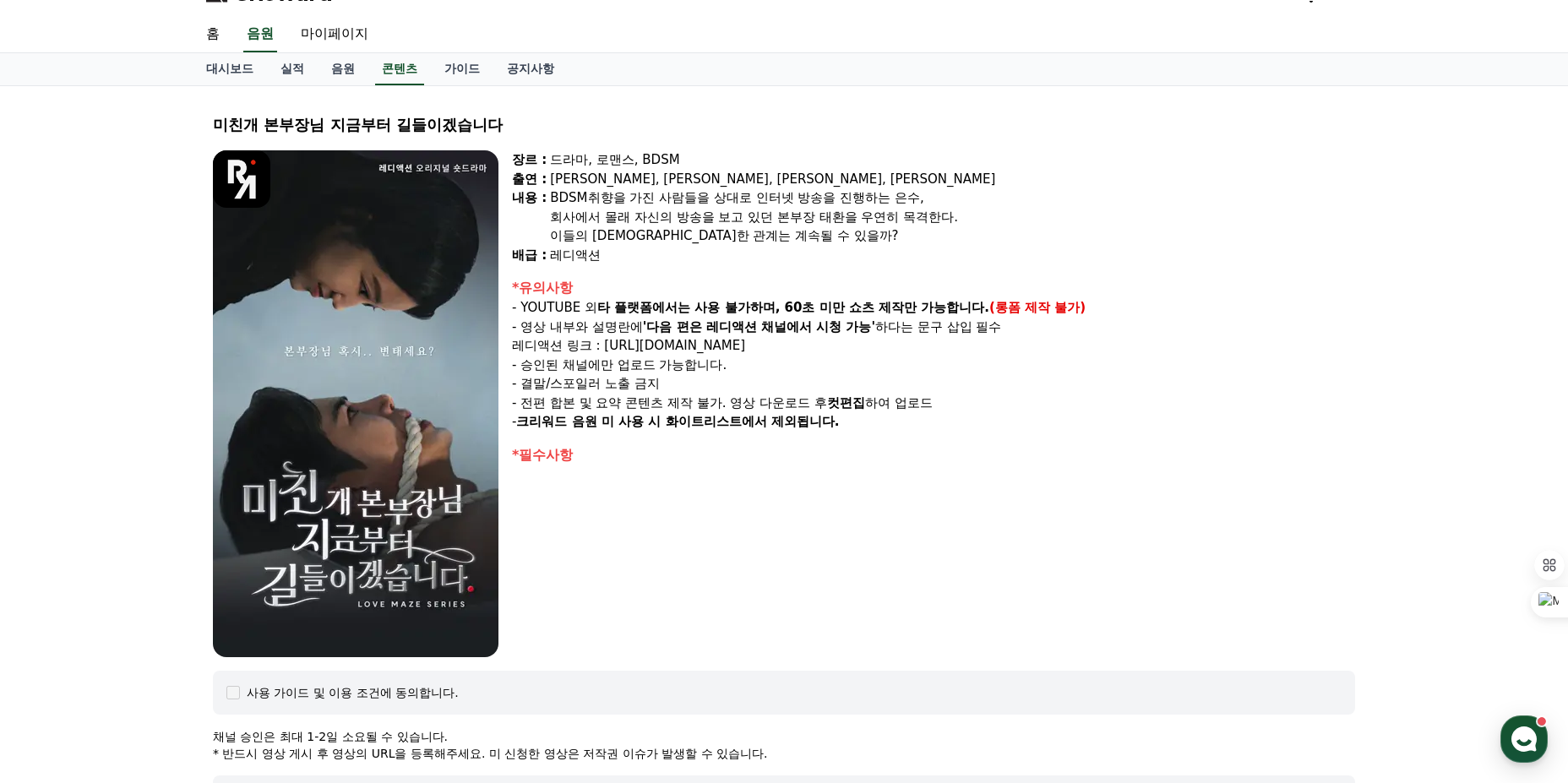
drag, startPoint x: 543, startPoint y: 328, endPoint x: 1017, endPoint y: 326, distance: 474.0
click at [1017, 326] on p "- 영상 내부와 설명란에 '다음 편은 레디액션 채널에서 시청 가능' 하다는 문구 삽입 필수" at bounding box center [934, 327] width 843 height 19
drag, startPoint x: 1017, startPoint y: 326, endPoint x: 517, endPoint y: 332, distance: 500.0
click at [517, 332] on p "- 영상 내부와 설명란에 '다음 편은 레디액션 채널에서 시청 가능' 하다는 문구 삽입 필수" at bounding box center [934, 327] width 843 height 19
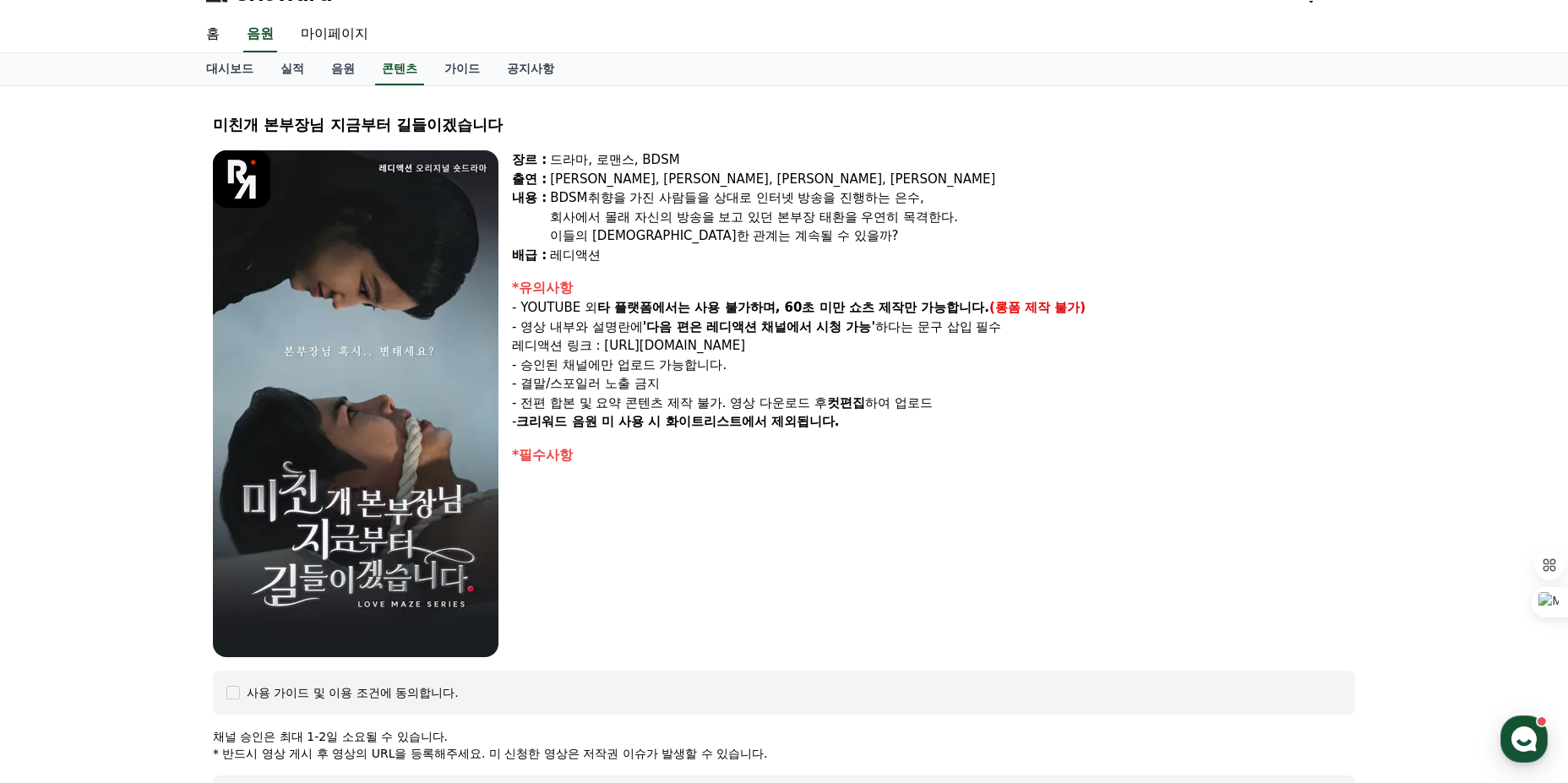
click at [517, 332] on p "- 영상 내부와 설명란에 '다음 편은 레디액션 채널에서 시청 가능' 하다는 문구 삽입 필수" at bounding box center [934, 327] width 843 height 19
drag, startPoint x: 537, startPoint y: 392, endPoint x: 934, endPoint y: 423, distance: 398.2
click at [934, 423] on div "*유의사항 - YOUTUBE 외 타 플랫폼에서는 사용 불가하며, 60초 미만 쇼츠 제작만 가능합니다. (롱폼 제작 불가) - 영상 내부와 설명…" at bounding box center [934, 355] width 843 height 154
click at [934, 423] on p "- 크리워드 음원 미 사용 시 화이트리스트에서 제외됩니다." at bounding box center [934, 422] width 843 height 19
drag, startPoint x: 934, startPoint y: 423, endPoint x: 509, endPoint y: 384, distance: 426.8
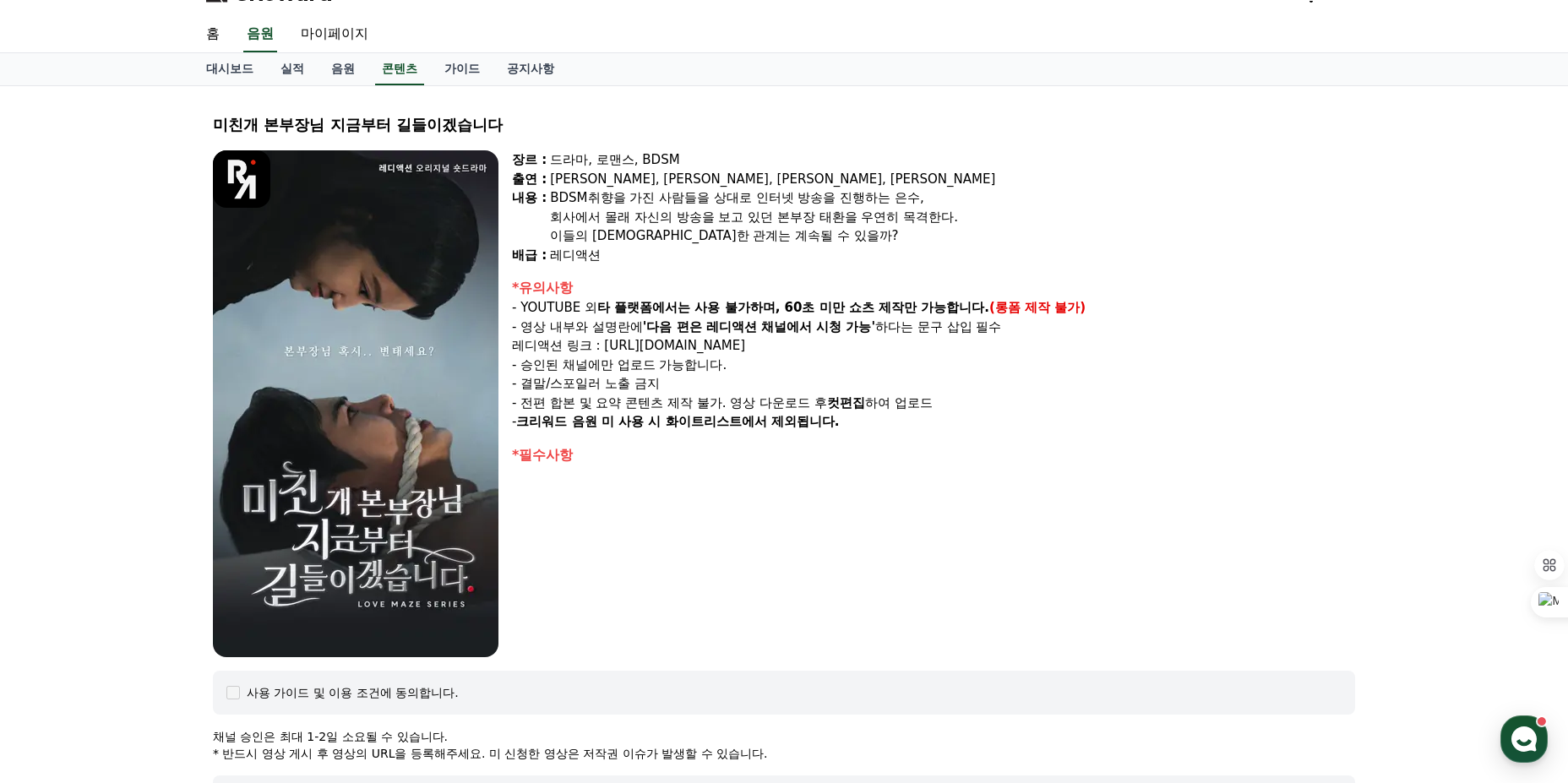
click at [509, 384] on div "장르 : 드라마, 로맨스, BDSM 출연 : [PERSON_NAME], [PERSON_NAME], [PERSON_NAME], [PERSON_N…" at bounding box center [783, 404] width 1142 height 507
drag, startPoint x: 509, startPoint y: 384, endPoint x: 966, endPoint y: 405, distance: 457.5
click at [965, 405] on div "장르 : 드라마, 로맨스, BDSM 출연 : [PERSON_NAME], [PERSON_NAME], [PERSON_NAME], [PERSON_N…" at bounding box center [783, 404] width 1142 height 507
drag, startPoint x: 947, startPoint y: 424, endPoint x: 523, endPoint y: 382, distance: 426.1
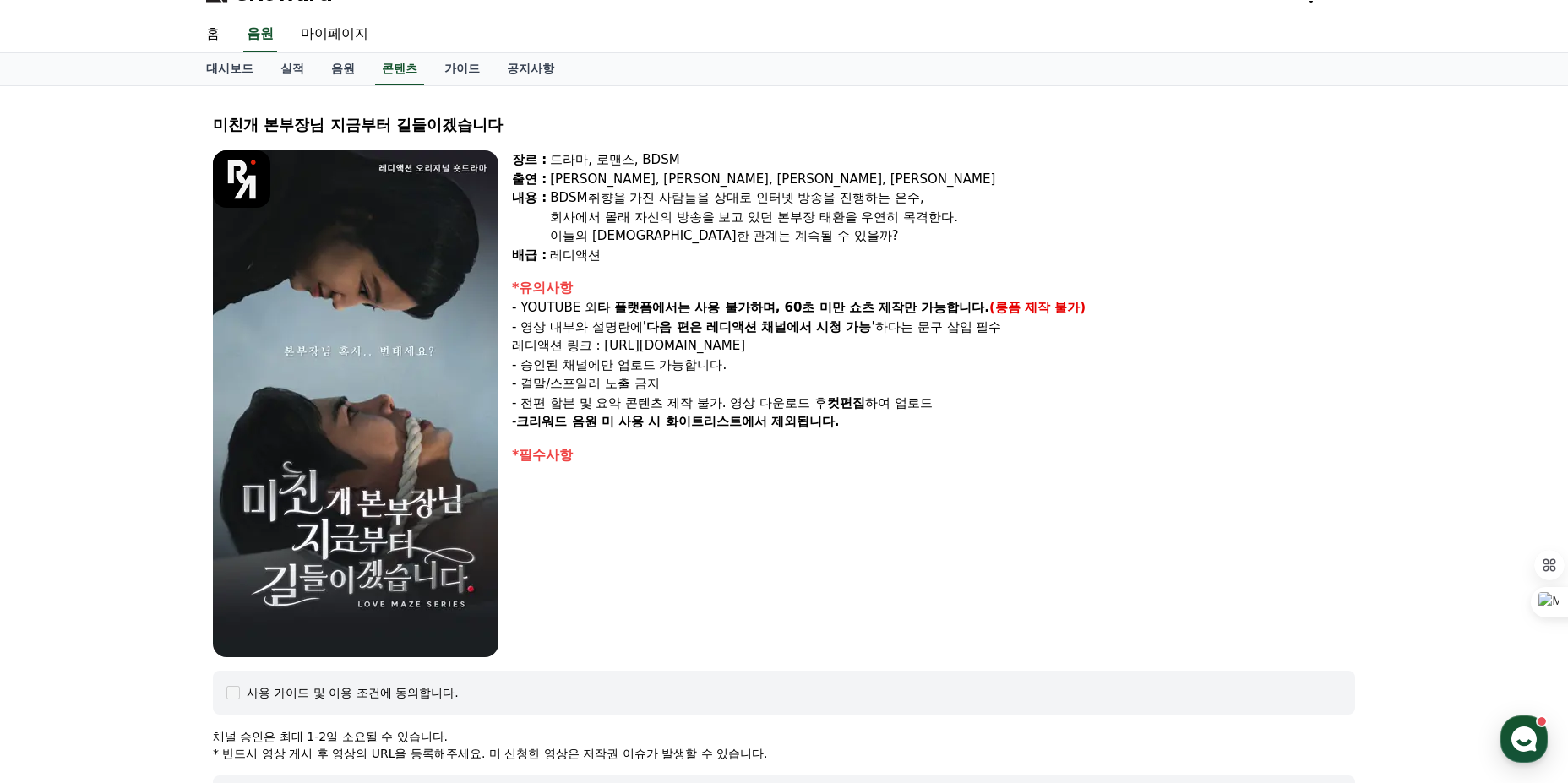
click at [523, 382] on div "*유의사항 - YOUTUBE 외 타 플랫폼에서는 사용 불가하며, 60초 미만 쇼츠 제작만 가능합니다. (롱폼 제작 불가) - 영상 내부와 설명…" at bounding box center [934, 355] width 843 height 154
click at [523, 382] on p "- 결말/스포일러 노출 금지" at bounding box center [934, 383] width 843 height 19
drag, startPoint x: 524, startPoint y: 401, endPoint x: 988, endPoint y: 411, distance: 464.1
click at [988, 411] on p "- 전편 합본 및 요약 콘텐츠 제작 불가. 영상 다운로드 후 컷편집 하여 업로드" at bounding box center [934, 403] width 843 height 19
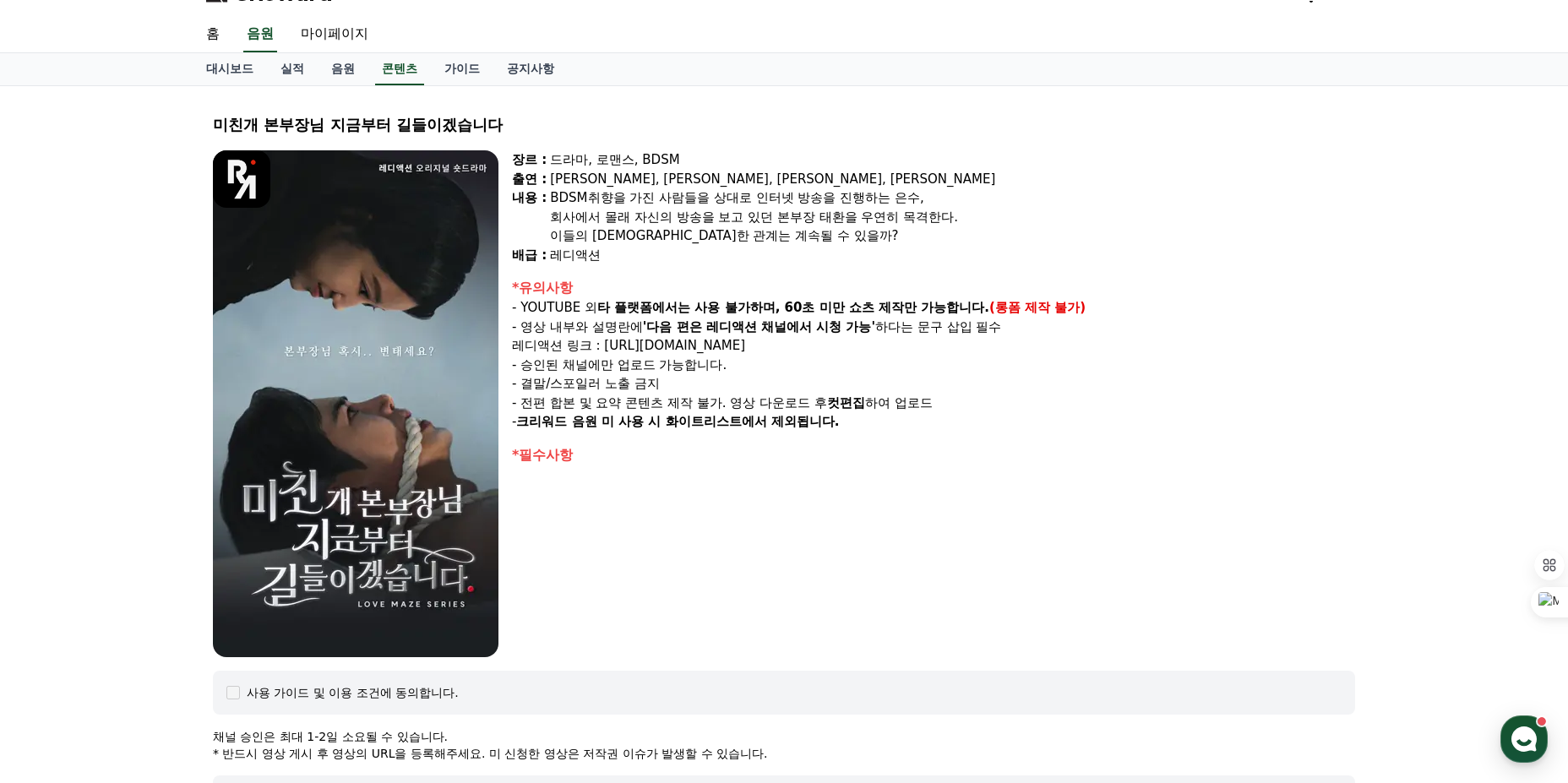
drag, startPoint x: 913, startPoint y: 422, endPoint x: 513, endPoint y: 400, distance: 400.6
click at [513, 400] on div "*유의사항 - YOUTUBE 외 타 플랫폼에서는 사용 불가하며, 60초 미만 쇼츠 제작만 가능합니다. (롱폼 제작 불가) - 영상 내부와 설명…" at bounding box center [934, 355] width 843 height 154
click at [513, 400] on p "- 전편 합본 및 요약 콘텐츠 제작 불가. 영상 다운로드 후 컷편집 하여 업로드" at bounding box center [934, 403] width 843 height 19
drag, startPoint x: 513, startPoint y: 400, endPoint x: 933, endPoint y: 424, distance: 420.7
click at [930, 424] on div "*유의사항 - YOUTUBE 외 타 플랫폼에서는 사용 불가하며, 60초 미만 쇼츠 제작만 가능합니다. (롱폼 제작 불가) - 영상 내부와 설명…" at bounding box center [934, 355] width 843 height 154
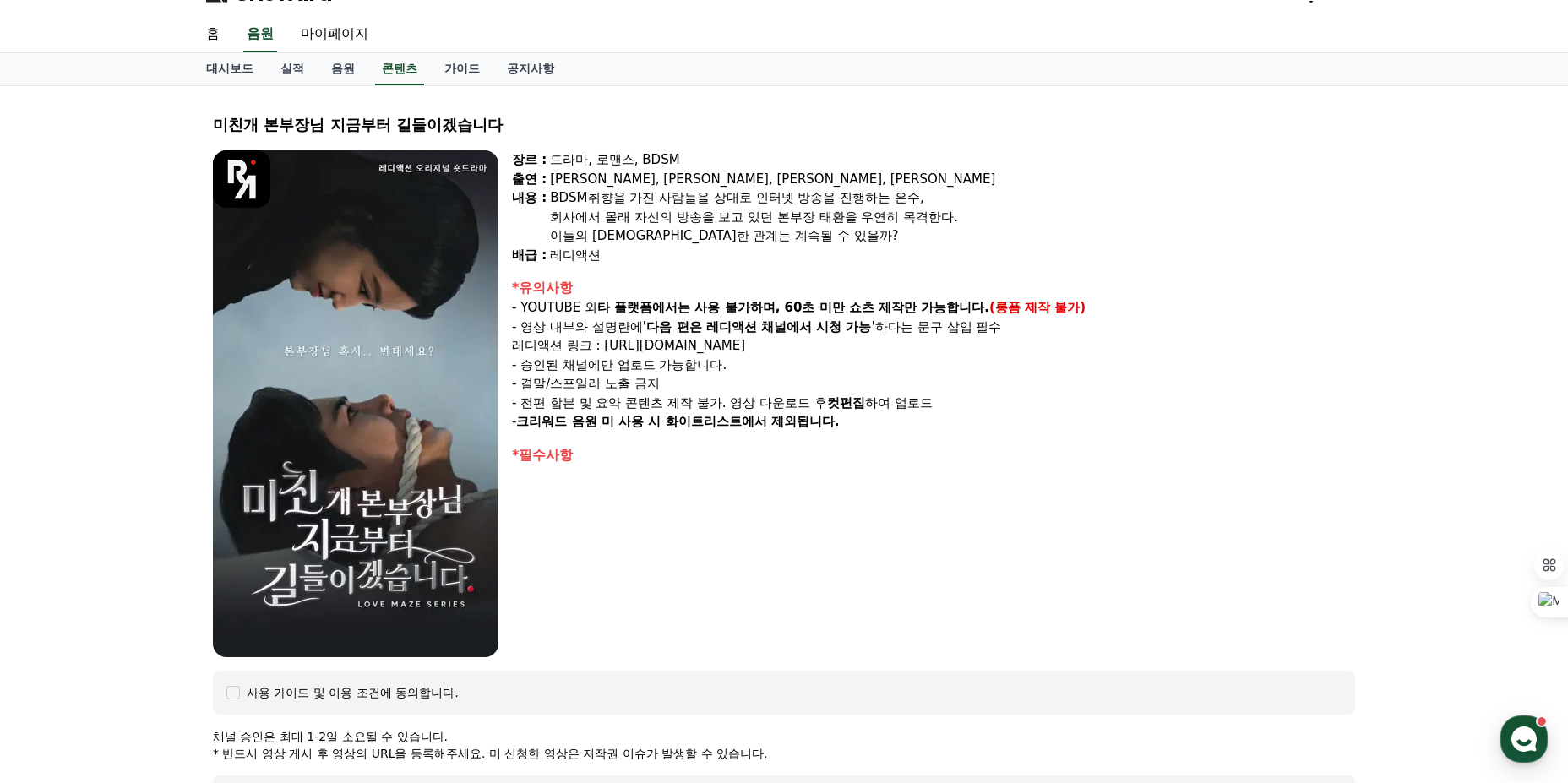
click at [936, 424] on p "- 크리워드 음원 미 사용 시 화이트리스트에서 제외됩니다." at bounding box center [934, 422] width 843 height 19
click at [199, 74] on link "대시보드" at bounding box center [230, 69] width 75 height 32
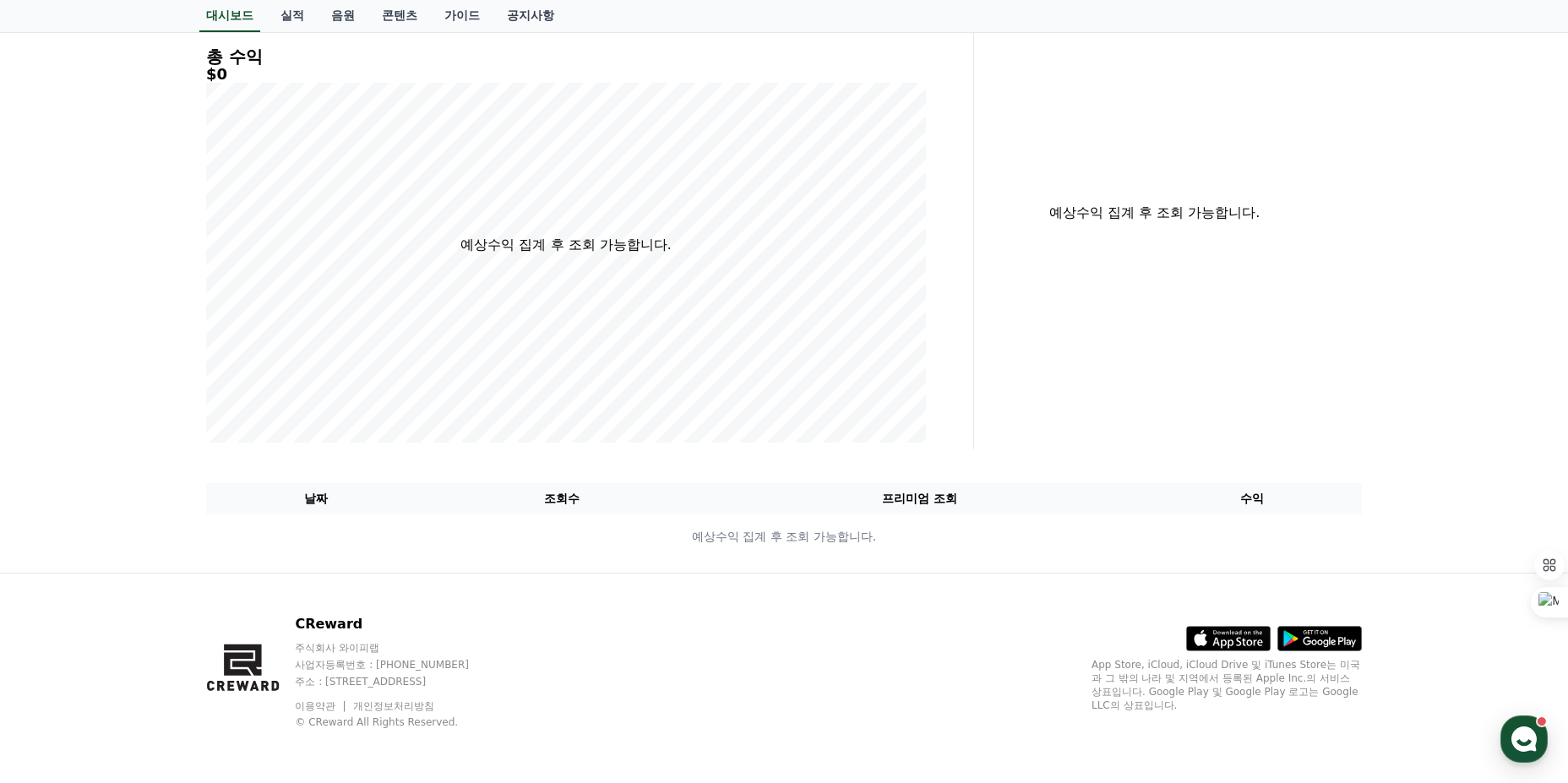
scroll to position [30, 0]
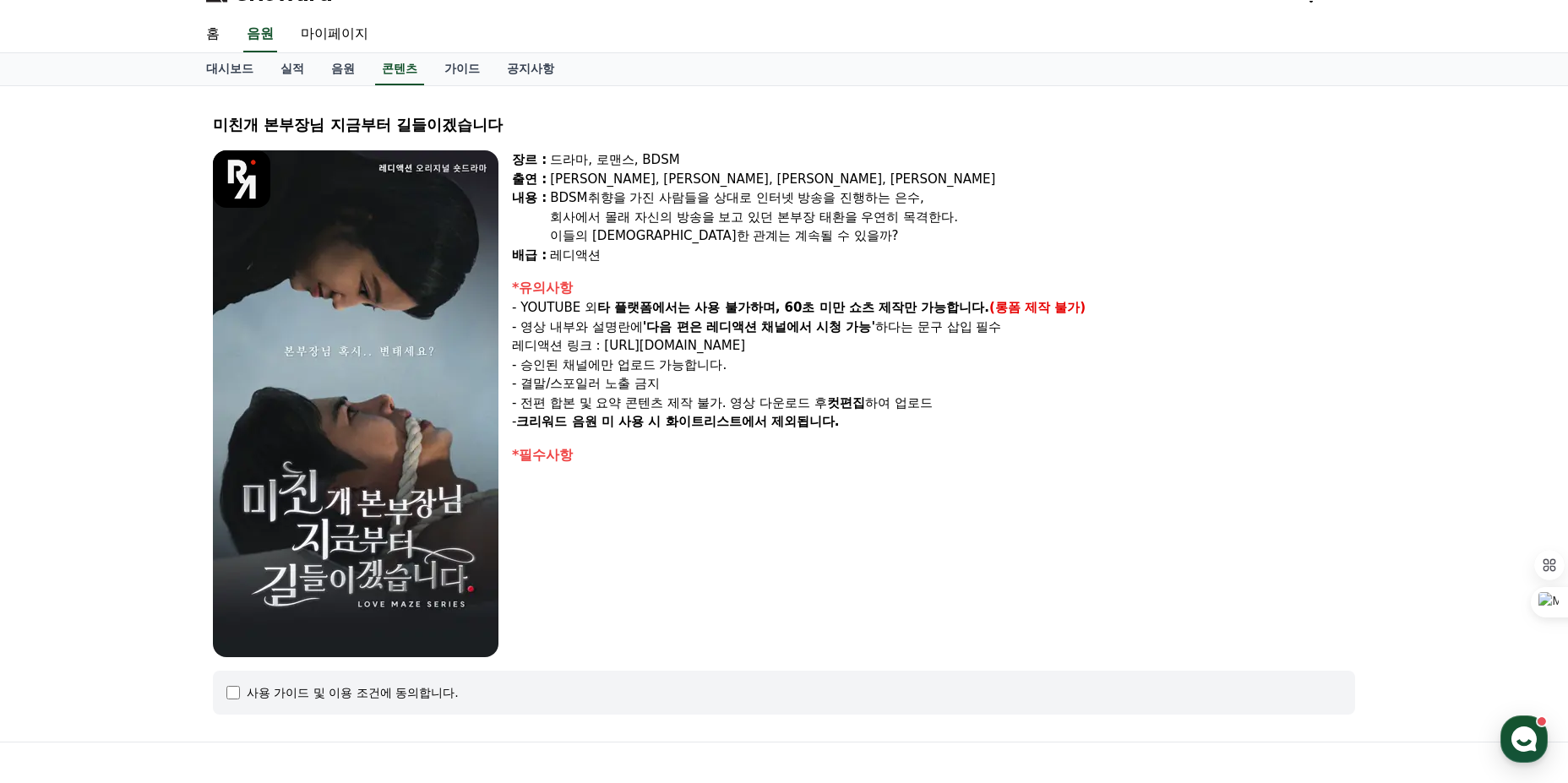
drag, startPoint x: 577, startPoint y: 239, endPoint x: 875, endPoint y: 428, distance: 352.9
click at [874, 427] on div "장르 : 드라마, 로맨스, BDSM 출연 : [PERSON_NAME], [PERSON_NAME], [PERSON_NAME], [PERSON_N…" at bounding box center [934, 404] width 843 height 507
click at [875, 428] on p "- 크리워드 음원 미 사용 시 화이트리스트에서 제외됩니다." at bounding box center [934, 422] width 843 height 19
click at [1008, 403] on p "- 전편 합본 및 요약 콘텐츠 제작 불가. 영상 다운로드 후 컷편집 하여 업로드" at bounding box center [934, 403] width 843 height 19
click at [293, 64] on link "실적" at bounding box center [292, 69] width 51 height 32
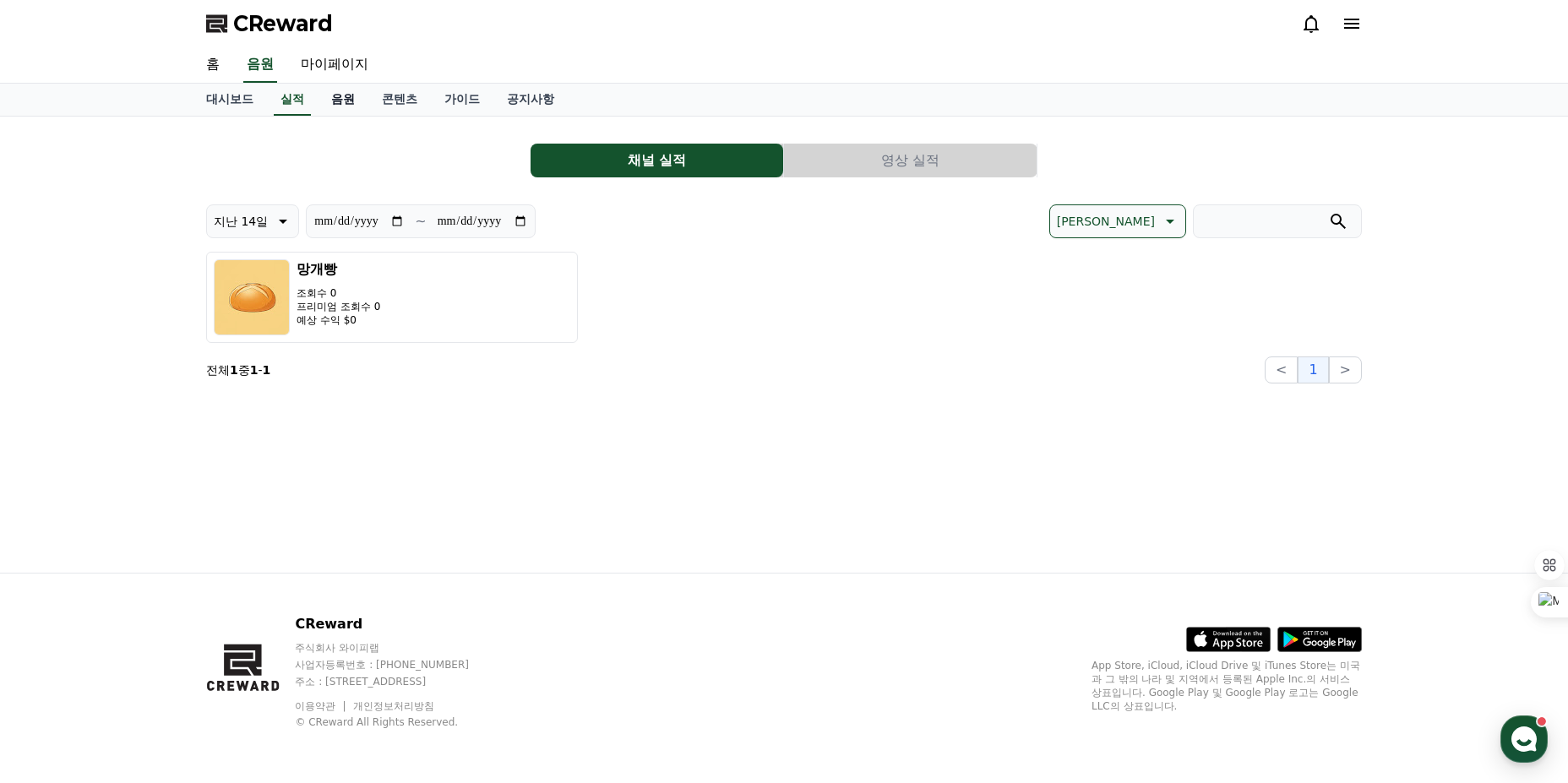
click at [332, 100] on link "음원" at bounding box center [343, 100] width 51 height 32
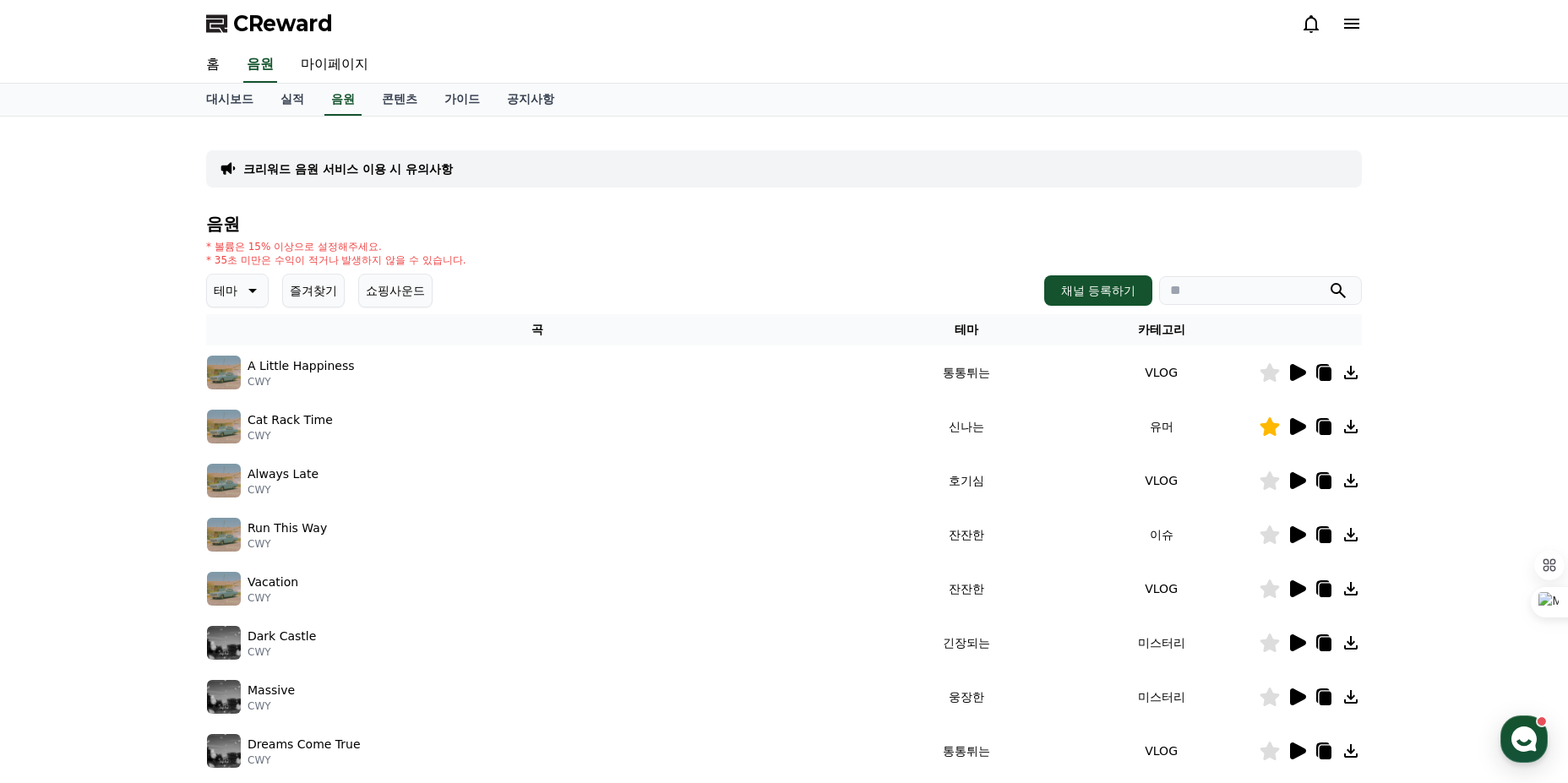
click at [406, 290] on button "쇼핑사운드" at bounding box center [395, 290] width 75 height 34
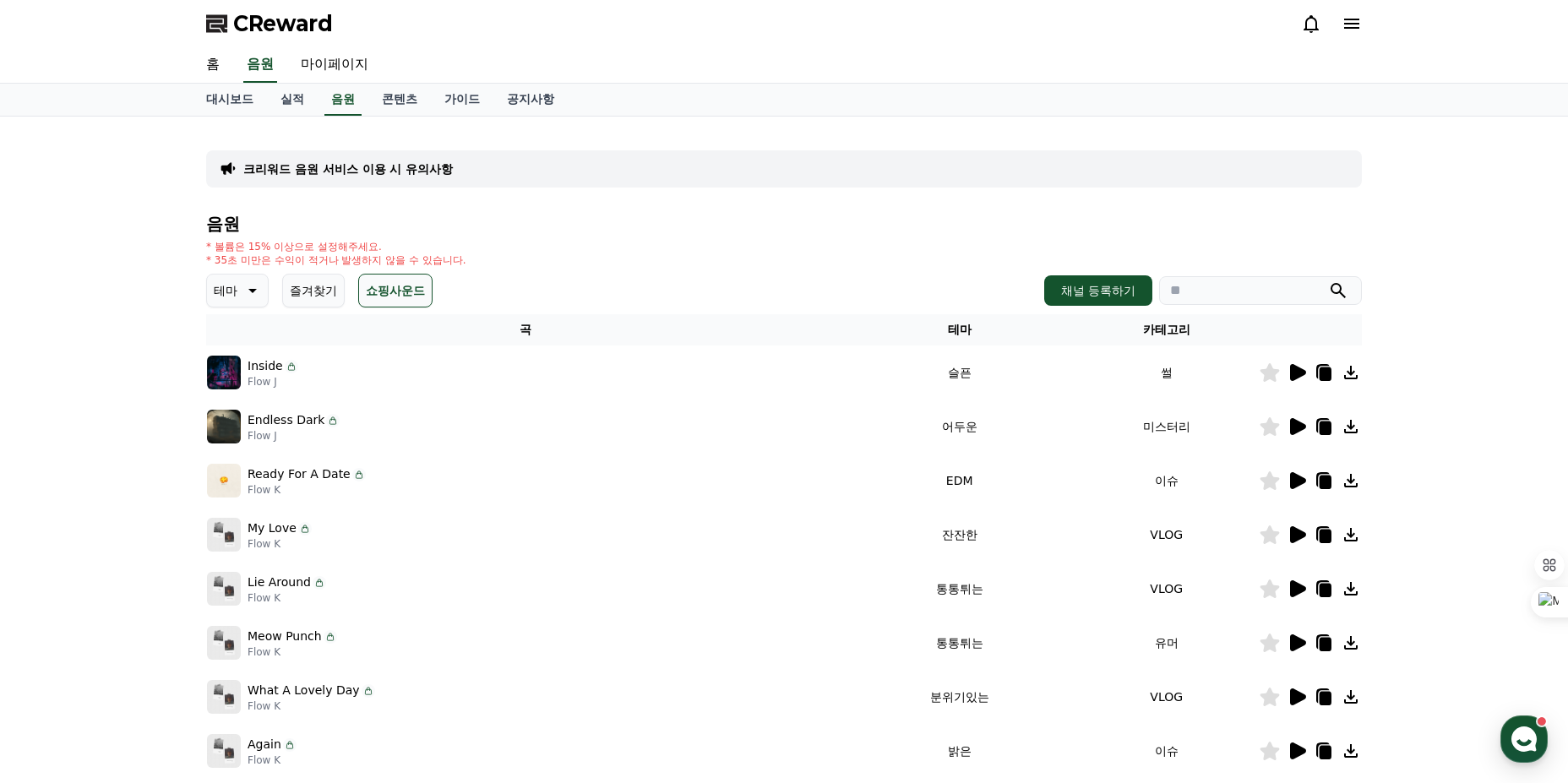
click at [338, 305] on button "즐겨찾기" at bounding box center [313, 290] width 63 height 34
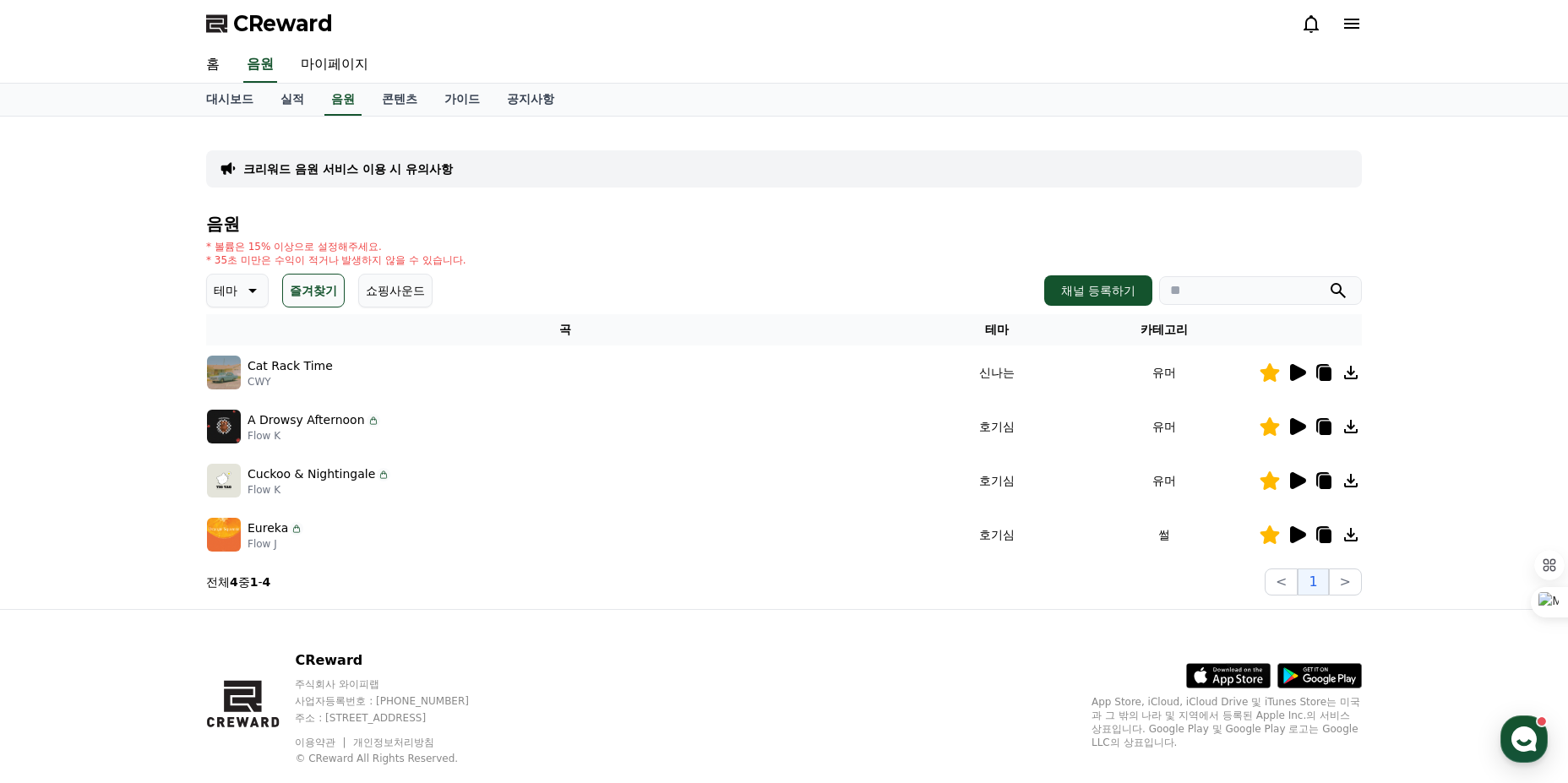
drag, startPoint x: 428, startPoint y: 438, endPoint x: 457, endPoint y: 515, distance: 82.3
click at [457, 515] on tbody "Cat Rack Time CWY 신나는 유머 A Drowsy Afternoon Flow K 호기심 유머 Cuckoo & Nightingale …" at bounding box center [783, 453] width 1156 height 216
click at [457, 515] on td "Eureka Flow J" at bounding box center [565, 535] width 718 height 54
click at [314, 601] on div "크리워드 음원 서비스 이용 시 유의사항 음원 * 볼륨은 15% 이상으로 설정해주세요. * 35초 미만은 수익이 적거나 발생하지 않을 수 있습니…" at bounding box center [783, 363] width 1169 height 479
click at [305, 98] on link "실적" at bounding box center [292, 100] width 51 height 32
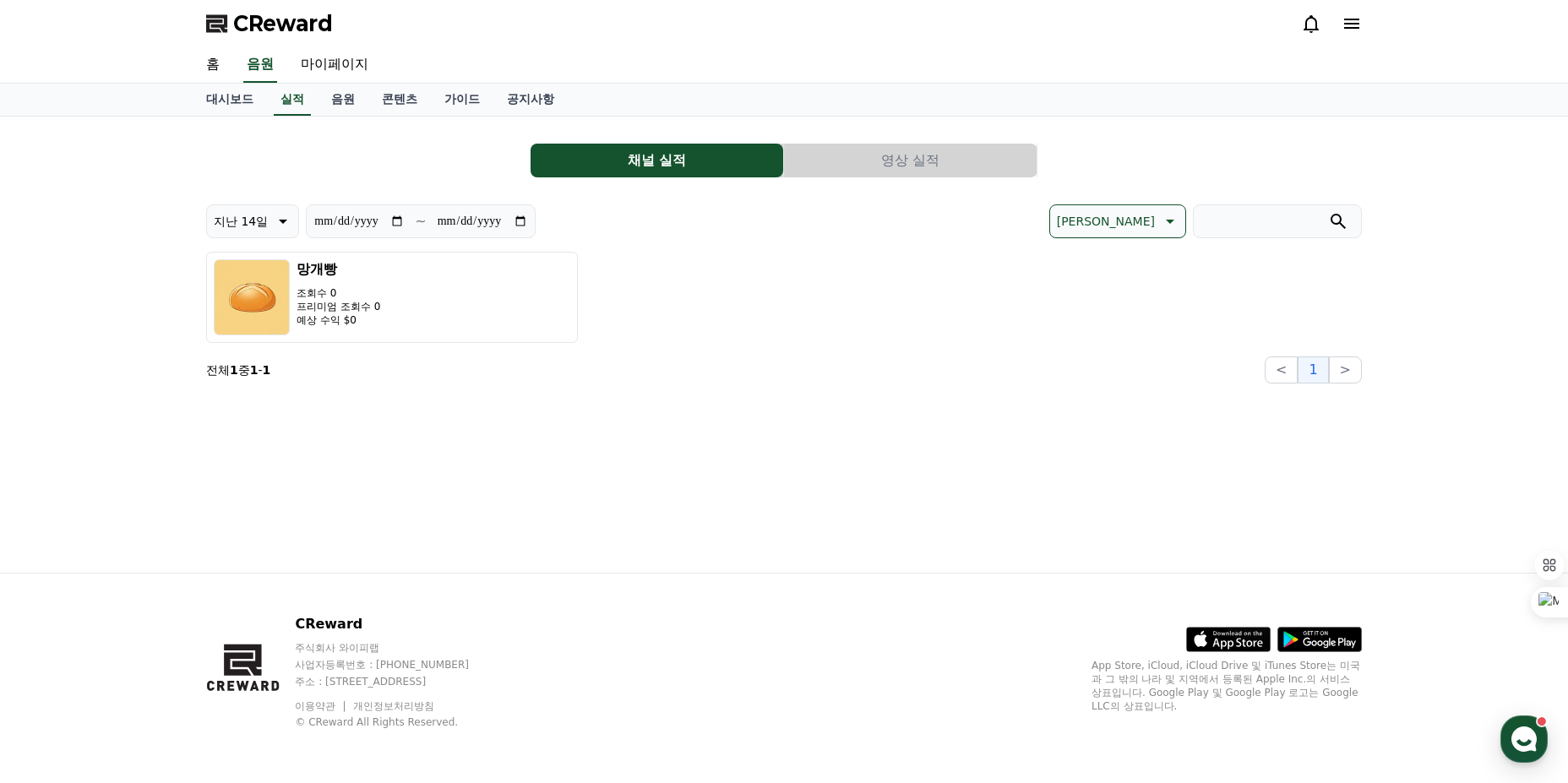
click at [1032, 505] on div "**********" at bounding box center [784, 345] width 1183 height 456
click at [242, 101] on link "대시보드" at bounding box center [230, 100] width 75 height 32
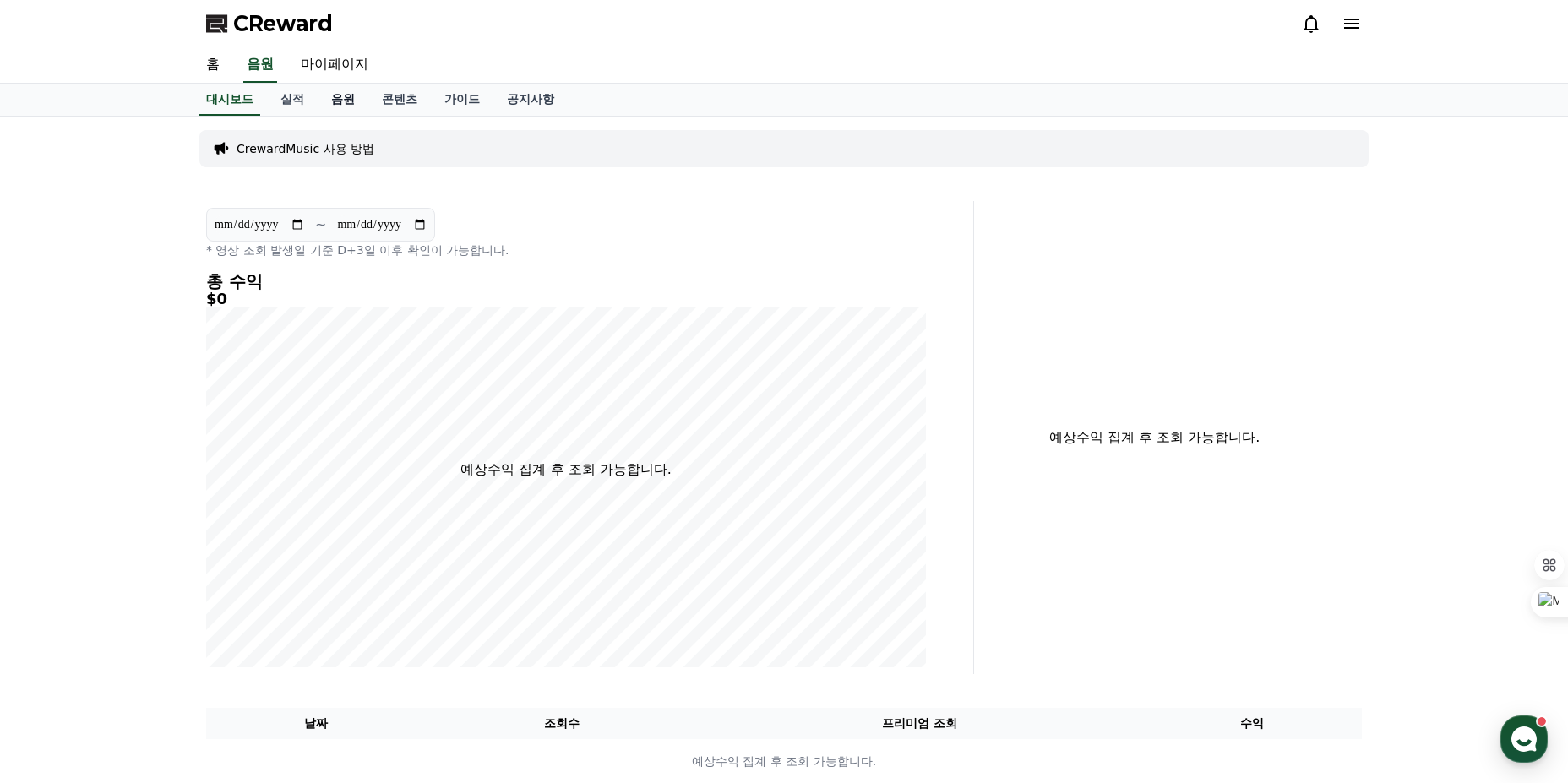
click at [340, 105] on link "음원" at bounding box center [343, 100] width 51 height 32
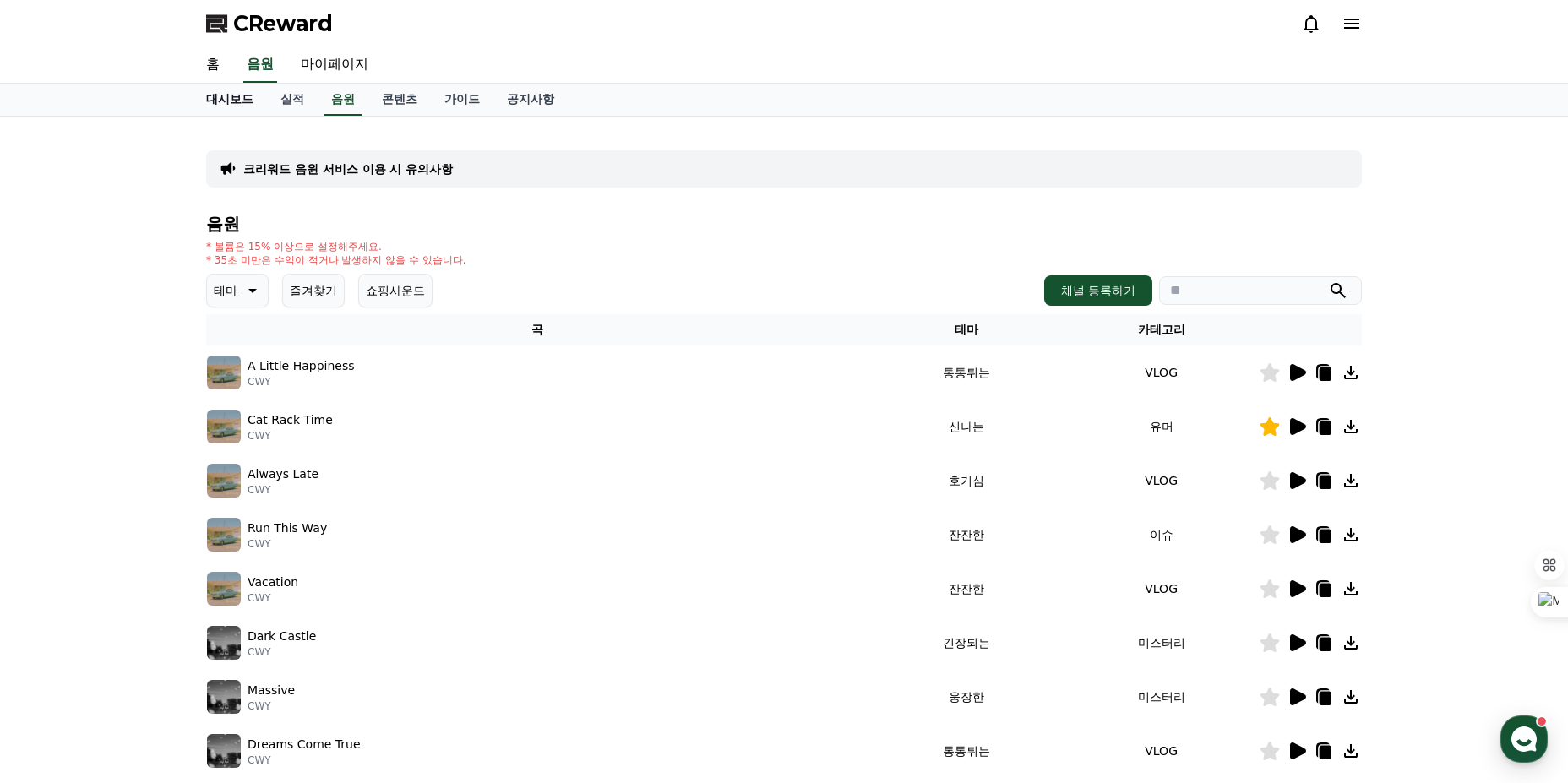
click at [241, 97] on link "대시보드" at bounding box center [230, 100] width 75 height 32
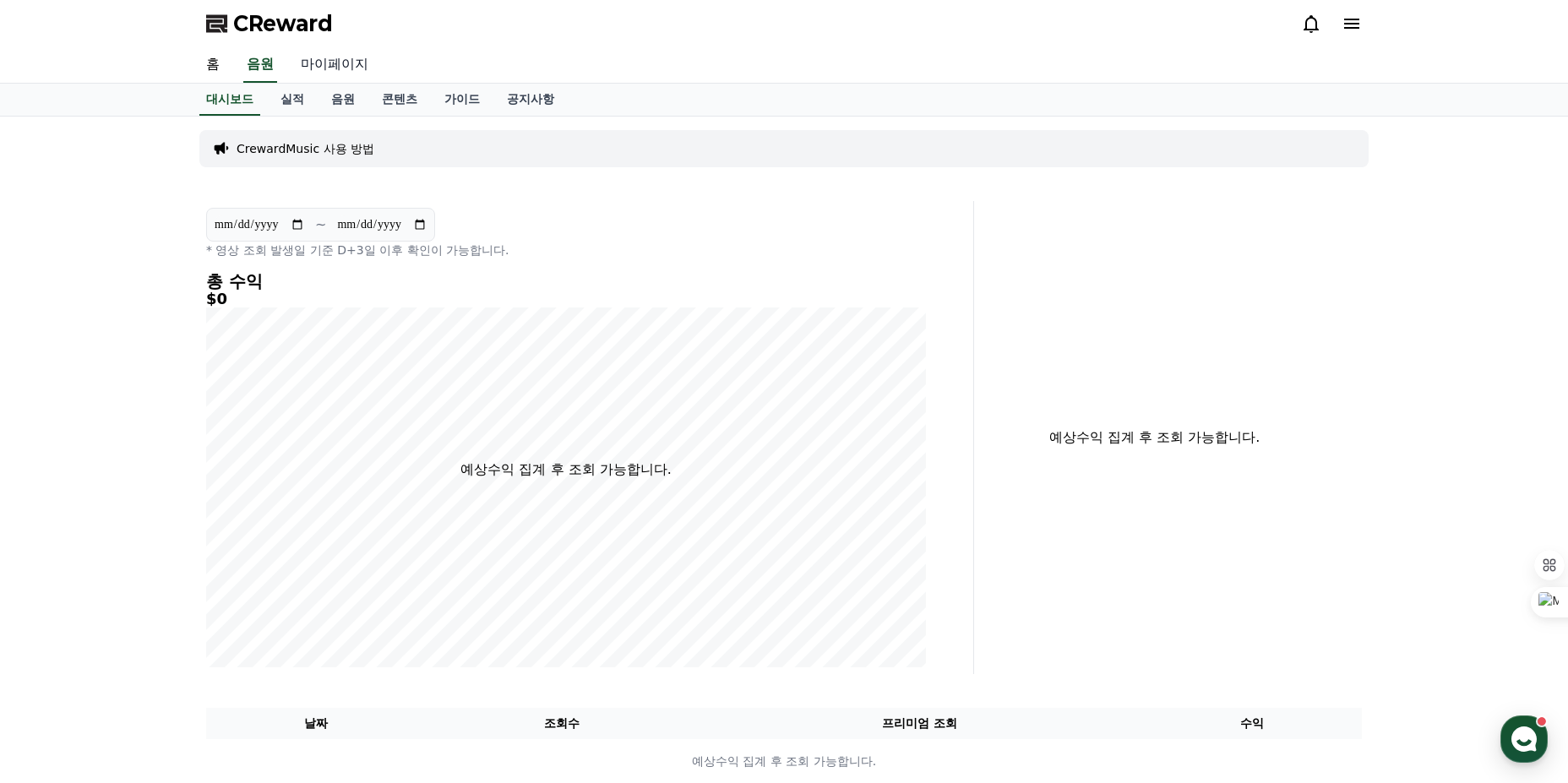
click at [323, 65] on link "마이페이지" at bounding box center [334, 65] width 95 height 36
select select "**********"
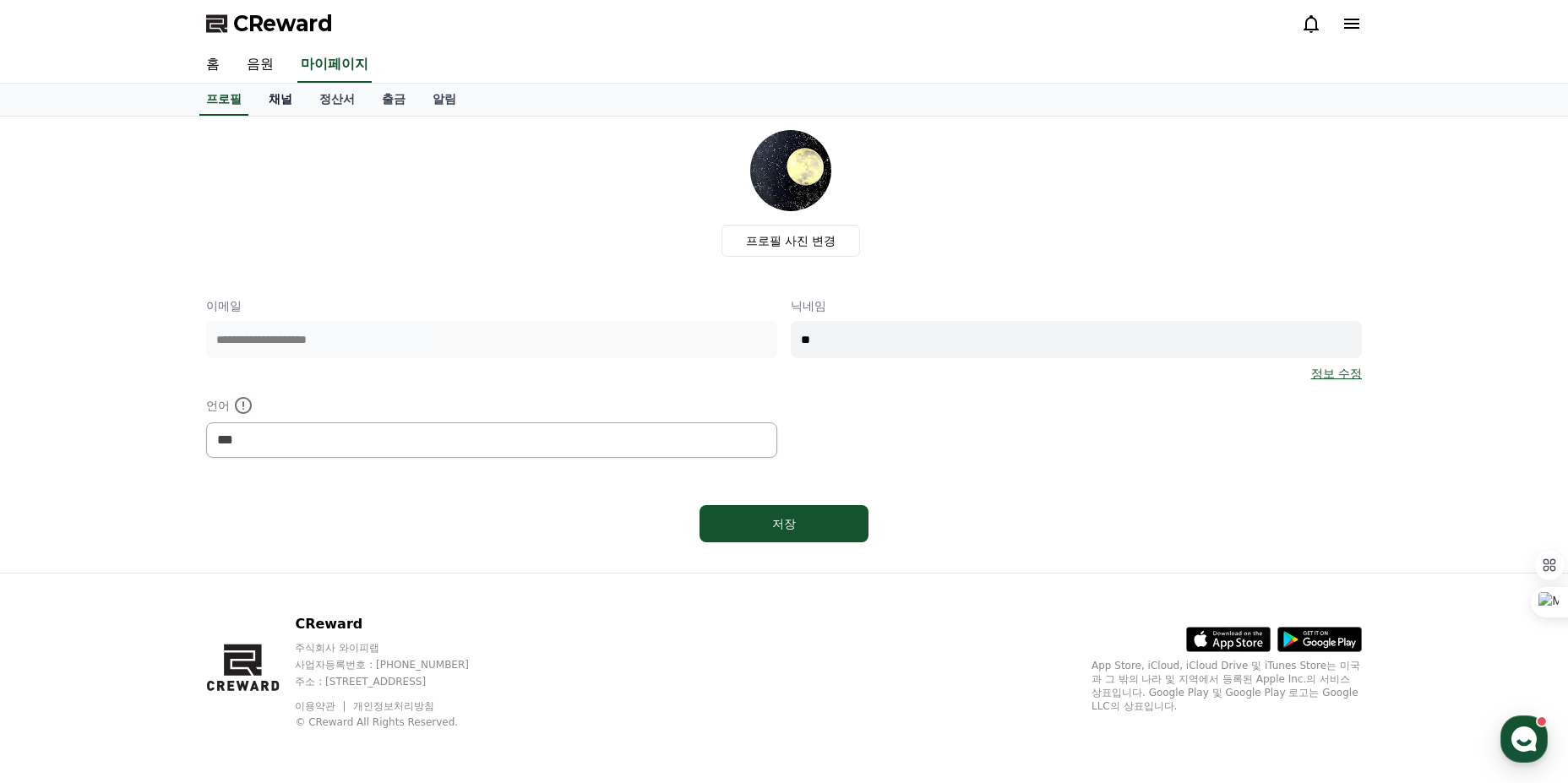
click at [289, 97] on link "채널" at bounding box center [280, 100] width 51 height 32
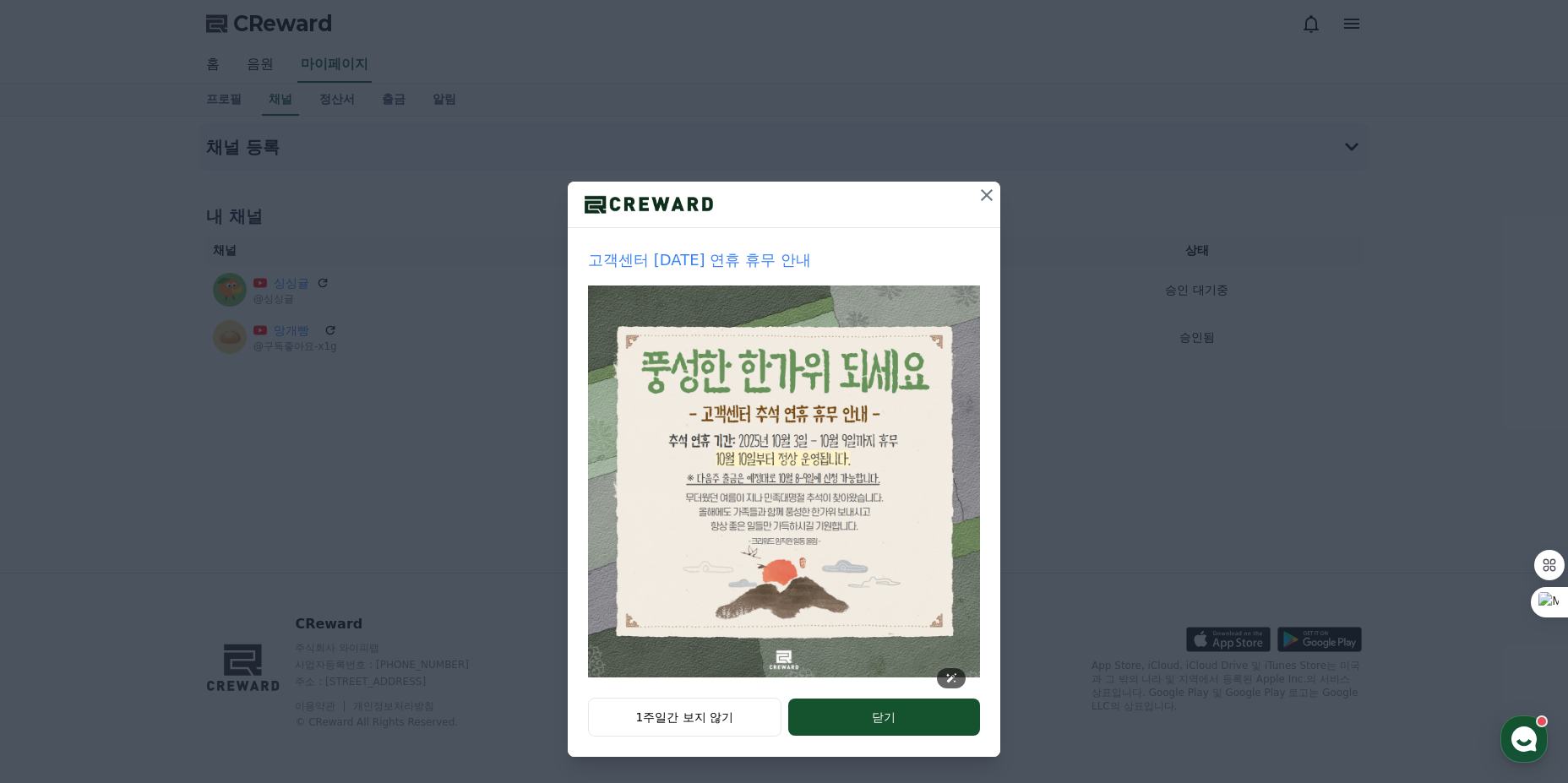
scroll to position [22, 0]
click at [724, 716] on button "1주일간 보지 않기" at bounding box center [685, 716] width 194 height 39
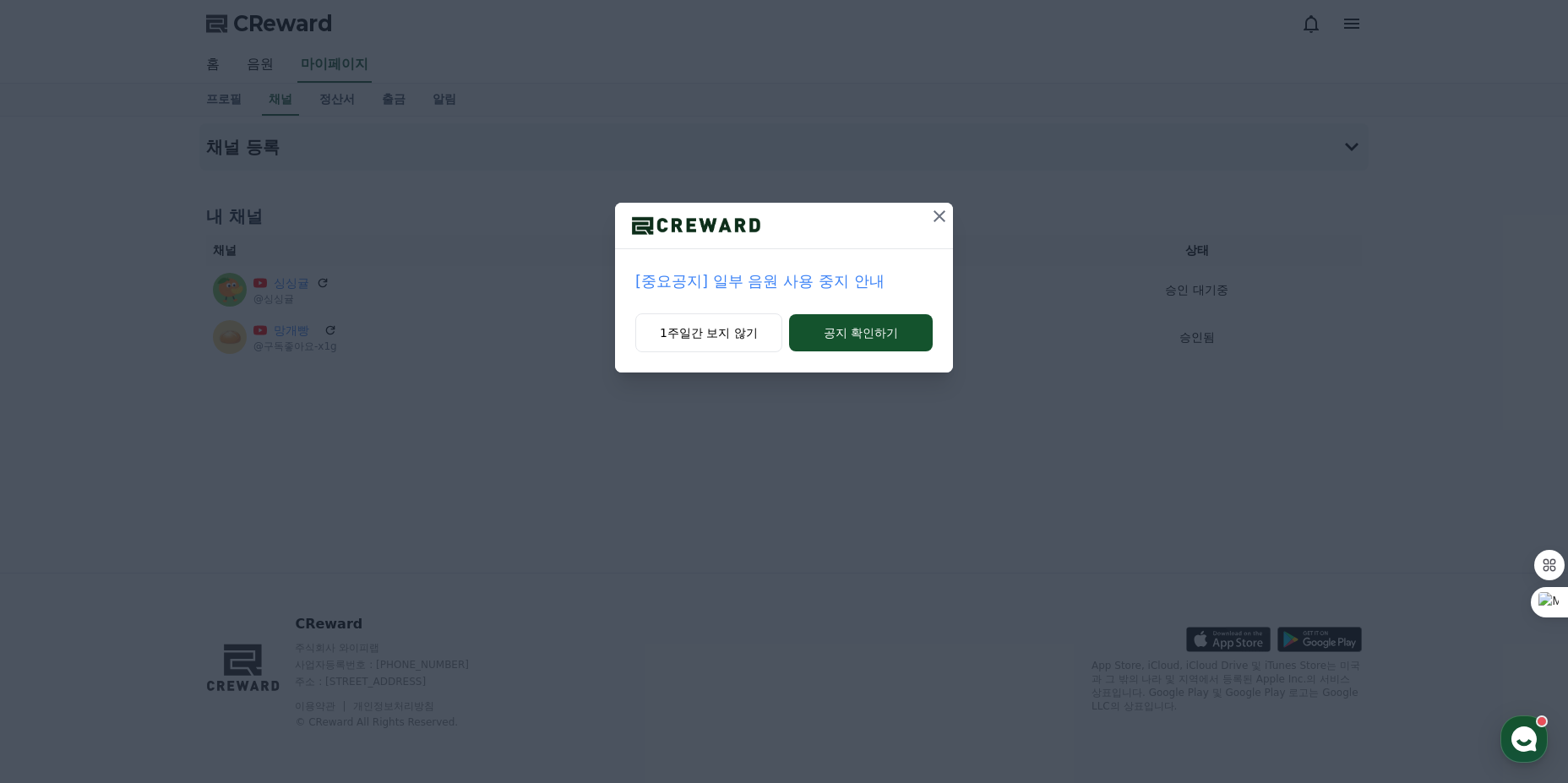
scroll to position [0, 0]
click at [696, 342] on button "1주일간 보지 않기" at bounding box center [709, 333] width 147 height 39
click at [739, 339] on button "1주일간 보지 않기" at bounding box center [709, 333] width 147 height 39
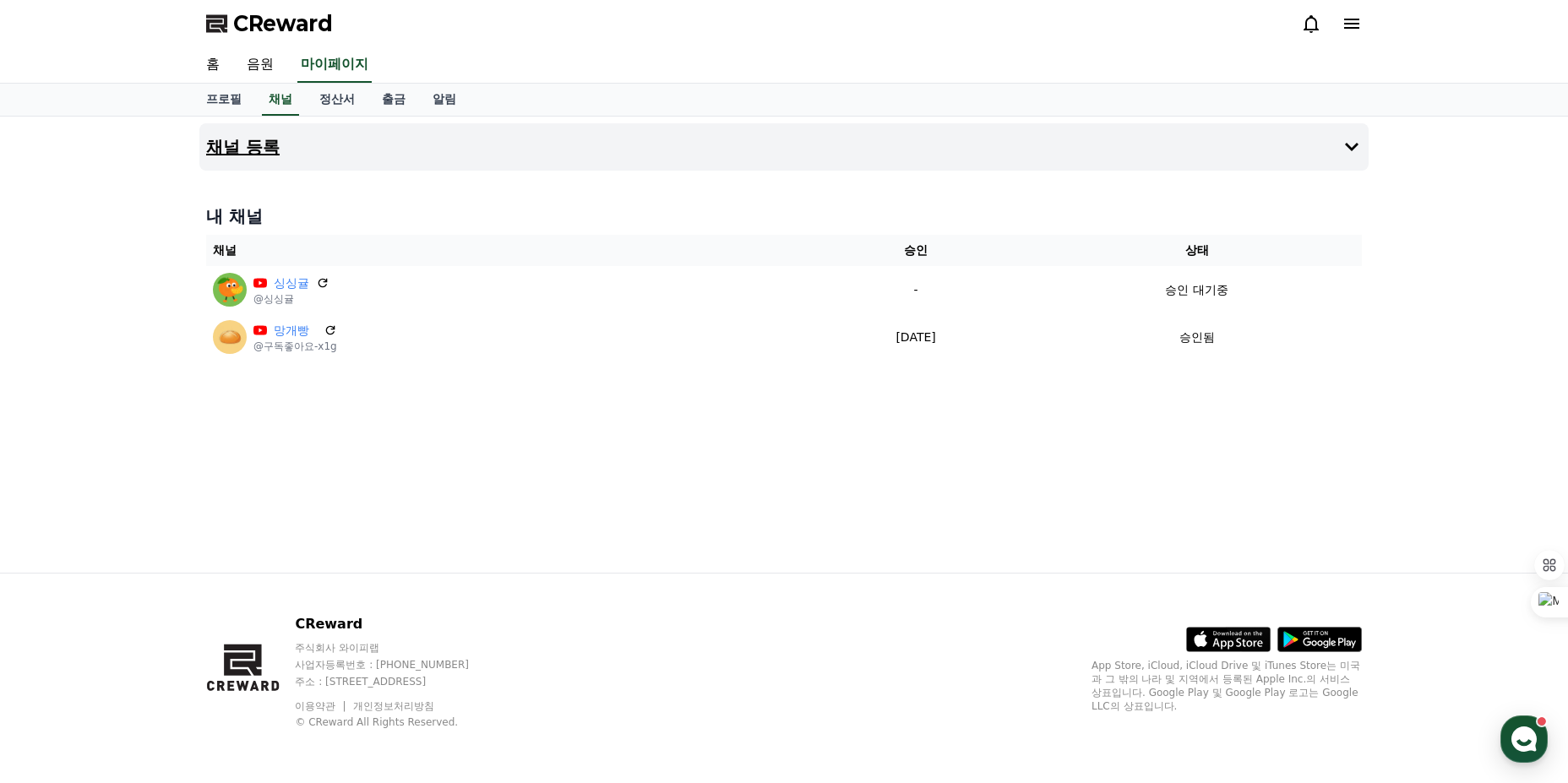
click at [258, 139] on h4 "채널 등록" at bounding box center [242, 147] width 74 height 19
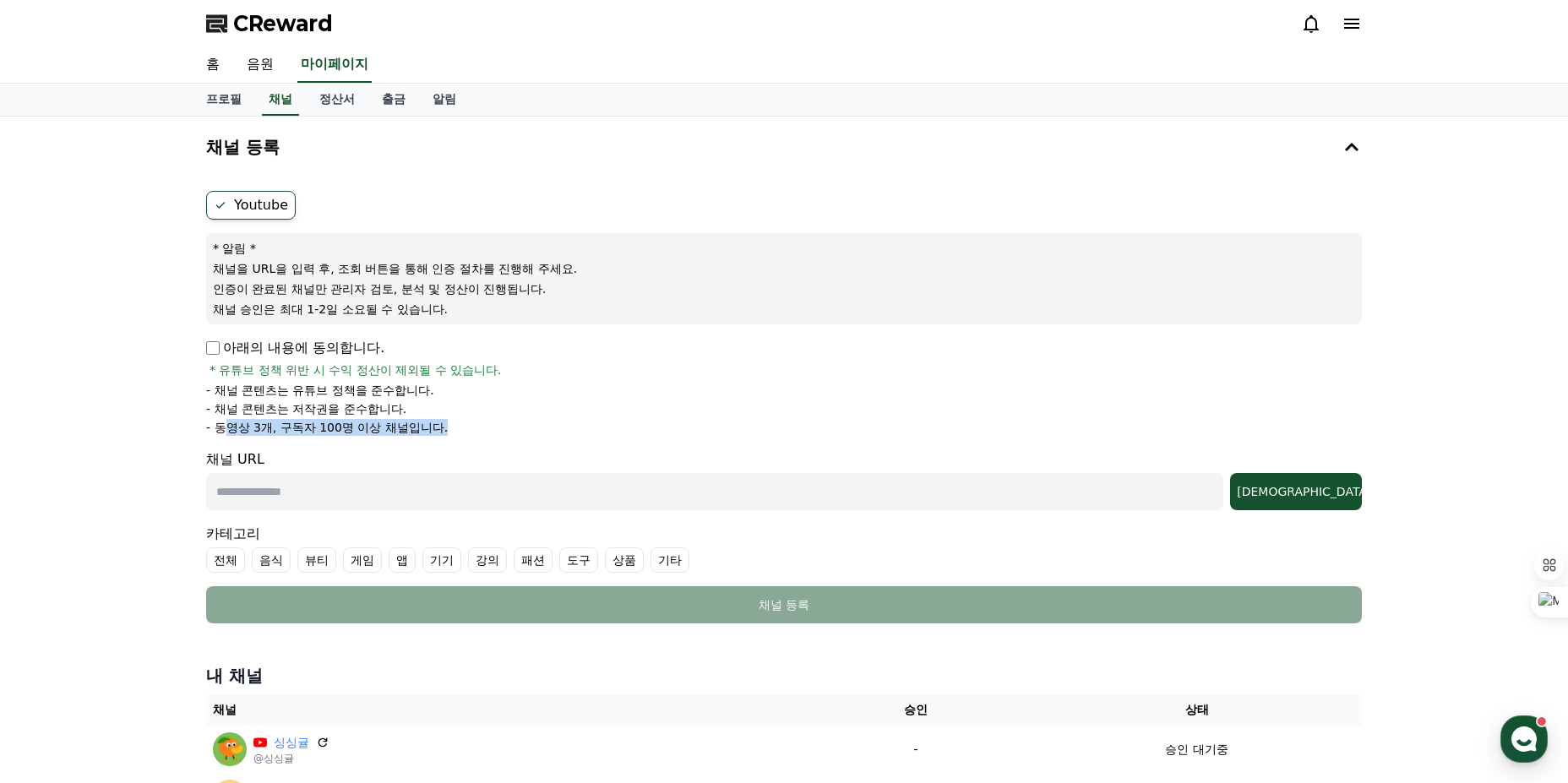
drag, startPoint x: 221, startPoint y: 429, endPoint x: 497, endPoint y: 419, distance: 276.2
click at [497, 419] on li "- 동영상 3개, 구독자 100명 이상 채널입니다." at bounding box center [783, 427] width 1156 height 17
drag, startPoint x: 497, startPoint y: 419, endPoint x: 191, endPoint y: 372, distance: 309.6
click at [191, 372] on div "채널 등록 Youtube * 알림 * 채널을 URL을 입력 후, 조회 버튼을 통해 인증 절차를 진행해 주세요. 인증이 완료된 채널만 관리자 검…" at bounding box center [784, 475] width 1568 height 717
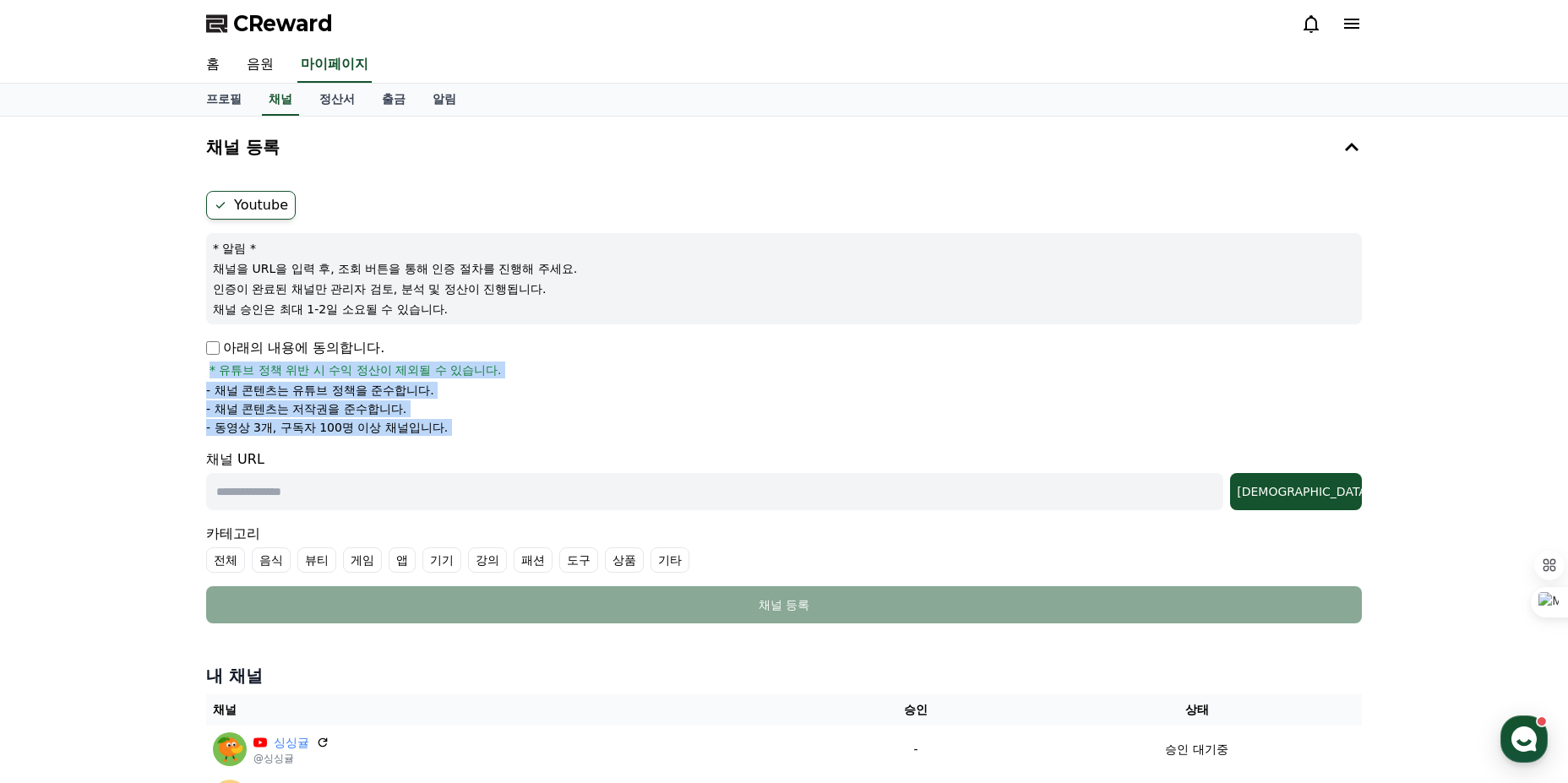
click at [191, 372] on div "채널 등록 Youtube * 알림 * 채널을 URL을 입력 후, 조회 버튼을 통해 인증 절차를 진행해 주세요. 인증이 완료된 채널만 관리자 검…" at bounding box center [784, 475] width 1568 height 717
drag, startPoint x: 191, startPoint y: 372, endPoint x: 532, endPoint y: 433, distance: 346.4
click at [525, 433] on div "채널 등록 Youtube * 알림 * 채널을 URL을 입력 후, 조회 버튼을 통해 인증 절차를 진행해 주세요. 인증이 완료된 채널만 관리자 검…" at bounding box center [784, 475] width 1568 height 717
click at [532, 433] on li "- 동영상 3개, 구독자 100명 이상 채널입니다." at bounding box center [783, 427] width 1156 height 17
drag, startPoint x: 532, startPoint y: 433, endPoint x: 111, endPoint y: 376, distance: 424.8
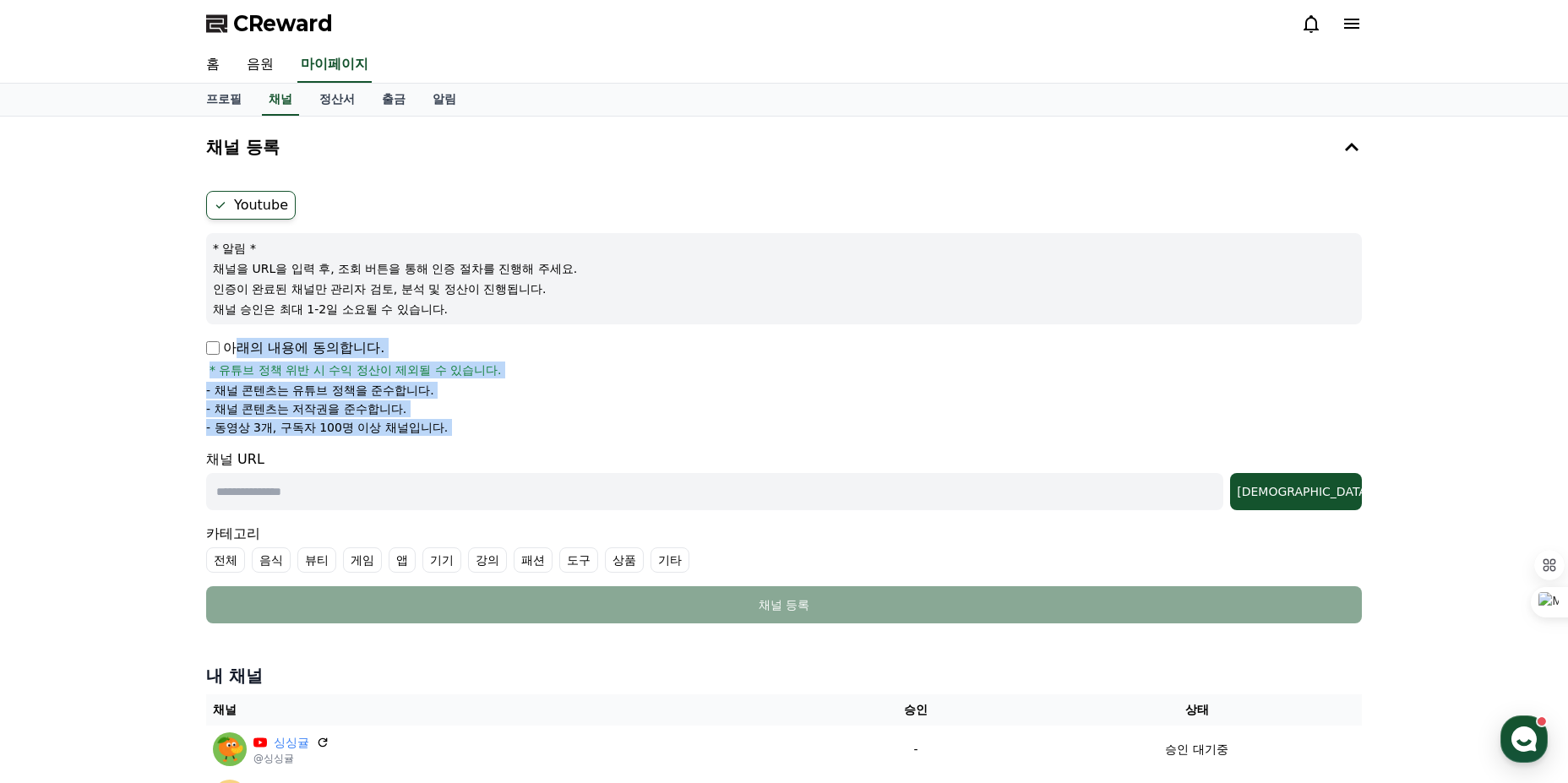
click at [111, 376] on div "채널 등록 Youtube * 알림 * 채널을 URL을 입력 후, 조회 버튼을 통해 인증 절차를 진행해 주세요. 인증이 완료된 채널만 관리자 검…" at bounding box center [784, 475] width 1568 height 717
drag, startPoint x: 193, startPoint y: 375, endPoint x: 529, endPoint y: 430, distance: 340.5
click at [524, 429] on div "채널 등록 Youtube * 알림 * 채널을 URL을 입력 후, 조회 버튼을 통해 인증 절차를 진행해 주세요. 인증이 완료된 채널만 관리자 검…" at bounding box center [784, 475] width 1568 height 717
click at [529, 430] on li "- 동영상 3개, 구독자 100명 이상 채널입니다." at bounding box center [783, 427] width 1156 height 17
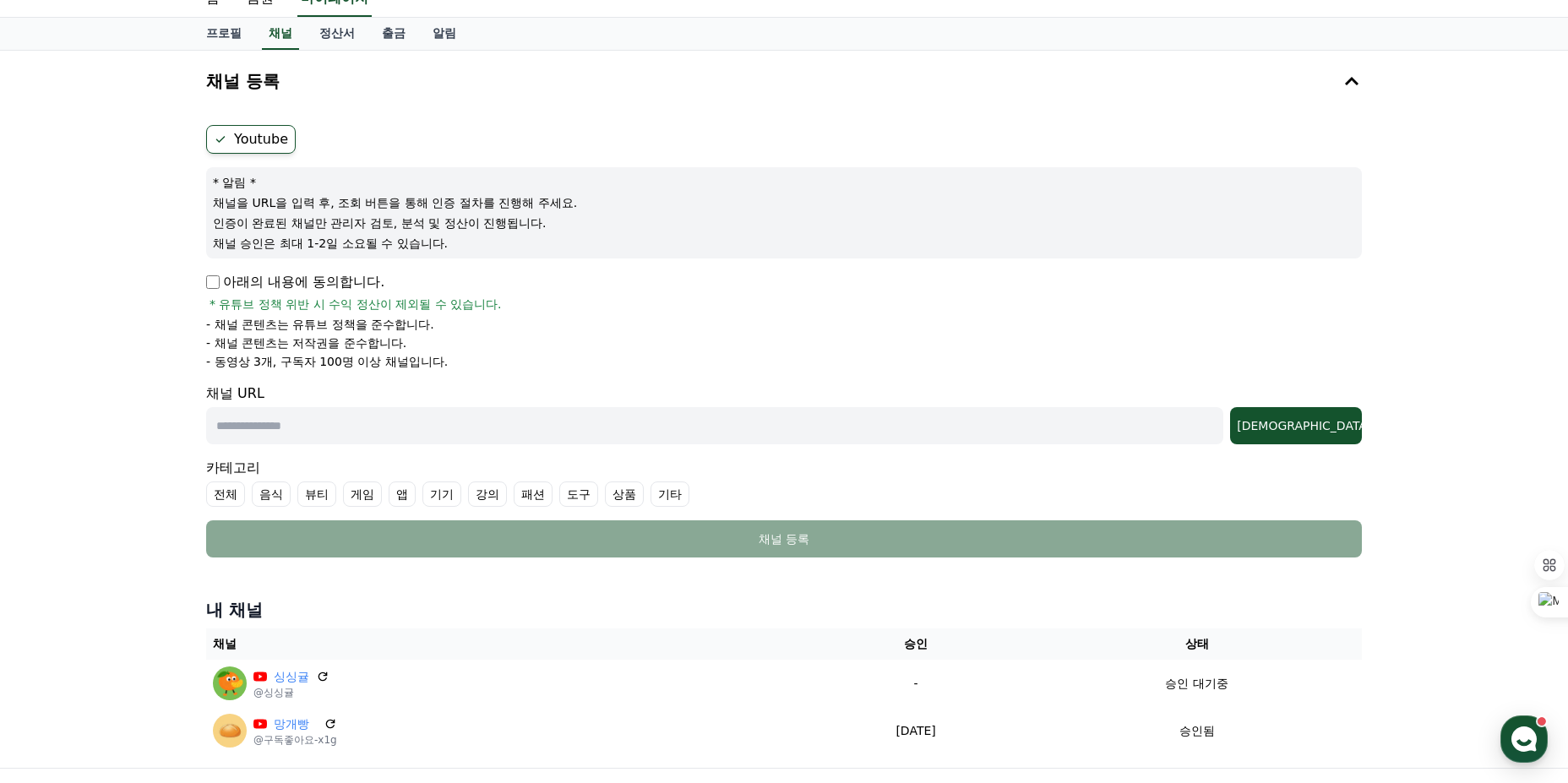
scroll to position [261, 0]
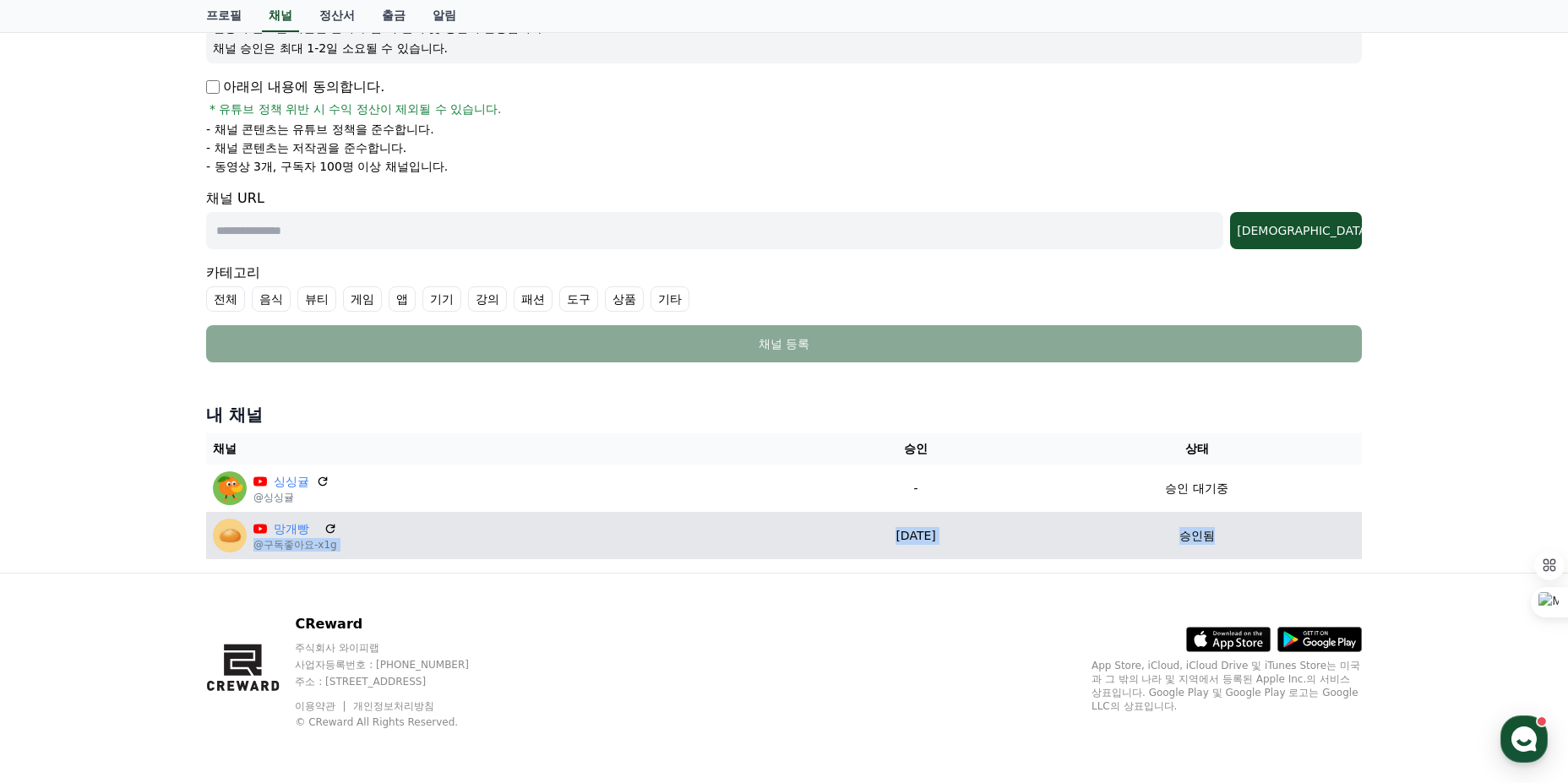
drag, startPoint x: 643, startPoint y: 529, endPoint x: 1257, endPoint y: 527, distance: 614.0
click at [1255, 527] on tr "망개빵 @구독좋아요-x1g 2025-09-18 09-18 승인됨" at bounding box center [783, 536] width 1156 height 47
click at [1258, 527] on div "승인됨" at bounding box center [1196, 536] width 317 height 18
